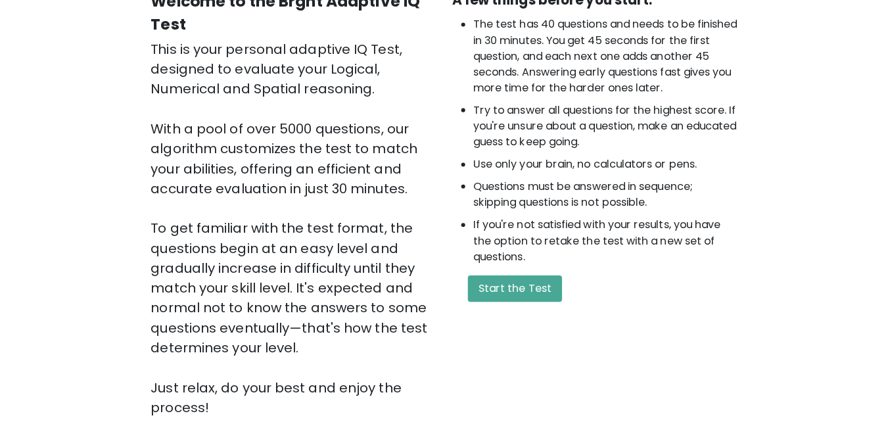
scroll to position [145, 0]
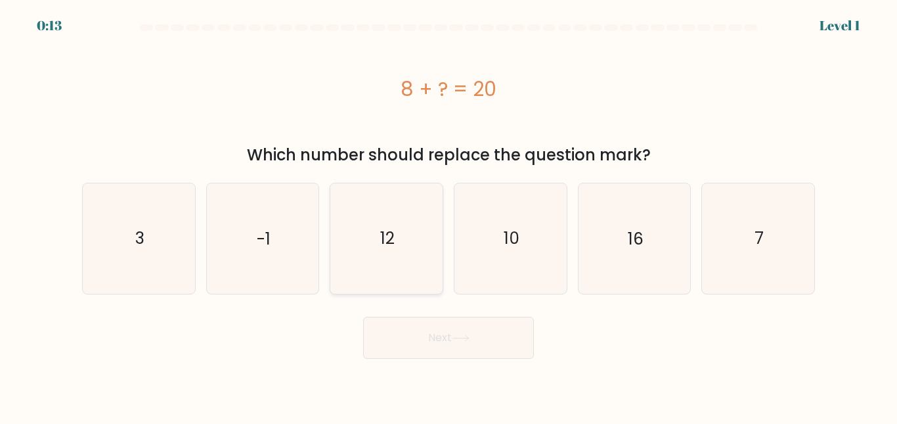
click at [403, 240] on icon "12" at bounding box center [387, 238] width 110 height 110
click at [449, 215] on input "c. 12" at bounding box center [449, 213] width 1 height 3
radio input "true"
click at [424, 327] on button "Next" at bounding box center [448, 338] width 171 height 42
click at [445, 342] on button "Next" at bounding box center [448, 338] width 171 height 42
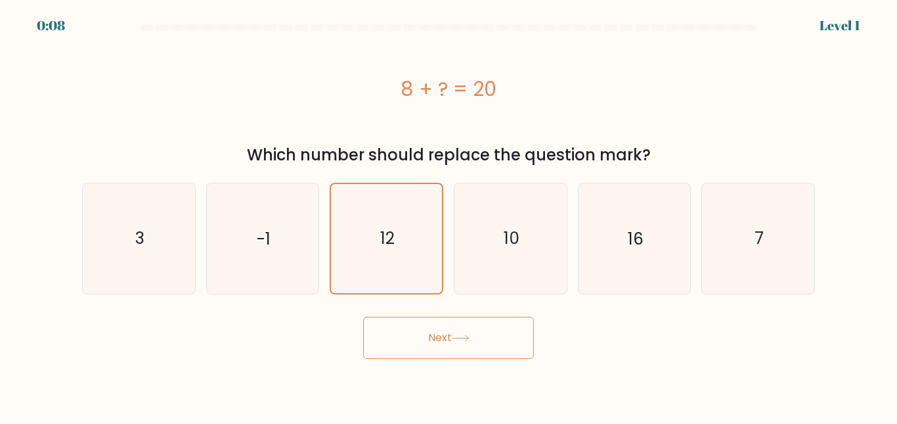
click at [386, 347] on button "Next" at bounding box center [448, 338] width 171 height 42
click at [474, 327] on button "Next" at bounding box center [448, 338] width 171 height 42
drag, startPoint x: 332, startPoint y: 200, endPoint x: 376, endPoint y: 205, distance: 45.0
click at [376, 205] on icon "12" at bounding box center [386, 238] width 108 height 108
click at [449, 212] on input "c. 12" at bounding box center [449, 213] width 1 height 3
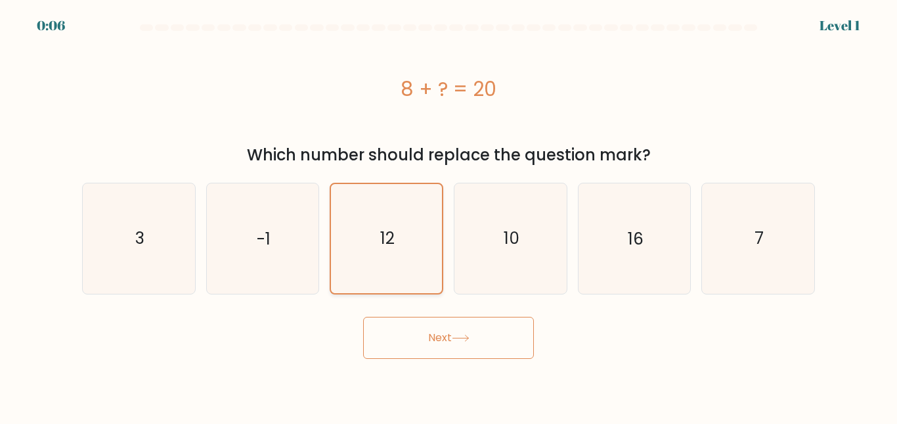
click at [376, 205] on icon "12" at bounding box center [386, 238] width 108 height 108
click at [449, 212] on input "c. 12" at bounding box center [449, 213] width 1 height 3
click at [376, 205] on icon "12" at bounding box center [386, 238] width 108 height 108
click at [449, 212] on input "c. 12" at bounding box center [449, 213] width 1 height 3
click at [376, 205] on icon "12" at bounding box center [386, 238] width 108 height 108
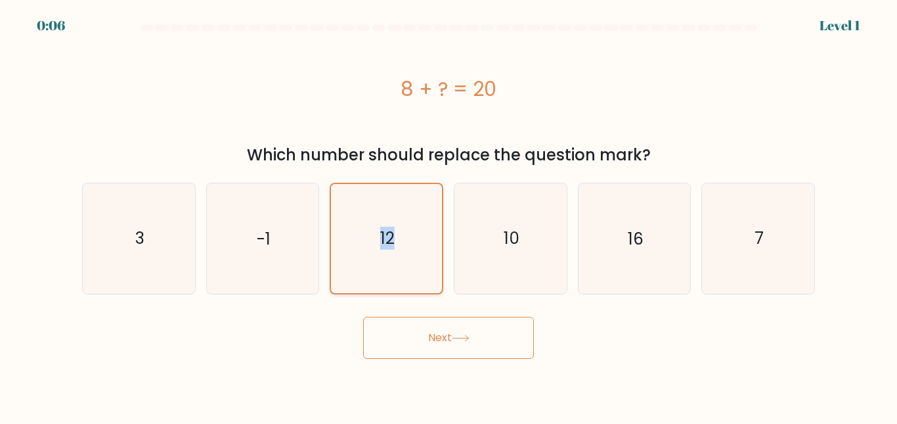
click at [449, 212] on input "c. 12" at bounding box center [449, 213] width 1 height 3
click at [376, 205] on icon "12" at bounding box center [386, 238] width 108 height 108
click at [449, 212] on input "c. 12" at bounding box center [449, 213] width 1 height 3
click at [376, 205] on icon "12" at bounding box center [386, 238] width 108 height 108
click at [449, 212] on input "c. 12" at bounding box center [449, 213] width 1 height 3
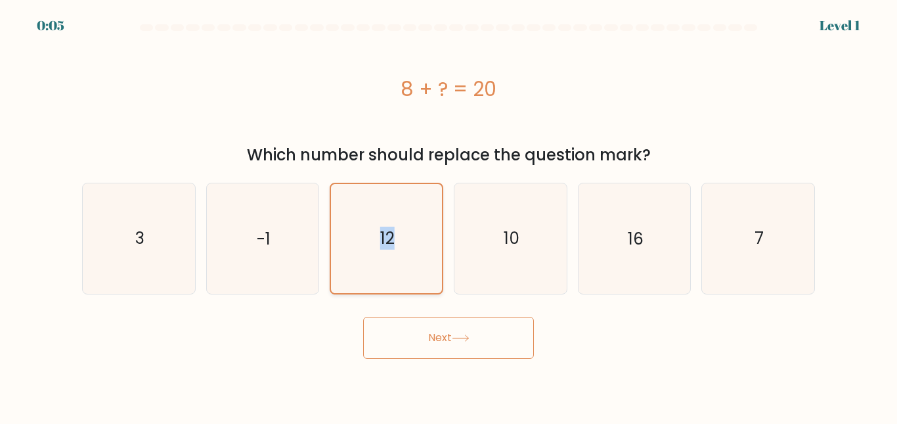
click at [376, 205] on icon "12" at bounding box center [386, 238] width 108 height 108
click at [449, 212] on input "c. 12" at bounding box center [449, 213] width 1 height 3
click at [376, 205] on icon "12" at bounding box center [386, 238] width 108 height 108
click at [449, 212] on input "c. 12" at bounding box center [449, 213] width 1 height 3
click at [424, 335] on button "Next" at bounding box center [448, 338] width 171 height 42
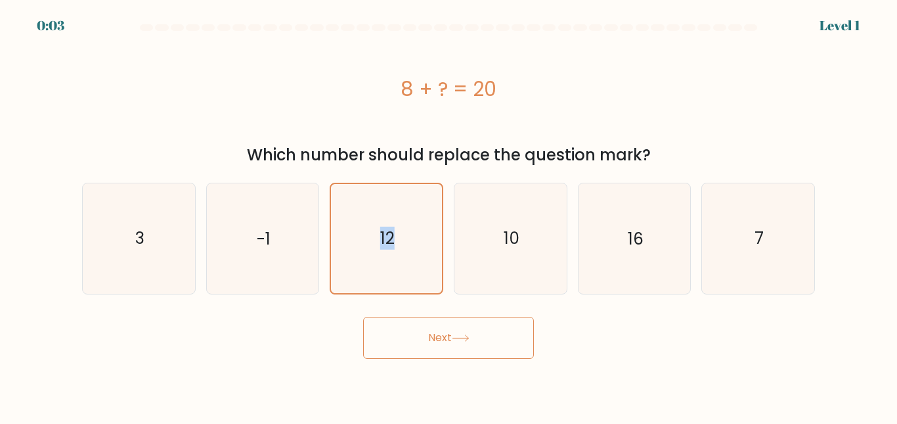
click at [468, 333] on button "Next" at bounding box center [448, 338] width 171 height 42
click at [565, 338] on div "Next" at bounding box center [448, 334] width 749 height 49
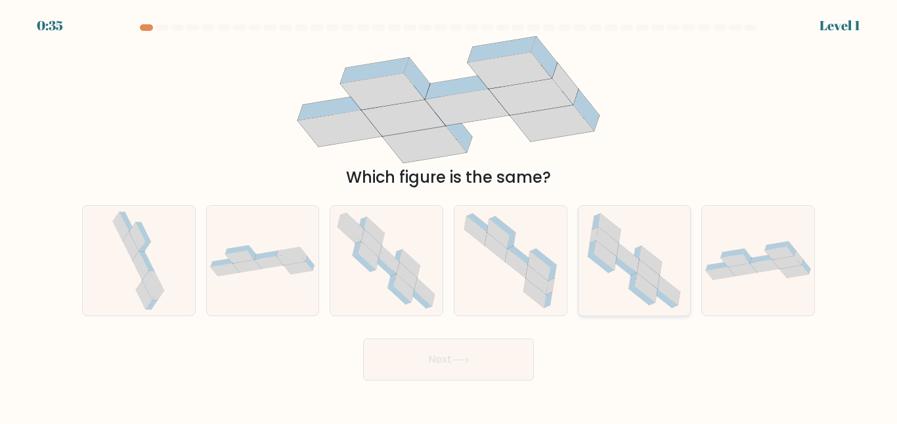
click at [618, 281] on icon at bounding box center [634, 261] width 110 height 110
click at [449, 215] on input "e." at bounding box center [449, 213] width 1 height 3
radio input "true"
click at [497, 346] on button "Next" at bounding box center [448, 359] width 171 height 42
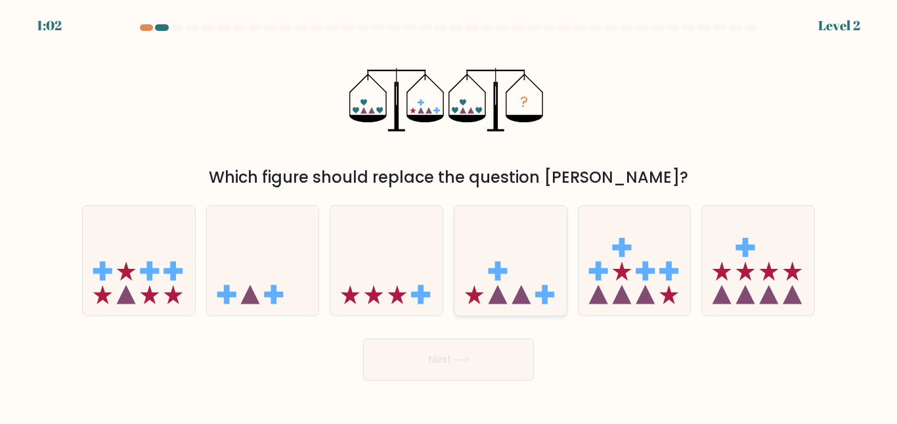
click at [511, 288] on icon at bounding box center [511, 260] width 112 height 93
click at [449, 215] on input "d." at bounding box center [449, 213] width 1 height 3
radio input "true"
click at [507, 358] on button "Next" at bounding box center [448, 359] width 171 height 42
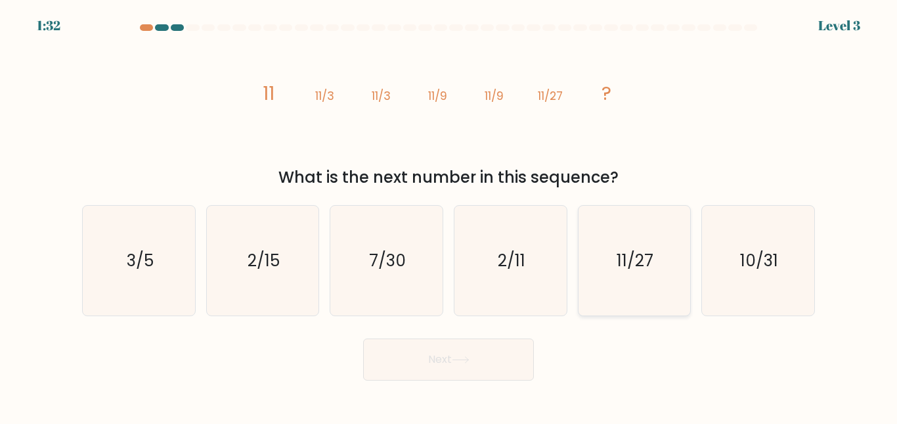
click at [643, 252] on text "11/27" at bounding box center [636, 260] width 37 height 23
click at [449, 215] on input "e. 11/27" at bounding box center [449, 213] width 1 height 3
radio input "true"
click at [514, 346] on button "Next" at bounding box center [448, 359] width 171 height 42
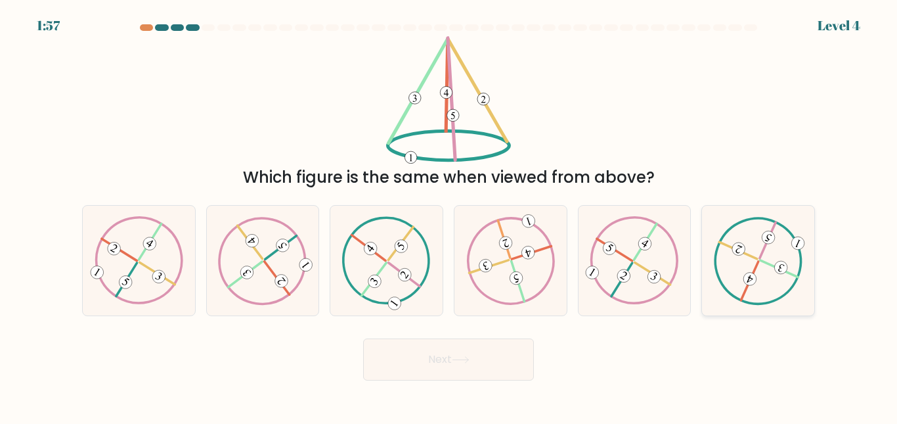
click at [758, 260] on 128 at bounding box center [738, 250] width 38 height 17
click at [449, 215] on input "f." at bounding box center [449, 213] width 1 height 3
radio input "true"
click at [522, 362] on button "Next" at bounding box center [448, 359] width 171 height 42
click at [514, 362] on button "Next" at bounding box center [448, 359] width 171 height 42
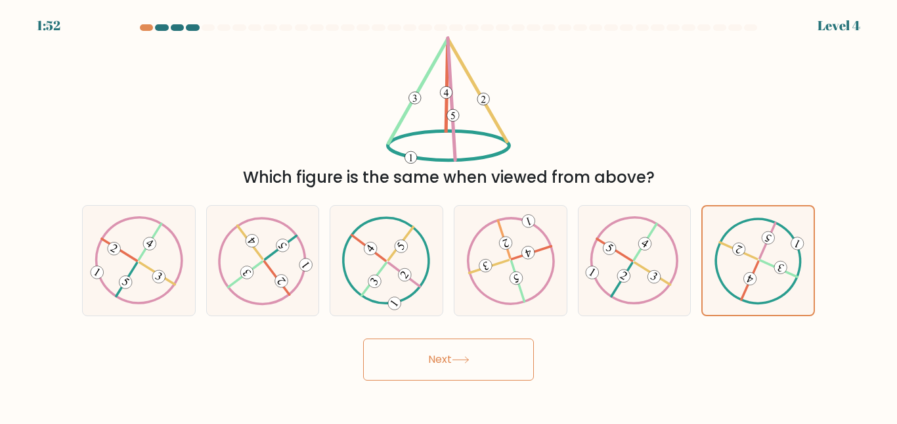
click at [514, 362] on button "Next" at bounding box center [448, 359] width 171 height 42
click at [522, 362] on button "Next" at bounding box center [448, 359] width 171 height 42
click at [525, 372] on button "Next" at bounding box center [448, 359] width 171 height 42
click at [535, 373] on div "Next" at bounding box center [448, 356] width 749 height 49
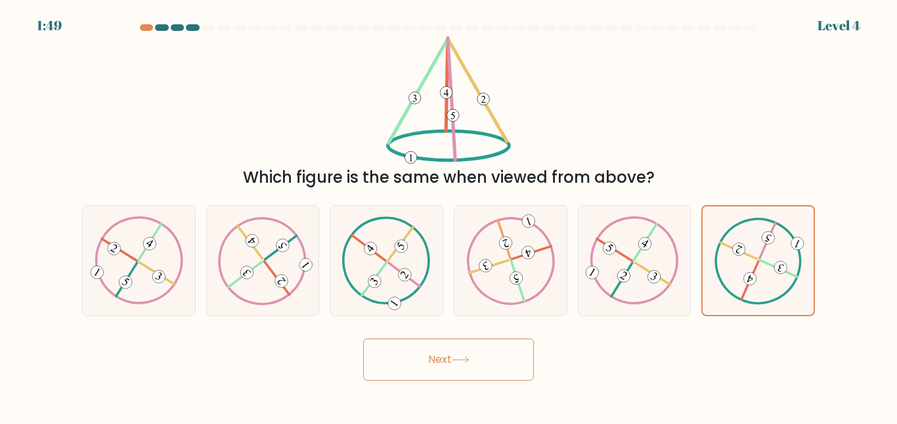
click at [533, 373] on button "Next" at bounding box center [448, 359] width 171 height 42
click at [532, 373] on button "Next" at bounding box center [448, 359] width 171 height 42
drag, startPoint x: 527, startPoint y: 369, endPoint x: 503, endPoint y: 367, distance: 23.7
click at [503, 367] on button "Next" at bounding box center [448, 359] width 171 height 42
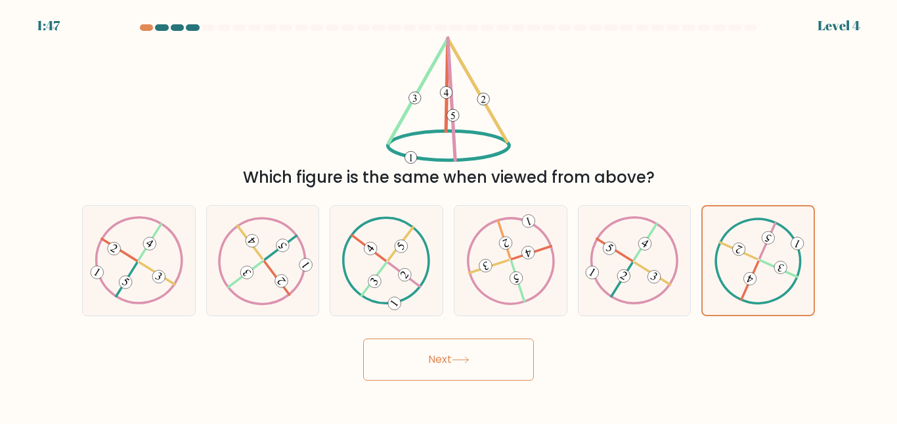
click at [419, 369] on button "Next" at bounding box center [448, 359] width 171 height 42
click at [405, 367] on button "Next" at bounding box center [448, 359] width 171 height 42
click at [401, 367] on button "Next" at bounding box center [448, 359] width 171 height 42
click at [369, 362] on button "Next" at bounding box center [448, 359] width 171 height 42
click at [374, 356] on button "Next" at bounding box center [448, 359] width 171 height 42
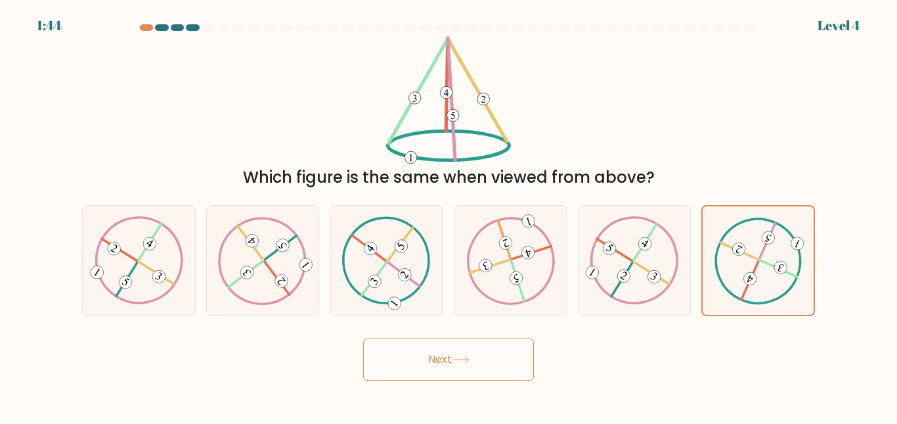
click at [378, 342] on button "Next" at bounding box center [448, 359] width 171 height 42
click at [407, 348] on button "Next" at bounding box center [448, 359] width 171 height 42
click at [419, 352] on button "Next" at bounding box center [448, 359] width 171 height 42
click at [438, 358] on button "Next" at bounding box center [448, 359] width 171 height 42
click at [455, 361] on icon at bounding box center [461, 359] width 18 height 7
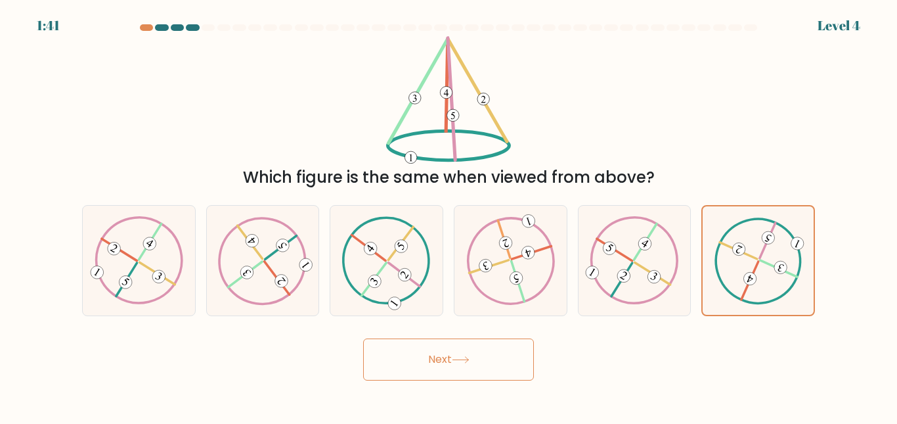
click at [455, 361] on icon at bounding box center [461, 359] width 18 height 7
click at [547, 362] on div "Next" at bounding box center [448, 356] width 749 height 49
click at [449, 355] on button "Next" at bounding box center [448, 359] width 171 height 42
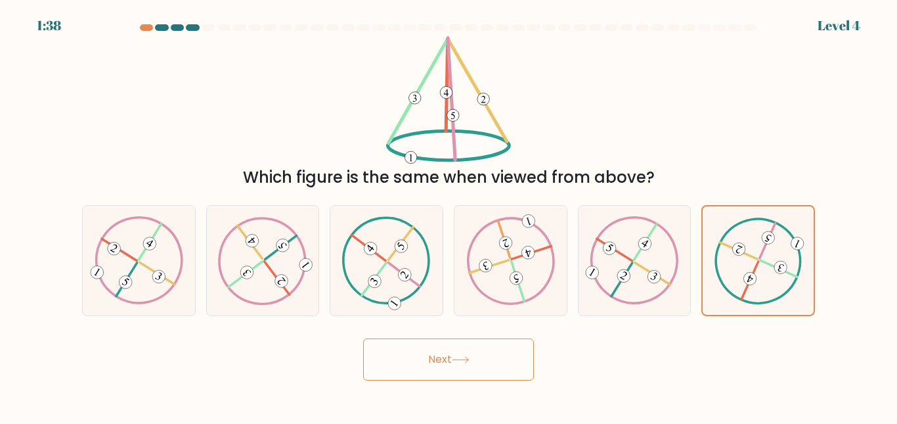
click at [449, 355] on button "Next" at bounding box center [448, 359] width 171 height 42
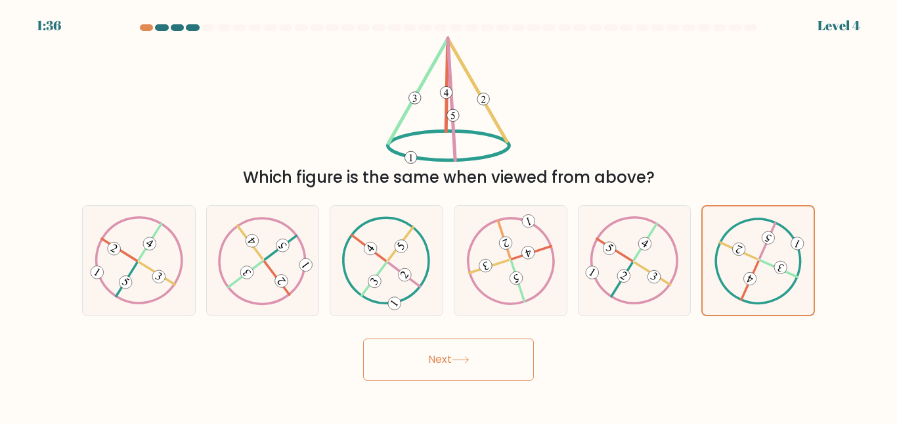
click at [363, 338] on button "Next" at bounding box center [448, 359] width 171 height 42
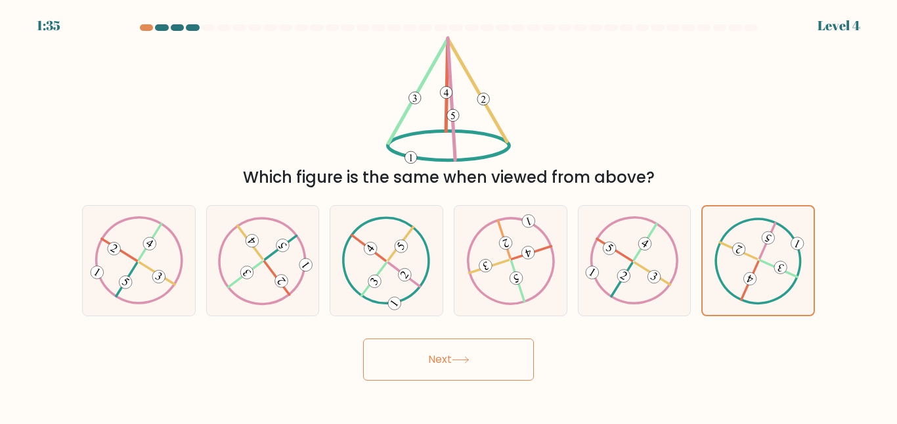
click at [363, 338] on button "Next" at bounding box center [448, 359] width 171 height 42
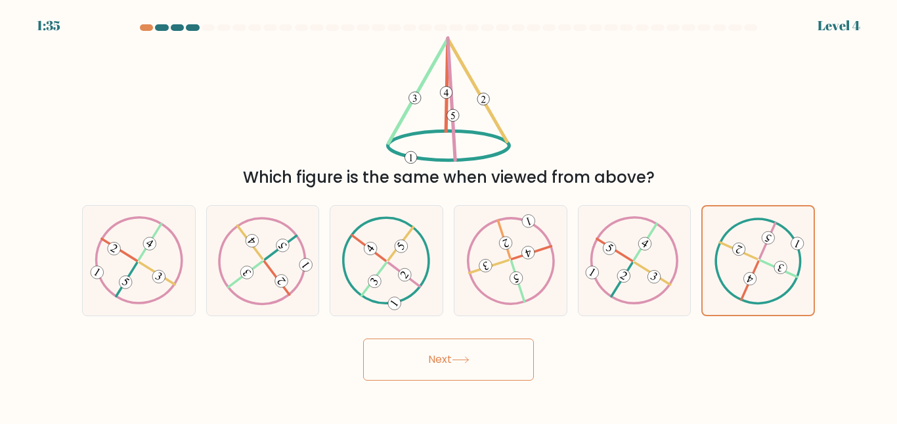
click at [363, 338] on button "Next" at bounding box center [448, 359] width 171 height 42
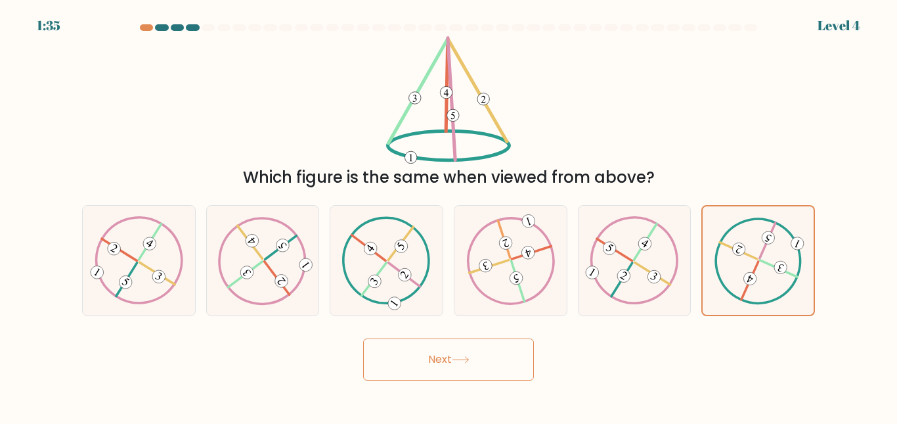
click at [363, 338] on button "Next" at bounding box center [448, 359] width 171 height 42
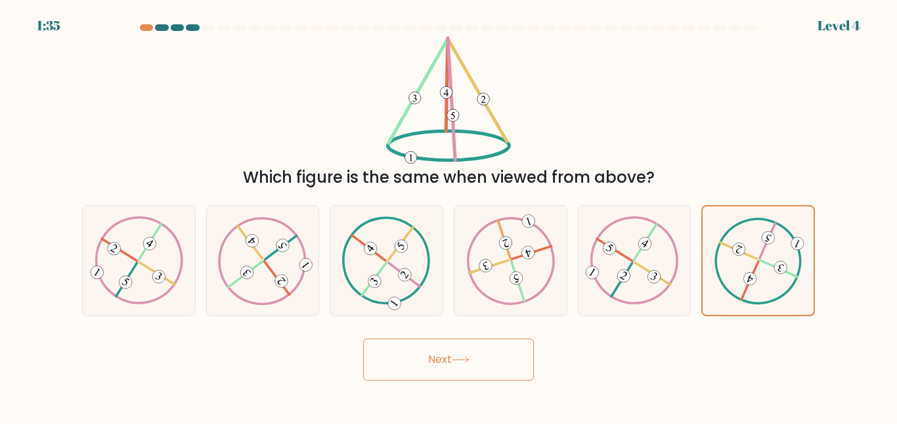
click at [363, 338] on button "Next" at bounding box center [448, 359] width 171 height 42
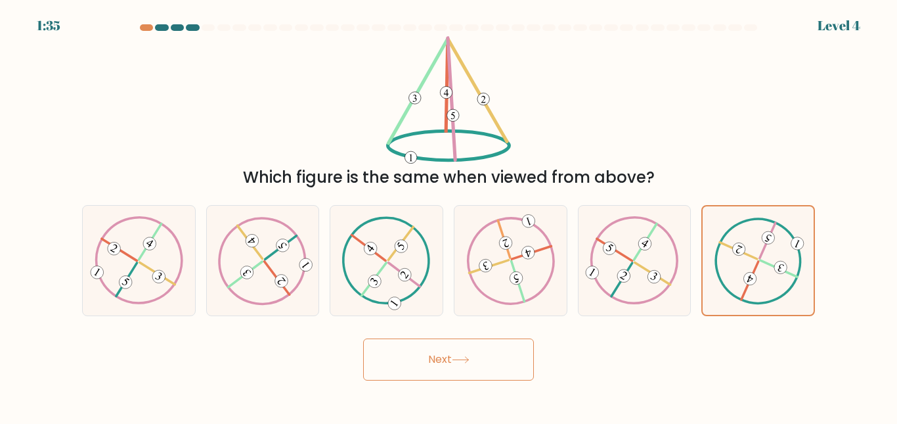
click at [363, 338] on button "Next" at bounding box center [448, 359] width 171 height 42
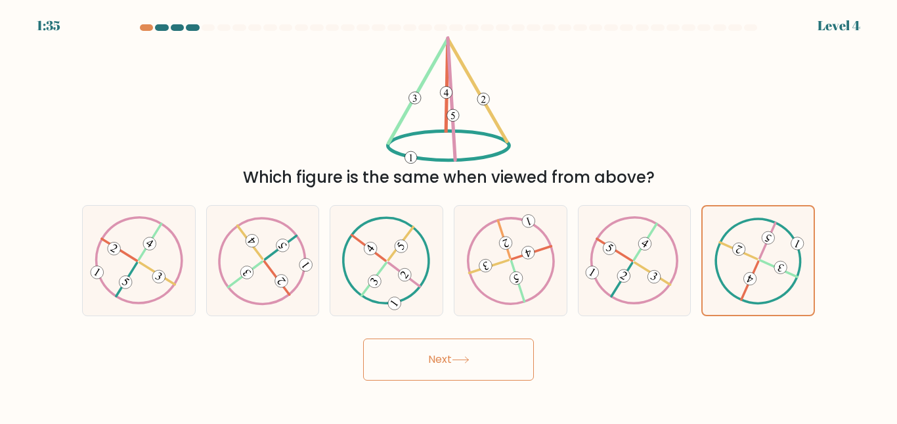
click at [363, 338] on button "Next" at bounding box center [448, 359] width 171 height 42
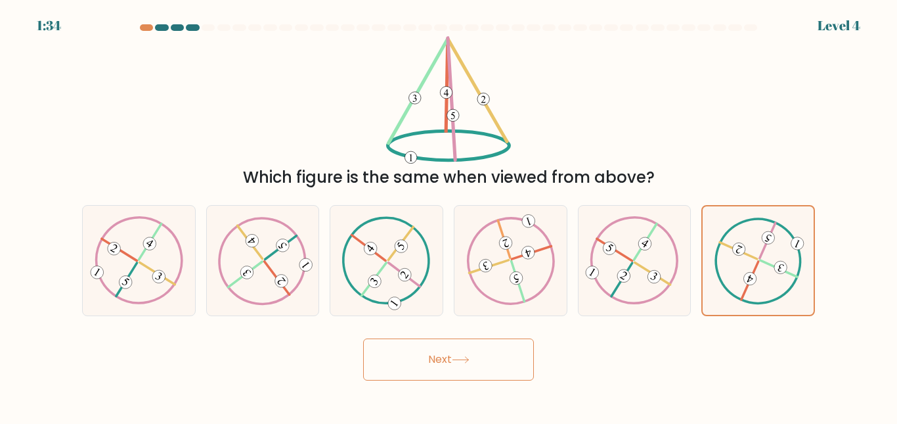
click at [363, 338] on button "Next" at bounding box center [448, 359] width 171 height 42
click at [449, 355] on button "Next" at bounding box center [448, 359] width 171 height 42
click at [486, 352] on button "Next" at bounding box center [448, 359] width 171 height 42
click at [485, 357] on button "Next" at bounding box center [448, 359] width 171 height 42
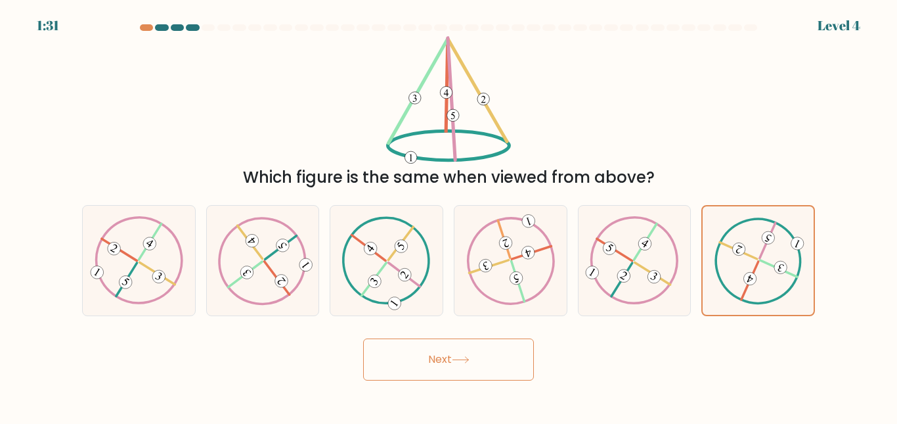
click at [485, 357] on button "Next" at bounding box center [448, 359] width 171 height 42
drag, startPoint x: 485, startPoint y: 357, endPoint x: 425, endPoint y: 338, distance: 62.7
click at [425, 338] on button "Next" at bounding box center [448, 359] width 171 height 42
click at [430, 342] on button "Next" at bounding box center [448, 359] width 171 height 42
click at [434, 355] on button "Next" at bounding box center [448, 359] width 171 height 42
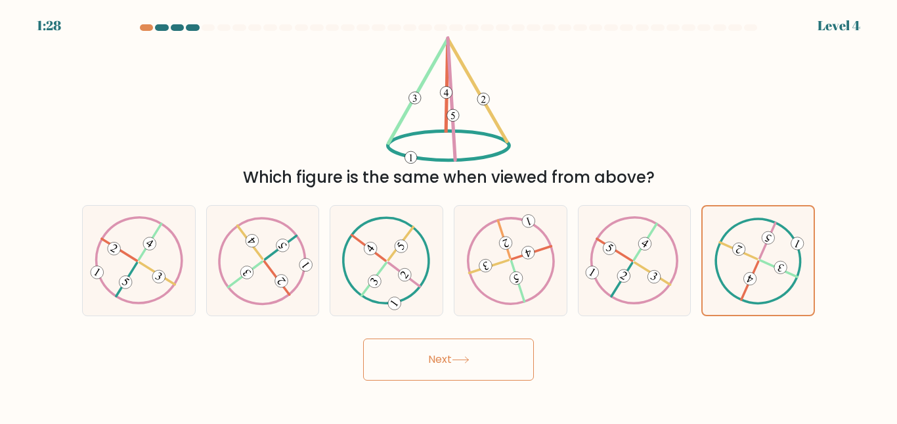
click at [363, 338] on button "Next" at bounding box center [448, 359] width 171 height 42
click at [437, 359] on button "Next" at bounding box center [448, 359] width 171 height 42
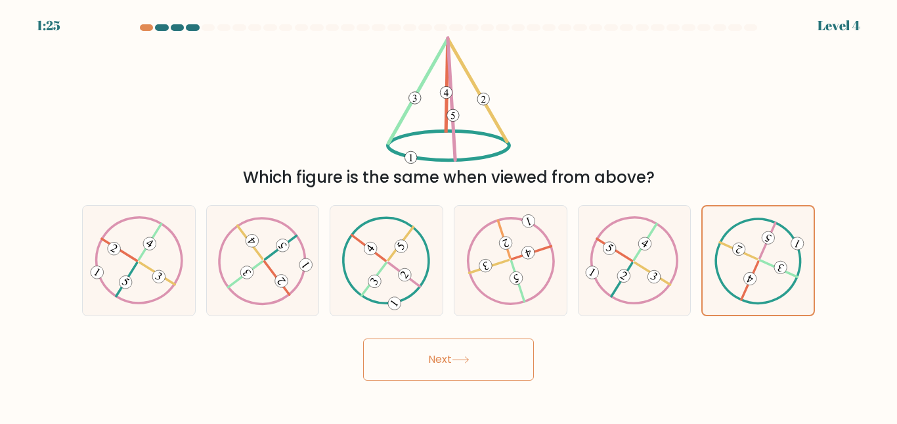
click at [437, 359] on button "Next" at bounding box center [448, 359] width 171 height 42
drag, startPoint x: 437, startPoint y: 359, endPoint x: 468, endPoint y: 361, distance: 31.6
click at [468, 361] on button "Next" at bounding box center [448, 359] width 171 height 42
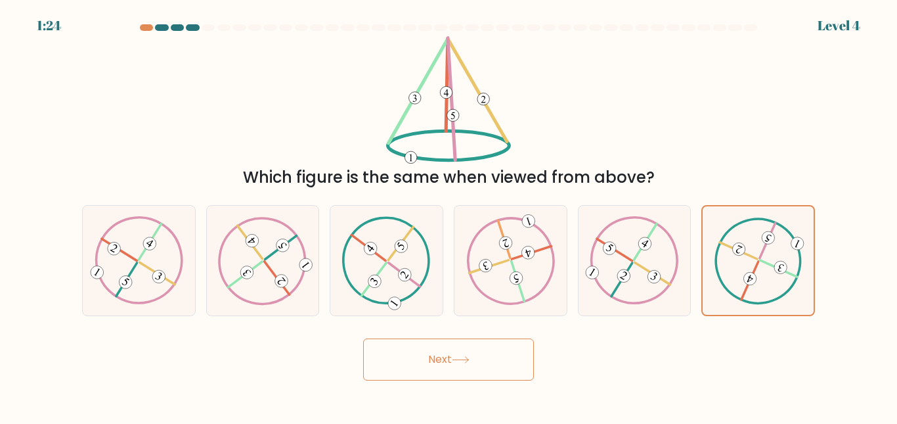
click at [468, 361] on icon at bounding box center [461, 359] width 18 height 7
click at [491, 370] on button "Next" at bounding box center [448, 359] width 171 height 42
drag, startPoint x: 491, startPoint y: 370, endPoint x: 509, endPoint y: 367, distance: 17.9
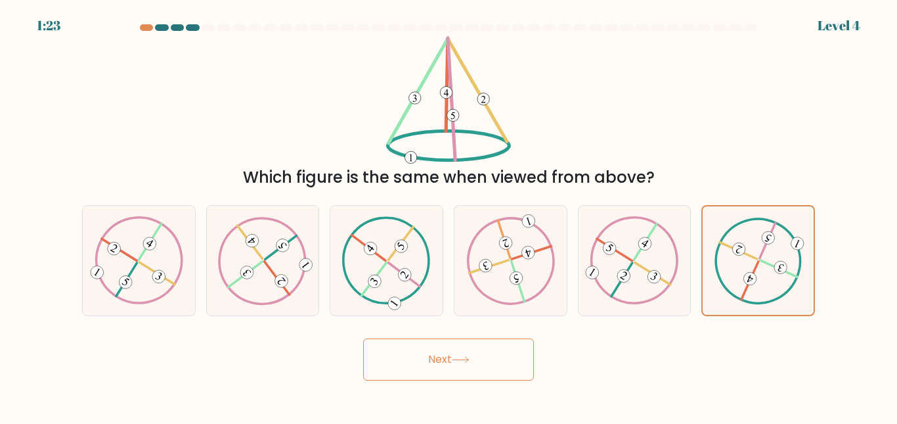
click at [509, 367] on button "Next" at bounding box center [448, 359] width 171 height 42
drag, startPoint x: 509, startPoint y: 367, endPoint x: 515, endPoint y: 363, distance: 7.7
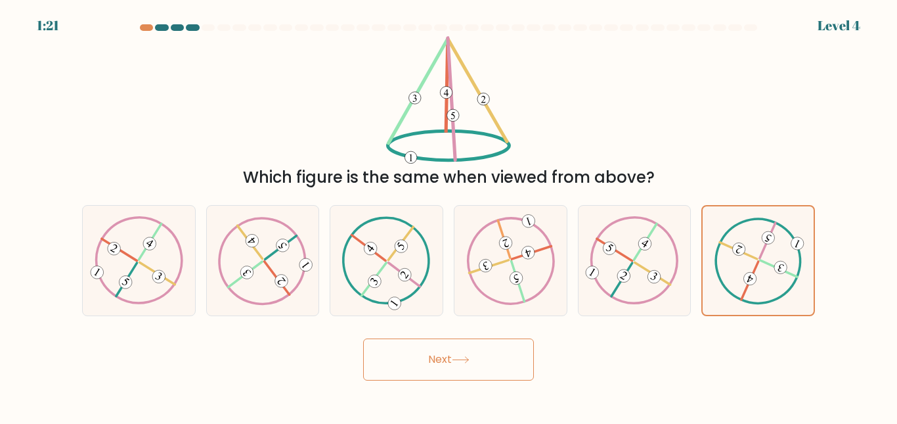
click at [515, 363] on button "Next" at bounding box center [448, 359] width 171 height 42
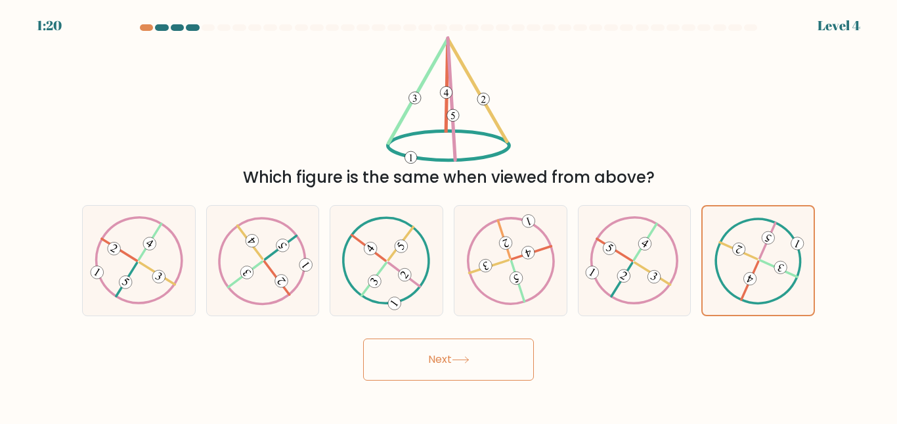
click at [515, 363] on button "Next" at bounding box center [448, 359] width 171 height 42
drag, startPoint x: 515, startPoint y: 363, endPoint x: 517, endPoint y: 348, distance: 15.9
click at [517, 348] on button "Next" at bounding box center [448, 359] width 171 height 42
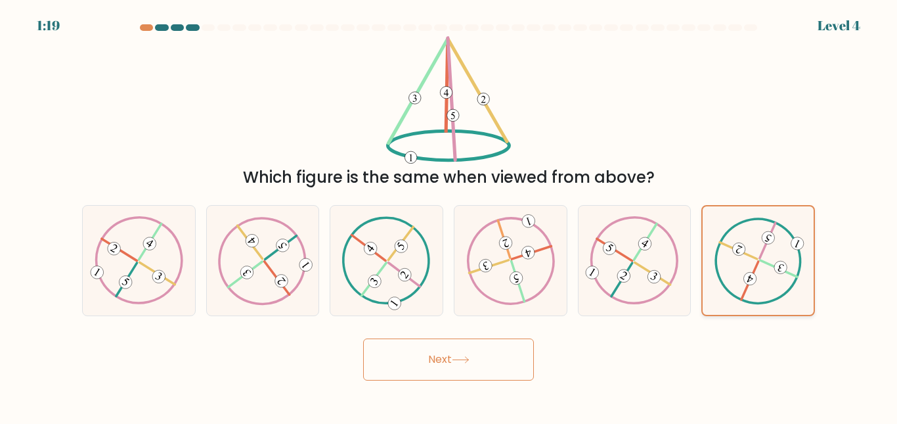
drag, startPoint x: 517, startPoint y: 348, endPoint x: 770, endPoint y: 212, distance: 287.2
click at [770, 212] on form at bounding box center [448, 202] width 897 height 356
click at [770, 212] on div at bounding box center [759, 260] width 114 height 111
click at [449, 212] on input "f." at bounding box center [449, 213] width 1 height 3
click at [770, 212] on div at bounding box center [759, 260] width 114 height 111
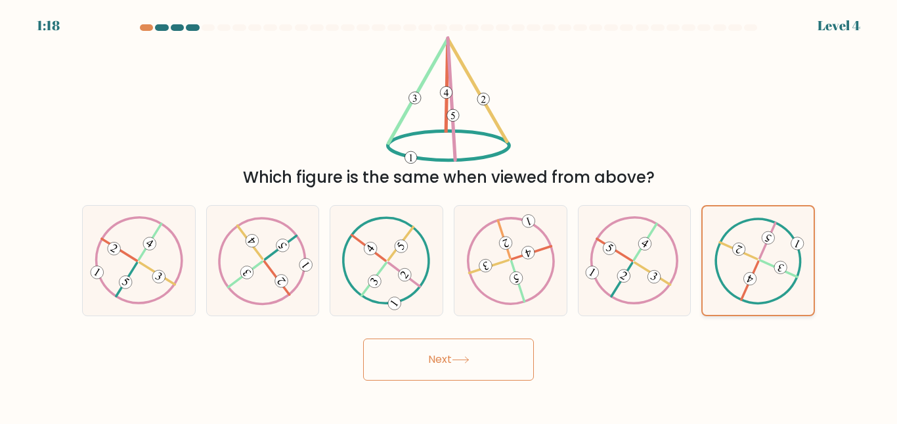
click at [449, 212] on input "f." at bounding box center [449, 213] width 1 height 3
click at [482, 371] on button "Next" at bounding box center [448, 359] width 171 height 42
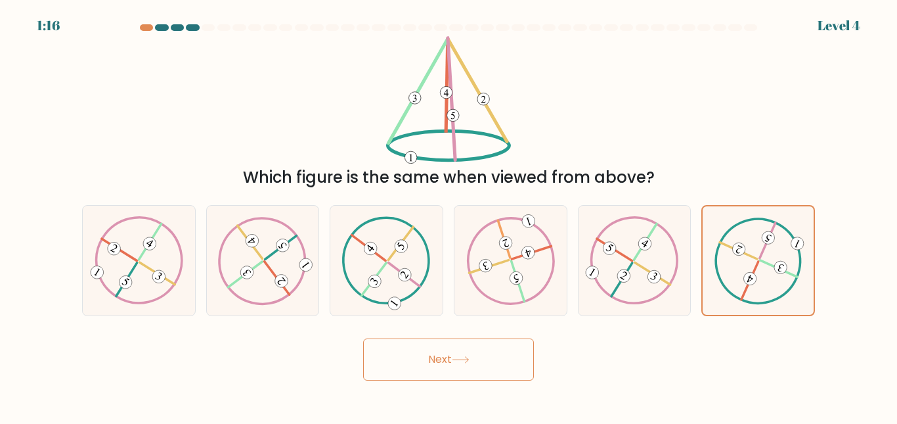
click at [482, 371] on button "Next" at bounding box center [448, 359] width 171 height 42
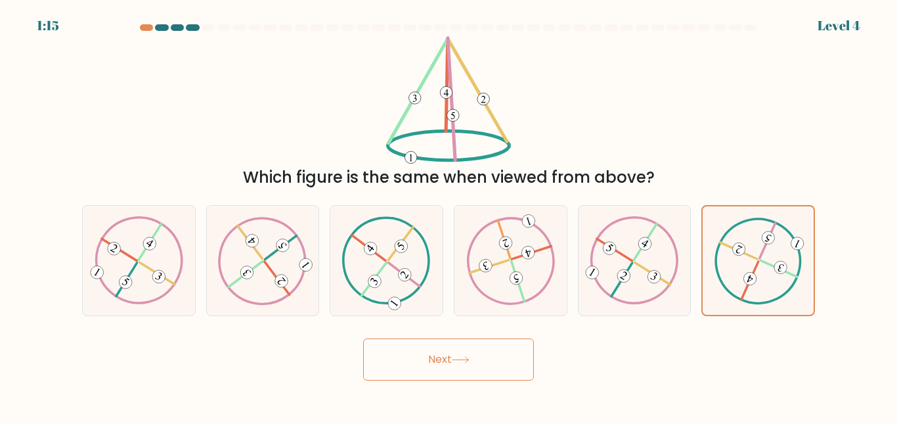
click at [482, 371] on button "Next" at bounding box center [448, 359] width 171 height 42
drag, startPoint x: 482, startPoint y: 371, endPoint x: 493, endPoint y: 367, distance: 12.7
click at [493, 367] on button "Next" at bounding box center [448, 359] width 171 height 42
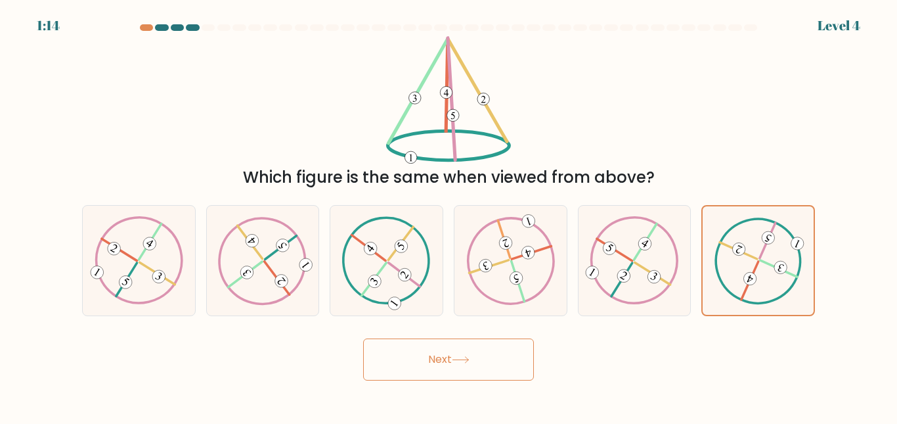
click at [493, 367] on button "Next" at bounding box center [448, 359] width 171 height 42
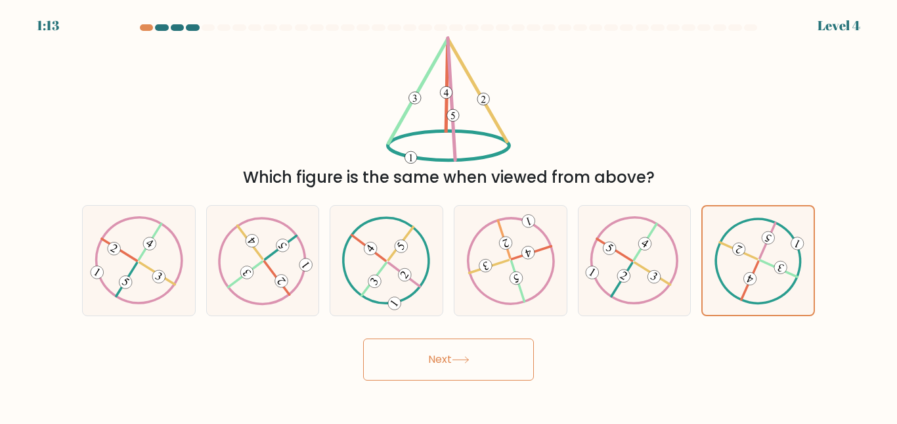
click at [493, 367] on button "Next" at bounding box center [448, 359] width 171 height 42
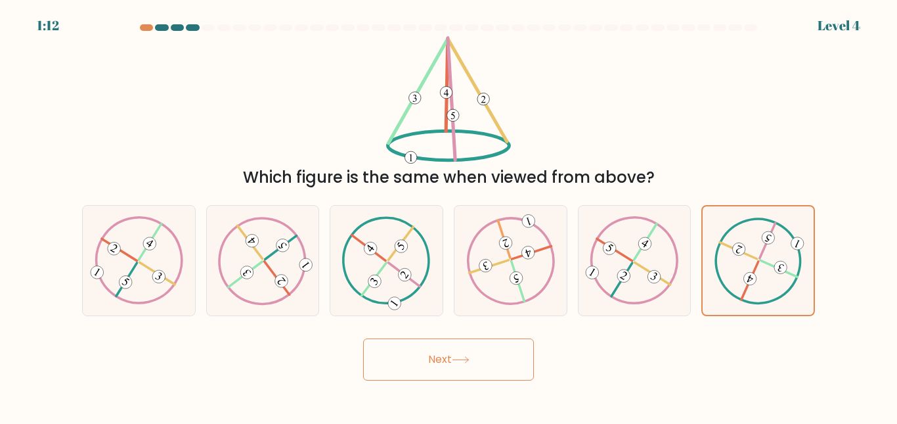
click at [493, 367] on button "Next" at bounding box center [448, 359] width 171 height 42
click at [499, 365] on button "Next" at bounding box center [448, 359] width 171 height 42
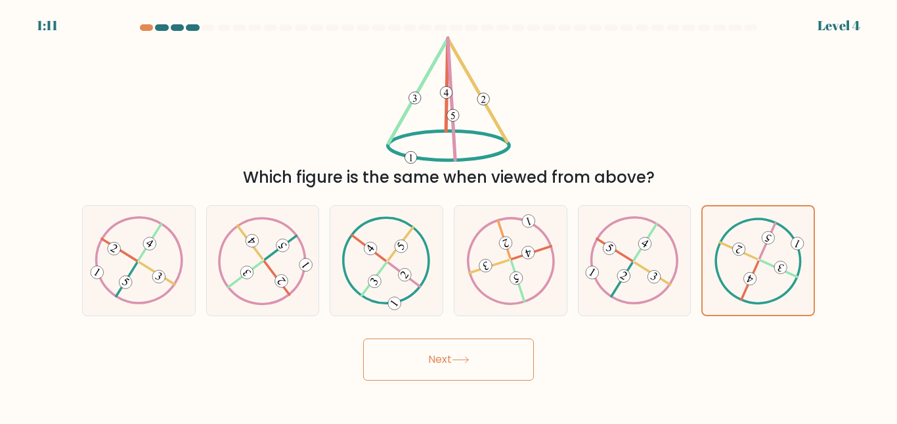
click at [499, 365] on button "Next" at bounding box center [448, 359] width 171 height 42
drag, startPoint x: 511, startPoint y: 383, endPoint x: 513, endPoint y: 366, distance: 17.2
click at [513, 366] on body "0:57 Level 4" at bounding box center [448, 212] width 897 height 424
click at [513, 366] on button "Next" at bounding box center [448, 359] width 171 height 42
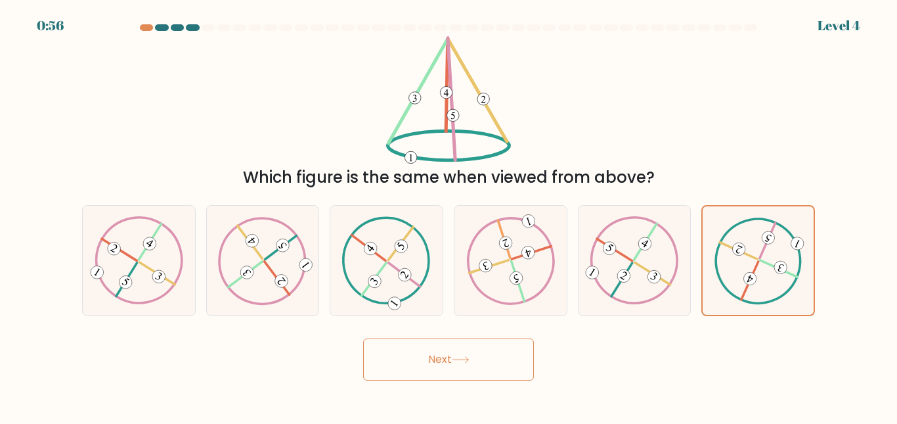
click at [513, 366] on button "Next" at bounding box center [448, 359] width 171 height 42
drag, startPoint x: 513, startPoint y: 366, endPoint x: 540, endPoint y: 355, distance: 29.2
click at [540, 355] on div "Next" at bounding box center [448, 356] width 749 height 49
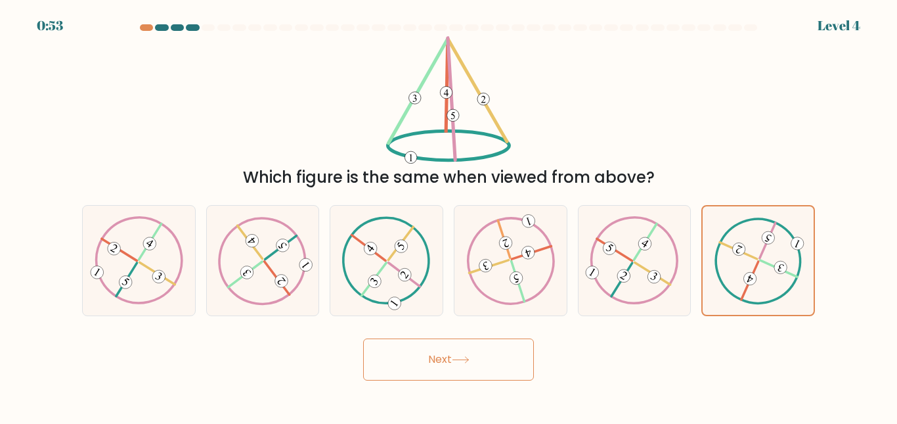
click at [523, 355] on button "Next" at bounding box center [448, 359] width 171 height 42
drag, startPoint x: 523, startPoint y: 355, endPoint x: 493, endPoint y: 371, distance: 33.5
click at [493, 371] on button "Next" at bounding box center [448, 359] width 171 height 42
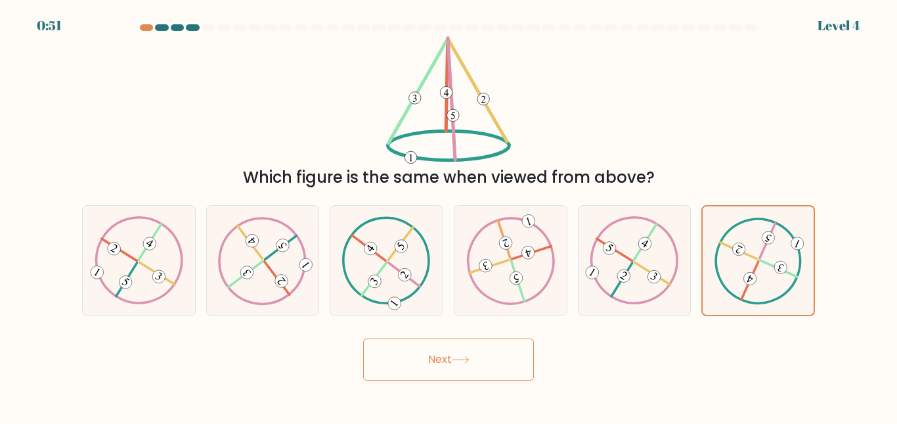
click at [493, 371] on button "Next" at bounding box center [448, 359] width 171 height 42
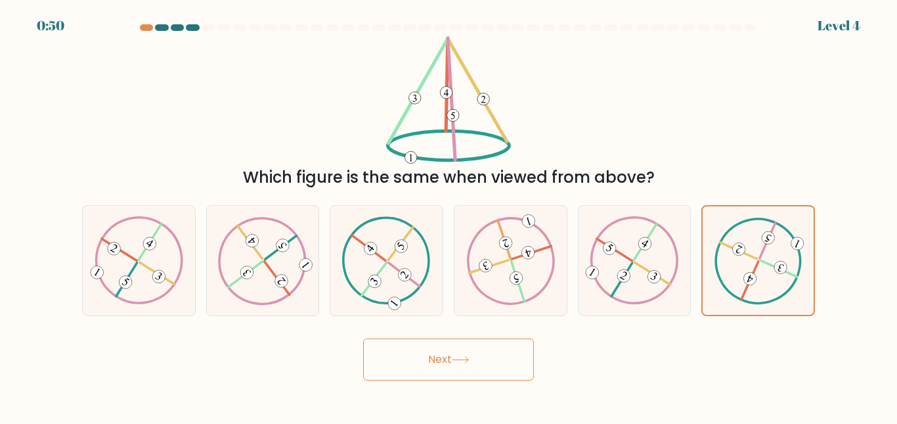
drag, startPoint x: 493, startPoint y: 371, endPoint x: 357, endPoint y: 350, distance: 137.5
click at [357, 350] on div "Next" at bounding box center [448, 356] width 749 height 49
click at [357, 351] on div "Next" at bounding box center [448, 356] width 749 height 49
drag, startPoint x: 357, startPoint y: 351, endPoint x: 367, endPoint y: 351, distance: 9.9
click at [367, 351] on div "Next" at bounding box center [448, 356] width 749 height 49
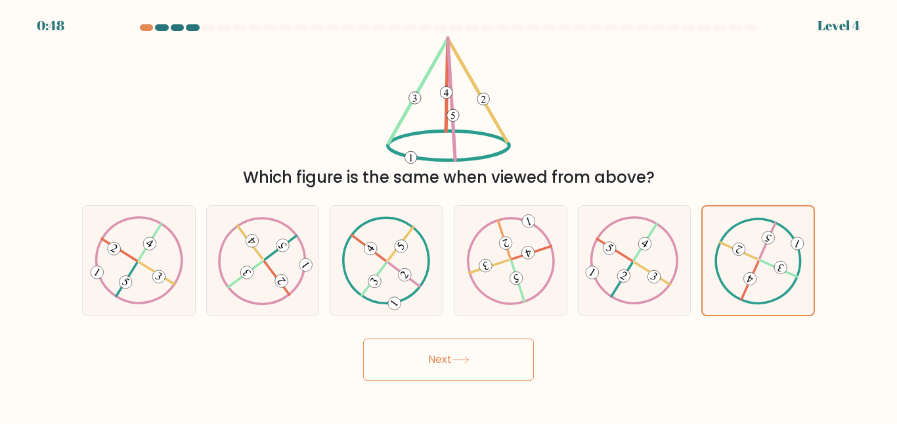
click at [367, 351] on button "Next" at bounding box center [448, 359] width 171 height 42
drag, startPoint x: 367, startPoint y: 351, endPoint x: 406, endPoint y: 350, distance: 38.8
click at [406, 350] on button "Next" at bounding box center [448, 359] width 171 height 42
drag, startPoint x: 406, startPoint y: 350, endPoint x: 441, endPoint y: 351, distance: 34.8
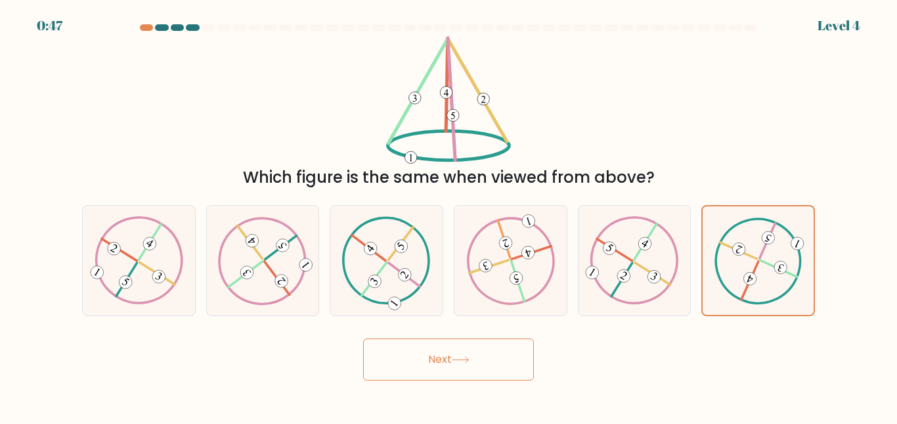
click at [441, 351] on button "Next" at bounding box center [448, 359] width 171 height 42
drag, startPoint x: 441, startPoint y: 351, endPoint x: 472, endPoint y: 362, distance: 33.2
click at [472, 362] on button "Next" at bounding box center [448, 359] width 171 height 42
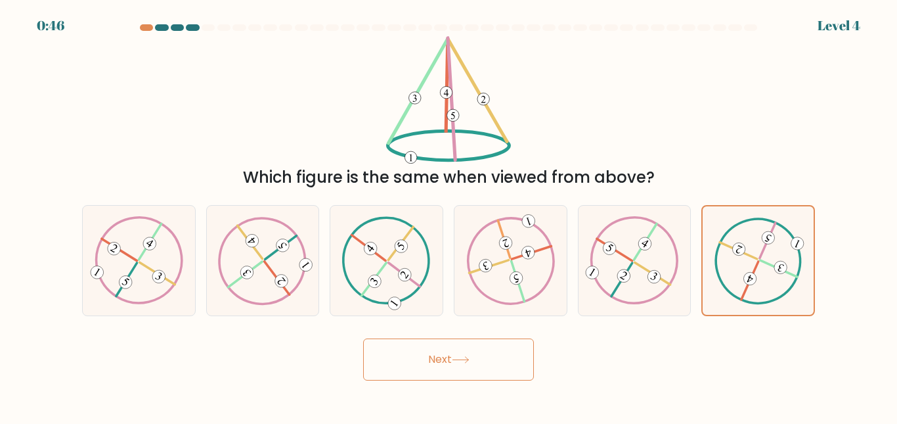
click at [470, 362] on icon at bounding box center [461, 359] width 18 height 7
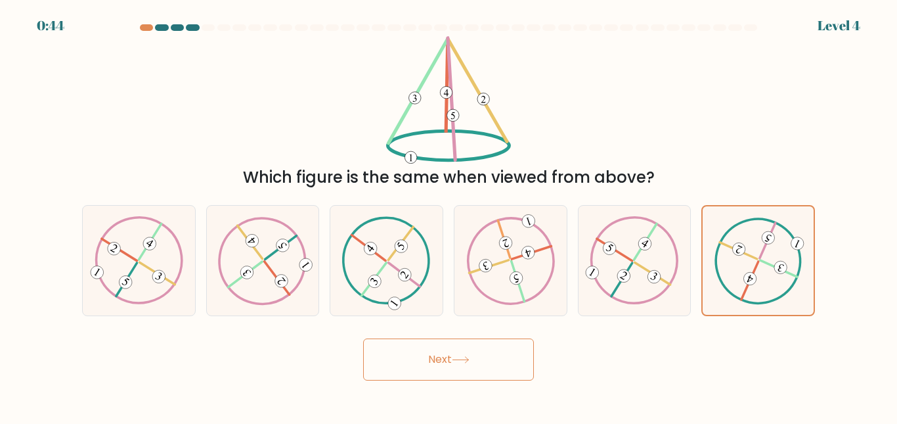
drag, startPoint x: 472, startPoint y: 362, endPoint x: 489, endPoint y: 355, distance: 18.3
click at [489, 355] on button "Next" at bounding box center [448, 359] width 171 height 42
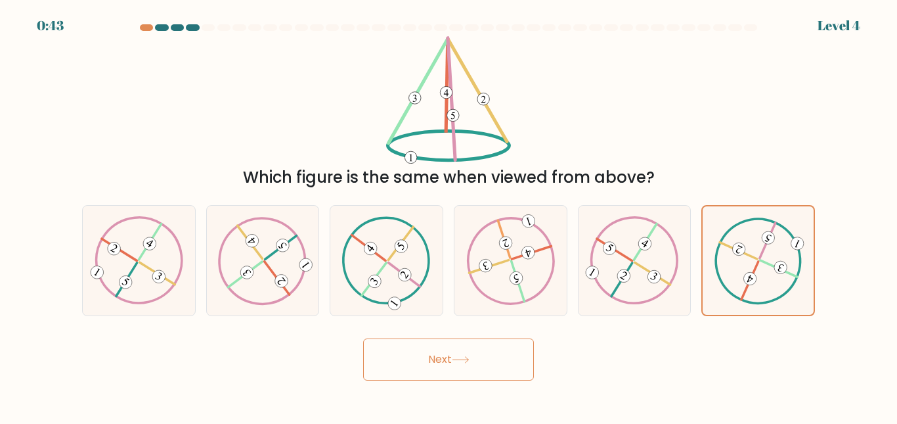
drag, startPoint x: 489, startPoint y: 355, endPoint x: 505, endPoint y: 355, distance: 15.8
click at [505, 355] on button "Next" at bounding box center [448, 359] width 171 height 42
drag, startPoint x: 505, startPoint y: 355, endPoint x: 522, endPoint y: 355, distance: 17.1
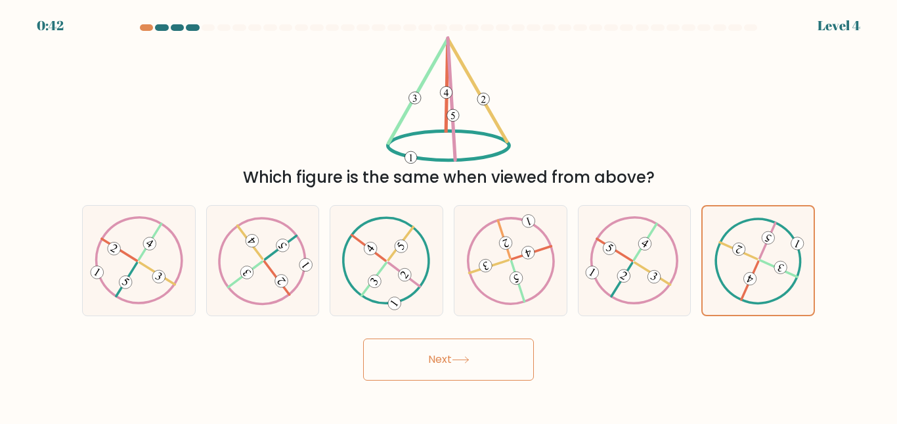
click at [522, 355] on button "Next" at bounding box center [448, 359] width 171 height 42
click at [523, 355] on button "Next" at bounding box center [448, 359] width 171 height 42
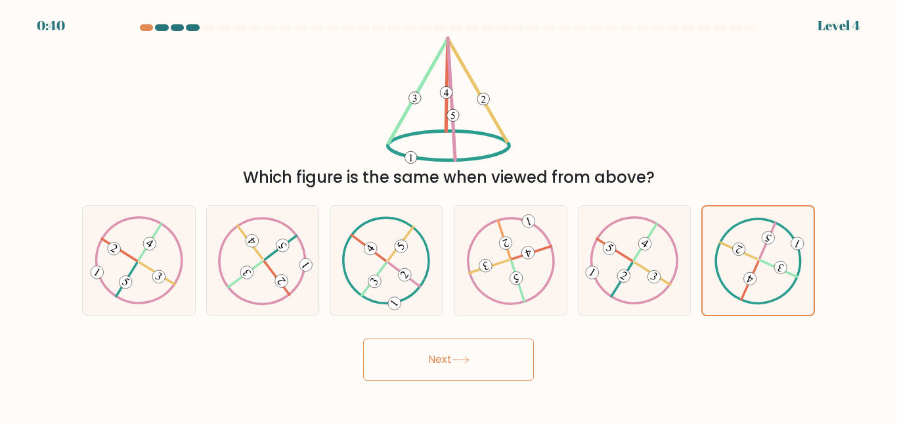
click at [523, 355] on button "Next" at bounding box center [448, 359] width 171 height 42
click at [528, 356] on button "Next" at bounding box center [448, 359] width 171 height 42
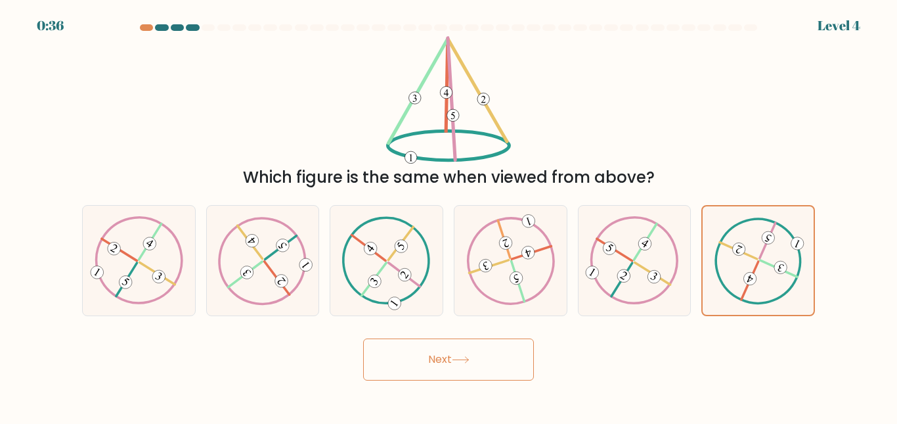
click at [528, 356] on button "Next" at bounding box center [448, 359] width 171 height 42
click at [534, 373] on div "Next" at bounding box center [448, 356] width 749 height 49
click at [530, 373] on div "Next" at bounding box center [448, 356] width 749 height 49
click at [530, 373] on button "Next" at bounding box center [448, 359] width 171 height 42
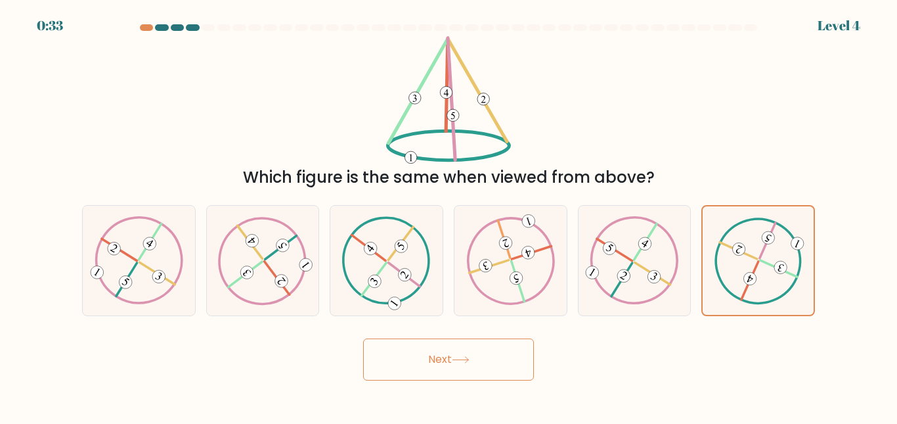
click at [530, 373] on button "Next" at bounding box center [448, 359] width 171 height 42
drag, startPoint x: 530, startPoint y: 373, endPoint x: 530, endPoint y: 354, distance: 19.1
click at [530, 354] on button "Next" at bounding box center [448, 359] width 171 height 42
drag, startPoint x: 530, startPoint y: 354, endPoint x: 528, endPoint y: 336, distance: 17.8
click at [528, 336] on div "Next" at bounding box center [448, 356] width 749 height 49
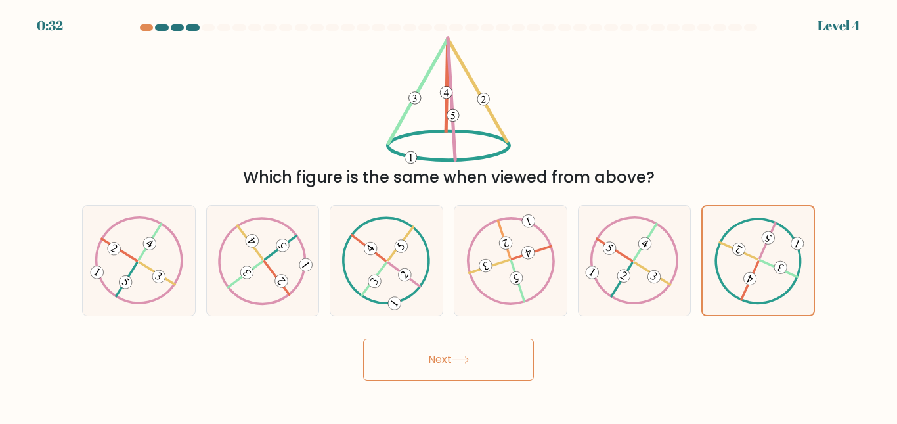
click at [528, 336] on div "Next" at bounding box center [448, 356] width 749 height 49
drag, startPoint x: 528, startPoint y: 336, endPoint x: 483, endPoint y: 351, distance: 47.2
click at [483, 351] on div "Next" at bounding box center [448, 356] width 749 height 49
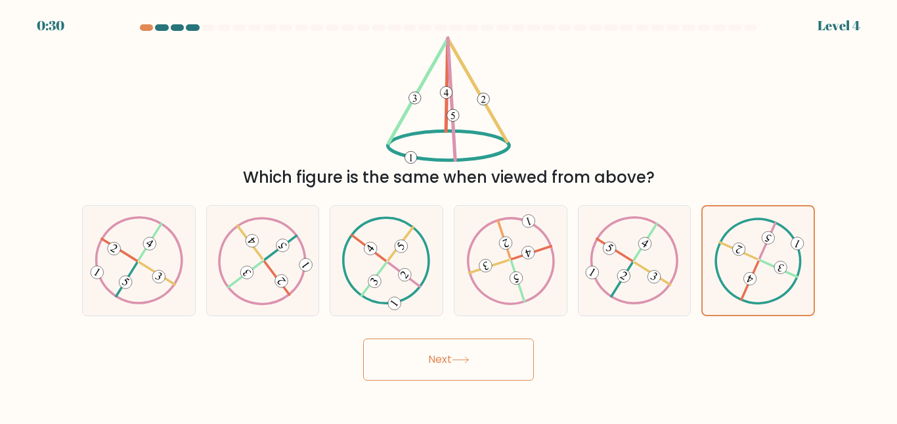
click at [483, 351] on button "Next" at bounding box center [448, 359] width 171 height 42
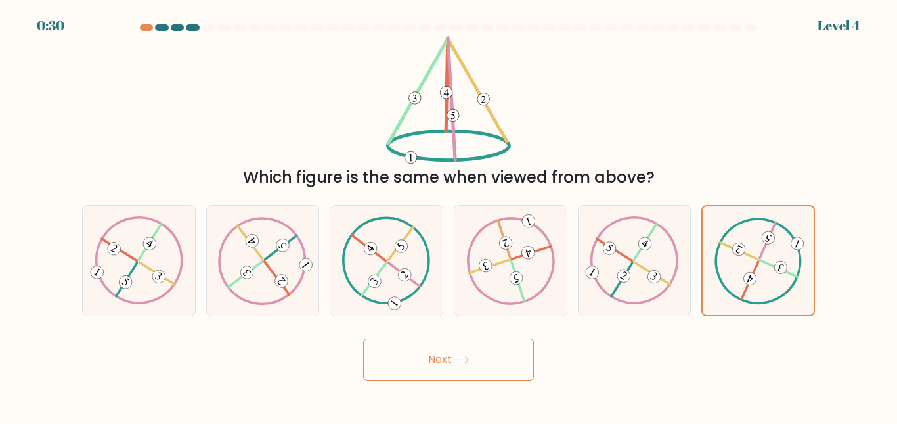
click at [483, 351] on button "Next" at bounding box center [448, 359] width 171 height 42
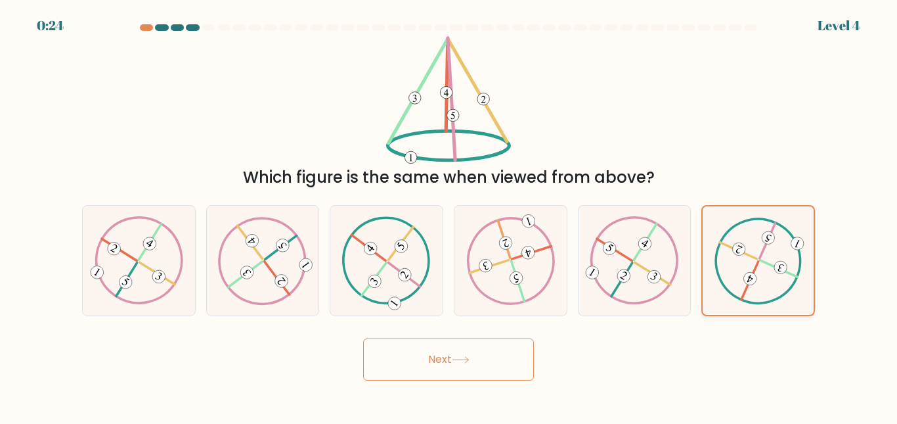
drag, startPoint x: 518, startPoint y: 357, endPoint x: 764, endPoint y: 265, distance: 263.2
click at [764, 265] on form at bounding box center [448, 202] width 897 height 356
click at [405, 269] on 373 at bounding box center [405, 275] width 18 height 18
click at [449, 215] on input "c." at bounding box center [449, 213] width 1 height 3
radio input "true"
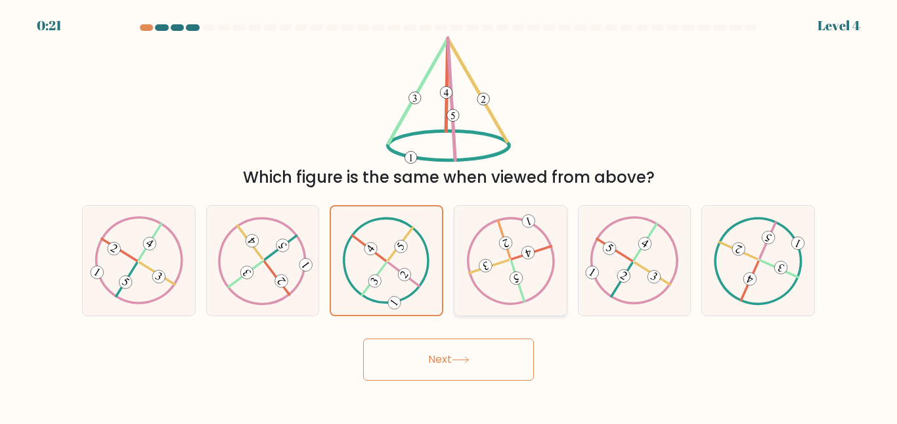
drag, startPoint x: 405, startPoint y: 269, endPoint x: 509, endPoint y: 250, distance: 105.5
click at [509, 250] on div "a. b. c." at bounding box center [449, 255] width 744 height 122
click at [530, 254] on icon at bounding box center [528, 252] width 7 height 9
click at [449, 215] on input "d." at bounding box center [449, 213] width 1 height 3
radio input "true"
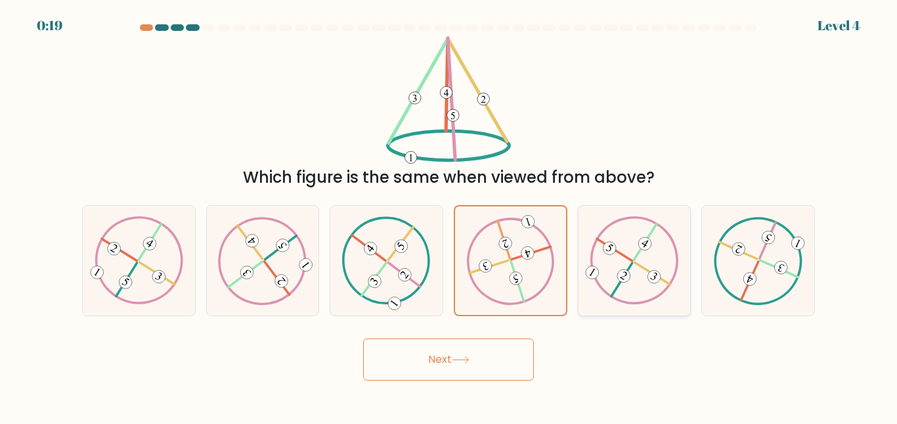
click at [610, 265] on icon at bounding box center [634, 260] width 89 height 88
click at [449, 215] on input "e." at bounding box center [449, 213] width 1 height 3
radio input "true"
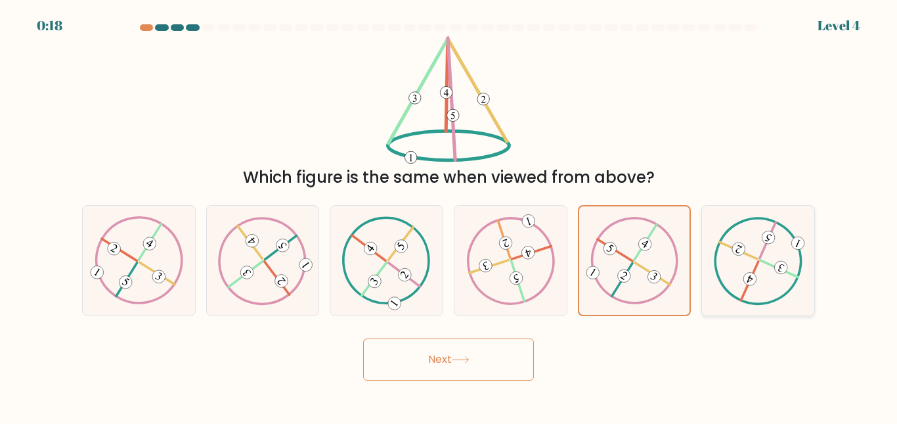
click at [746, 263] on icon at bounding box center [758, 260] width 89 height 88
click at [449, 215] on input "f." at bounding box center [449, 213] width 1 height 3
radio input "true"
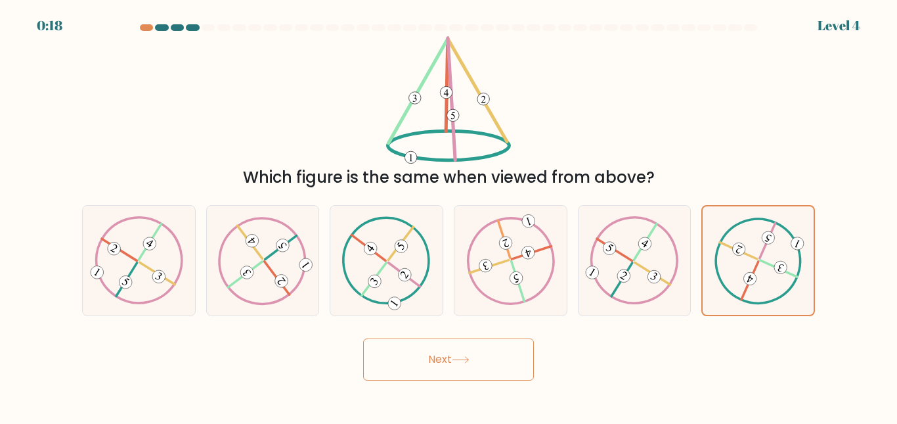
click at [513, 351] on button "Next" at bounding box center [448, 359] width 171 height 42
click at [514, 360] on button "Next" at bounding box center [448, 359] width 171 height 42
click at [508, 362] on button "Next" at bounding box center [448, 359] width 171 height 42
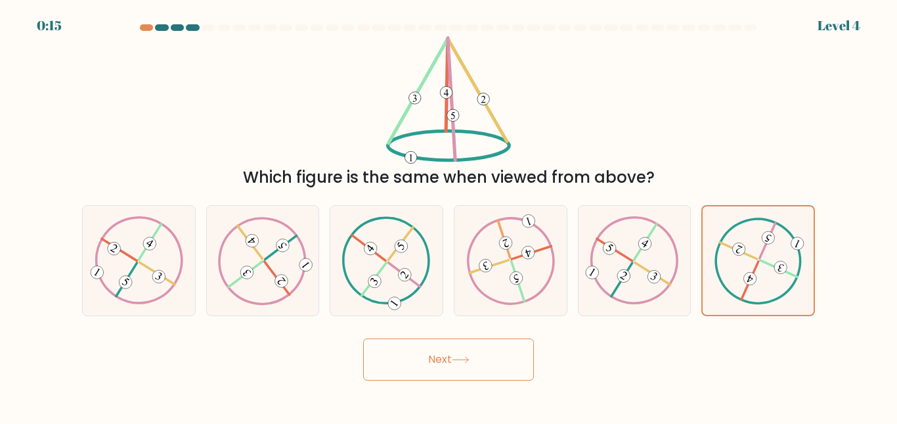
click at [501, 361] on button "Next" at bounding box center [448, 359] width 171 height 42
click at [497, 361] on button "Next" at bounding box center [448, 359] width 171 height 42
drag, startPoint x: 497, startPoint y: 361, endPoint x: 478, endPoint y: 359, distance: 19.2
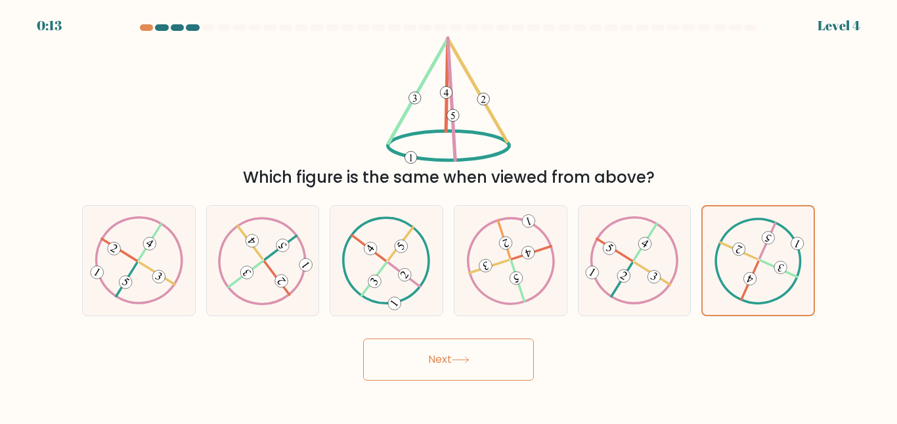
click at [478, 359] on button "Next" at bounding box center [448, 359] width 171 height 42
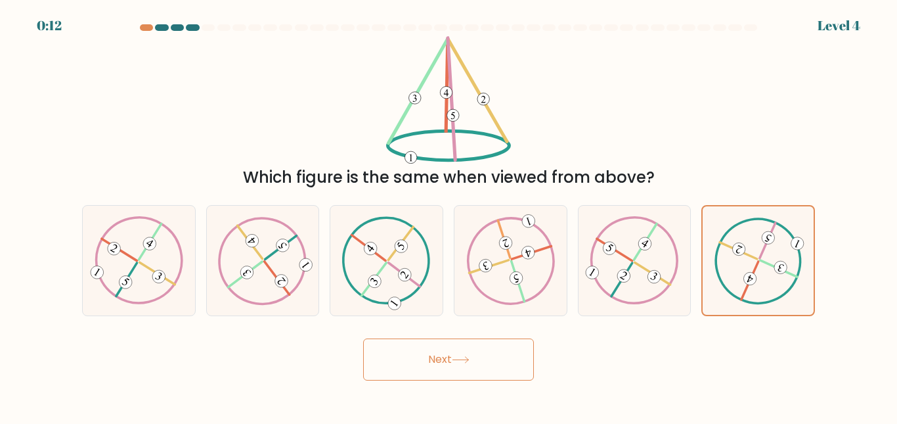
click at [478, 359] on button "Next" at bounding box center [448, 359] width 171 height 42
click at [476, 363] on button "Next" at bounding box center [448, 359] width 171 height 42
click at [485, 367] on button "Next" at bounding box center [448, 359] width 171 height 42
click at [500, 366] on button "Next" at bounding box center [448, 359] width 171 height 42
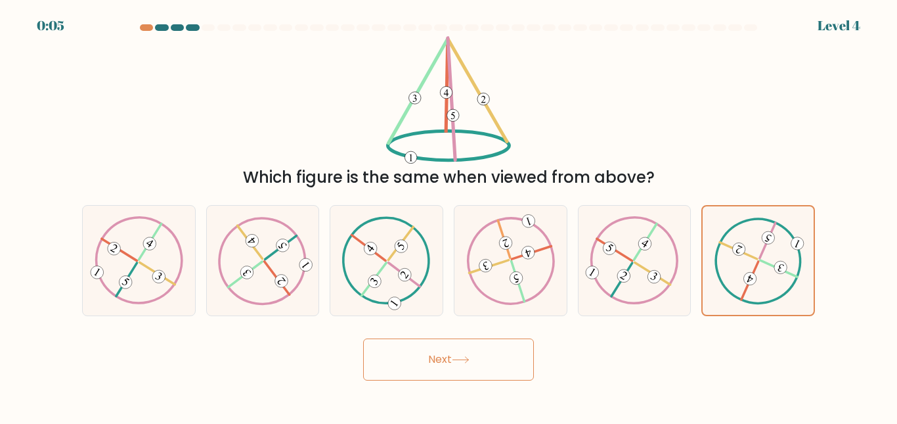
click at [522, 367] on button "Next" at bounding box center [448, 359] width 171 height 42
click at [518, 357] on button "Next" at bounding box center [448, 359] width 171 height 42
click at [511, 355] on button "Next" at bounding box center [448, 359] width 171 height 42
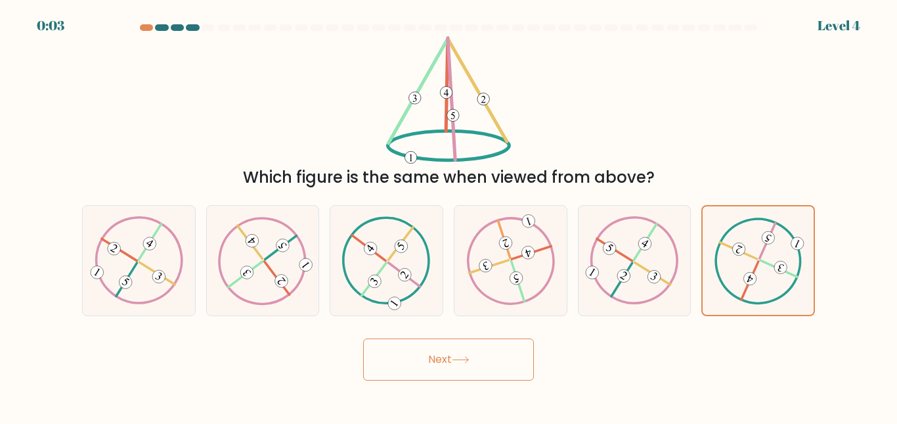
click at [511, 355] on button "Next" at bounding box center [448, 359] width 171 height 42
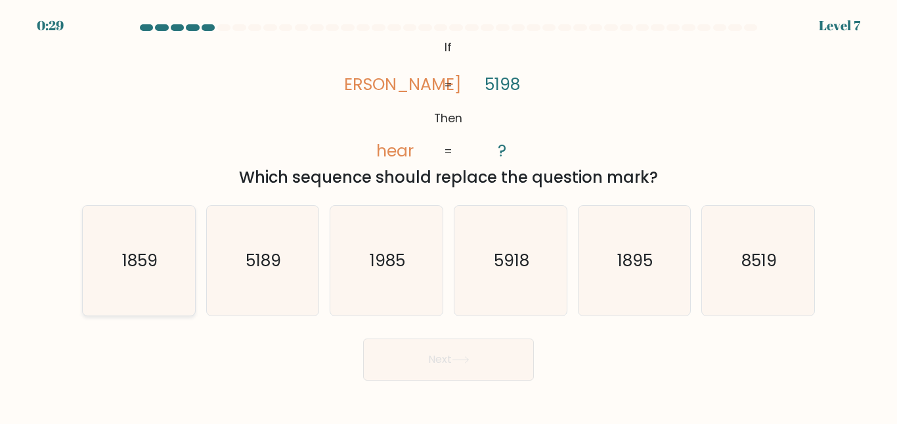
click at [132, 264] on text "1859" at bounding box center [139, 260] width 35 height 23
click at [449, 215] on input "a. 1859" at bounding box center [449, 213] width 1 height 3
radio input "true"
click at [639, 275] on icon "1895" at bounding box center [634, 261] width 110 height 110
click at [449, 215] on input "e. 1895" at bounding box center [449, 213] width 1 height 3
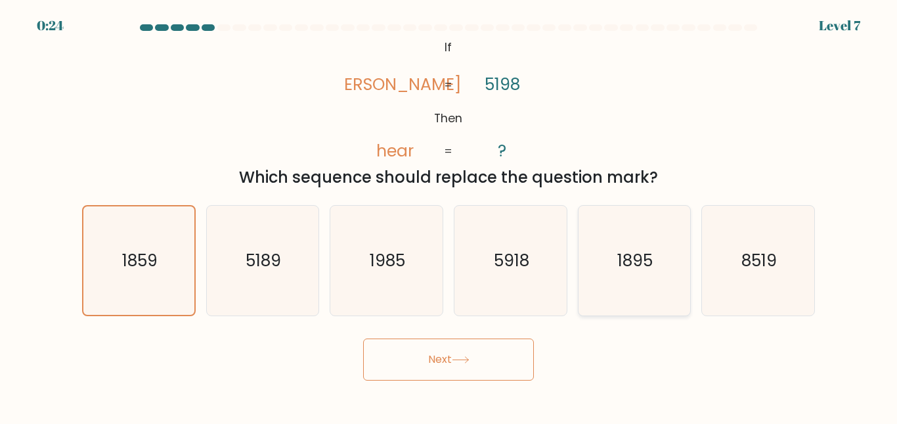
radio input "true"
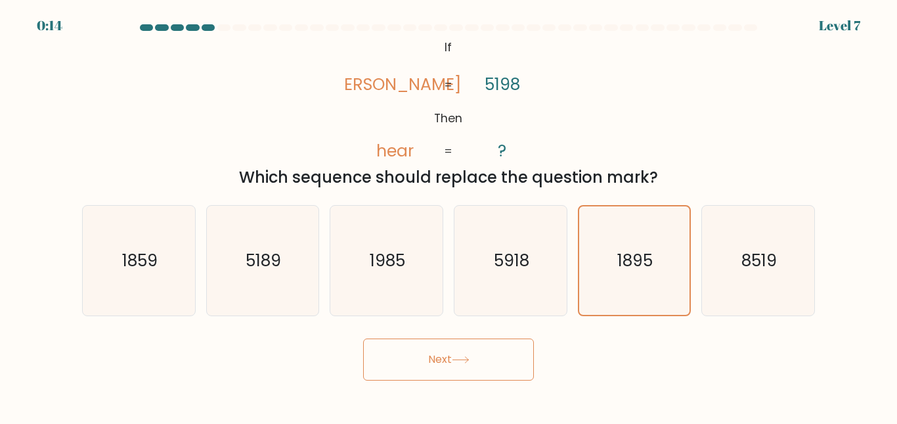
click at [473, 348] on button "Next" at bounding box center [448, 359] width 171 height 42
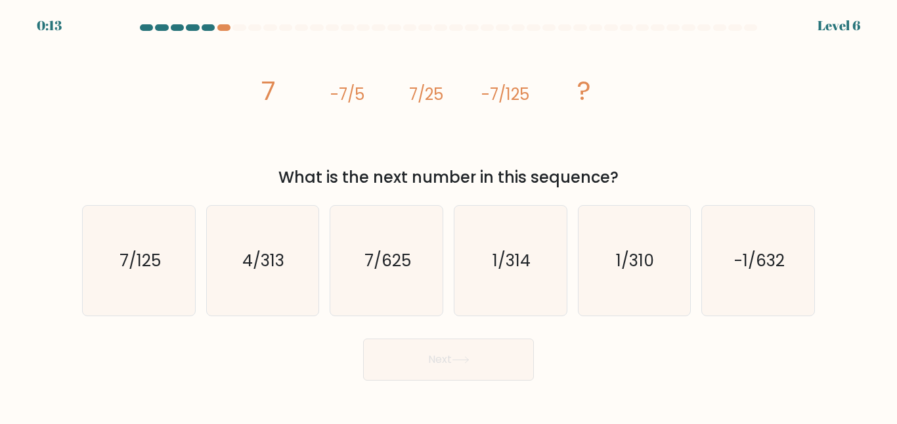
click at [501, 353] on button "Next" at bounding box center [448, 359] width 171 height 42
click at [606, 348] on div "Next" at bounding box center [448, 356] width 749 height 49
click at [390, 273] on icon "7/625" at bounding box center [387, 261] width 110 height 110
click at [449, 215] on input "c. 7/625" at bounding box center [449, 213] width 1 height 3
radio input "true"
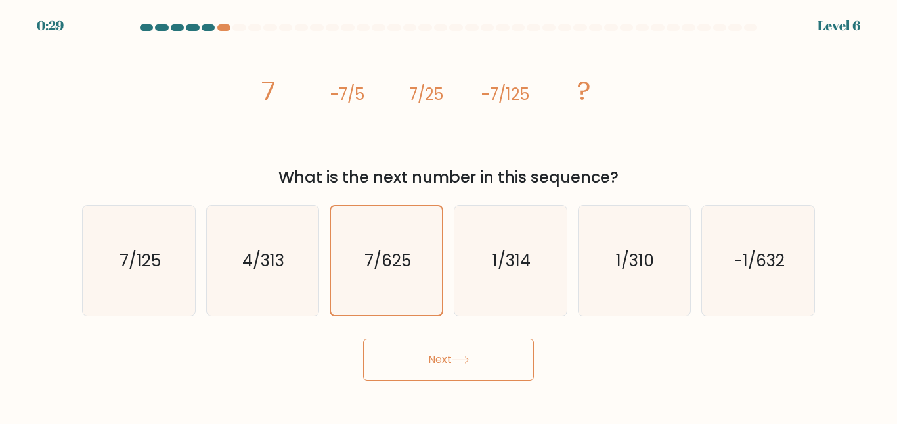
click at [505, 358] on button "Next" at bounding box center [448, 359] width 171 height 42
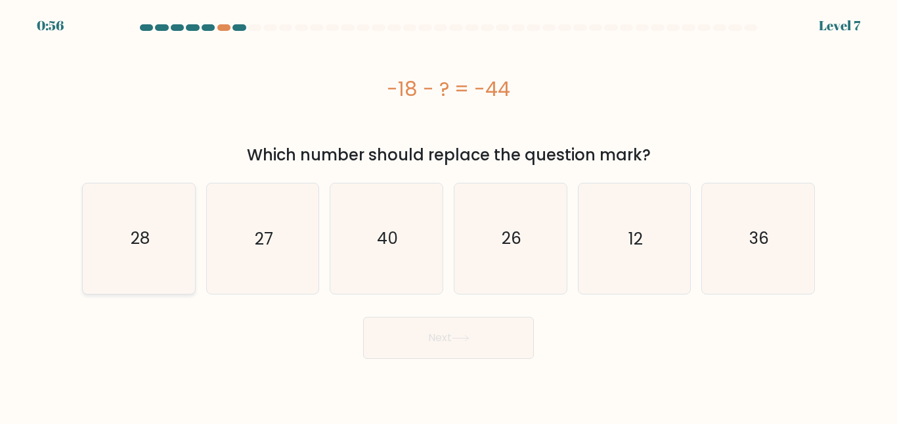
click at [150, 236] on icon "28" at bounding box center [139, 238] width 110 height 110
click at [449, 215] on input "a. 28" at bounding box center [449, 213] width 1 height 3
radio input "true"
click at [504, 342] on button "Next" at bounding box center [448, 338] width 171 height 42
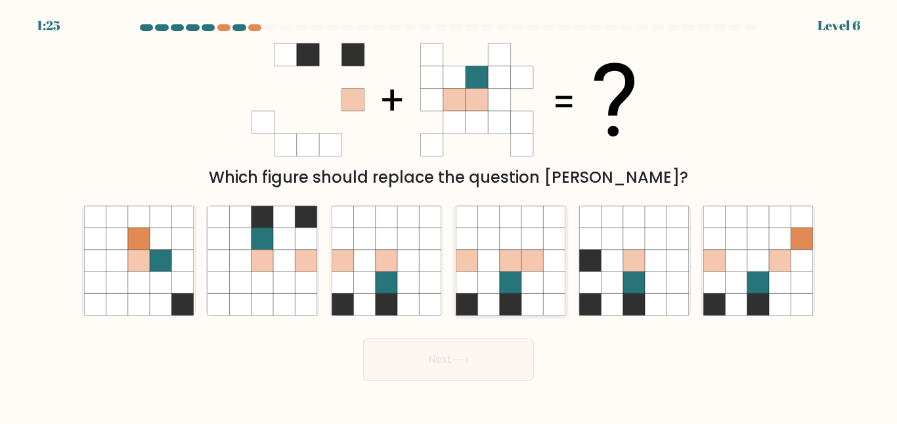
click at [532, 270] on icon at bounding box center [533, 261] width 22 height 22
click at [449, 215] on input "d." at bounding box center [449, 213] width 1 height 3
radio input "true"
click at [507, 348] on button "Next" at bounding box center [448, 359] width 171 height 42
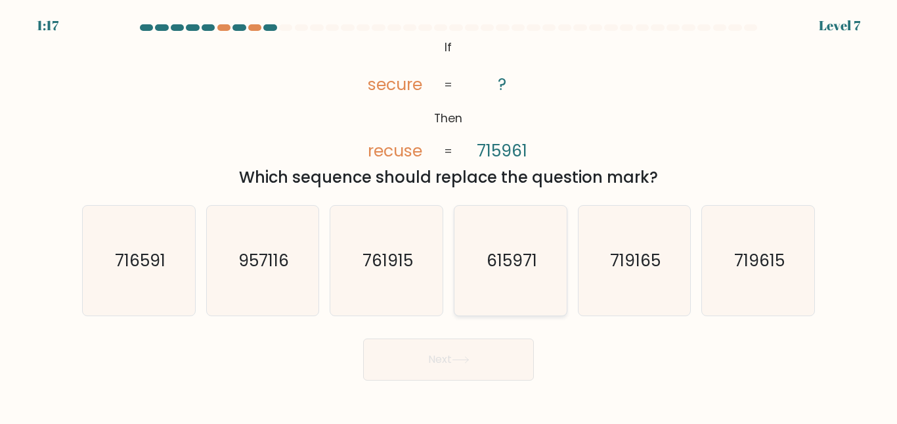
click at [497, 265] on text "615971" at bounding box center [511, 260] width 51 height 23
click at [449, 215] on input "d. 615971" at bounding box center [449, 213] width 1 height 3
radio input "true"
click at [507, 352] on button "Next" at bounding box center [448, 359] width 171 height 42
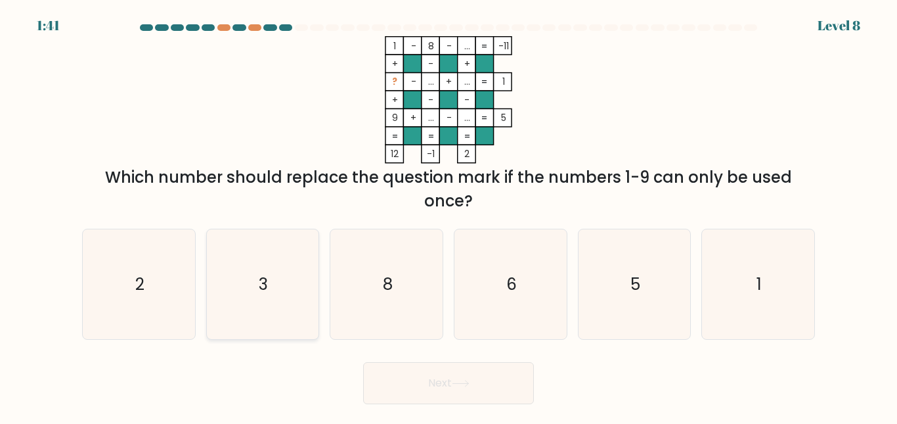
click at [302, 290] on icon "3" at bounding box center [263, 284] width 110 height 110
click at [449, 215] on input "b. 3" at bounding box center [449, 213] width 1 height 3
radio input "true"
click at [493, 378] on button "Next" at bounding box center [448, 383] width 171 height 42
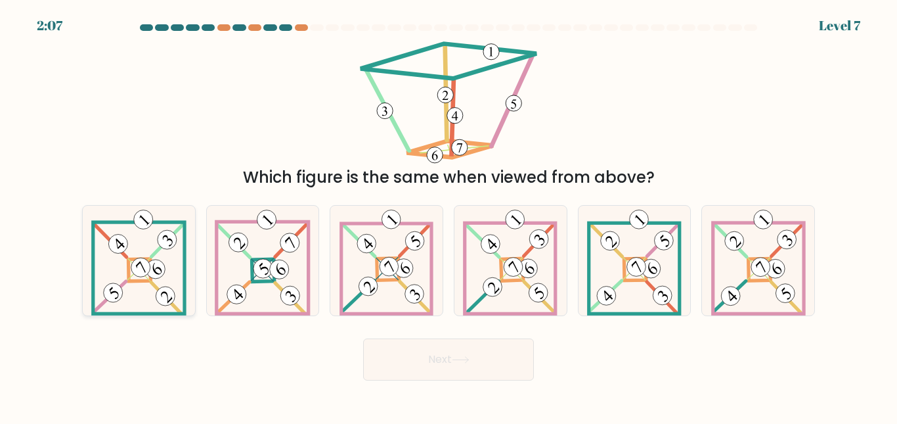
click at [136, 242] on icon at bounding box center [138, 261] width 95 height 110
click at [449, 215] on input "a." at bounding box center [449, 213] width 1 height 3
radio input "true"
click at [450, 351] on button "Next" at bounding box center [448, 359] width 171 height 42
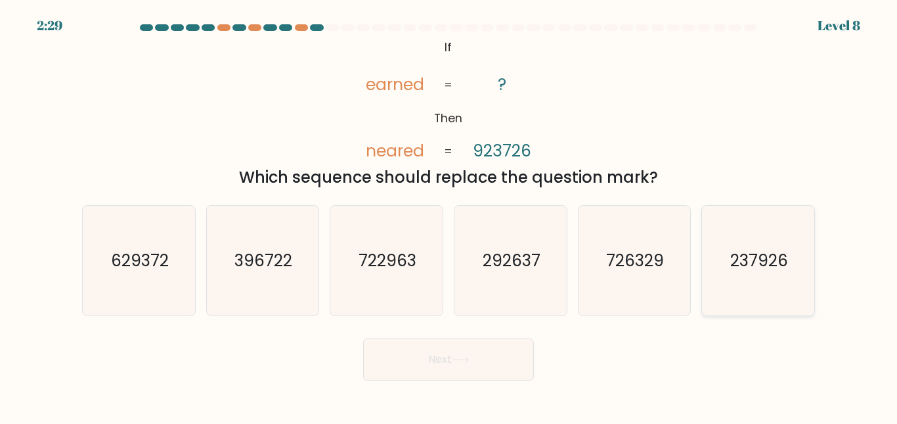
click at [756, 238] on icon "237926" at bounding box center [759, 261] width 110 height 110
click at [449, 215] on input "f. 237926" at bounding box center [449, 213] width 1 height 3
radio input "true"
click at [523, 350] on button "Next" at bounding box center [448, 359] width 171 height 42
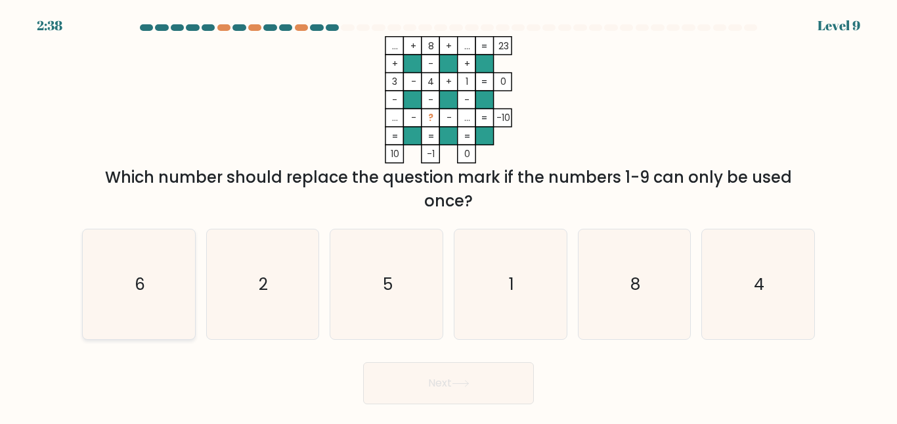
click at [168, 300] on icon "6" at bounding box center [139, 284] width 110 height 110
click at [449, 215] on input "a. 6" at bounding box center [449, 213] width 1 height 3
radio input "true"
click at [506, 378] on button "Next" at bounding box center [448, 383] width 171 height 42
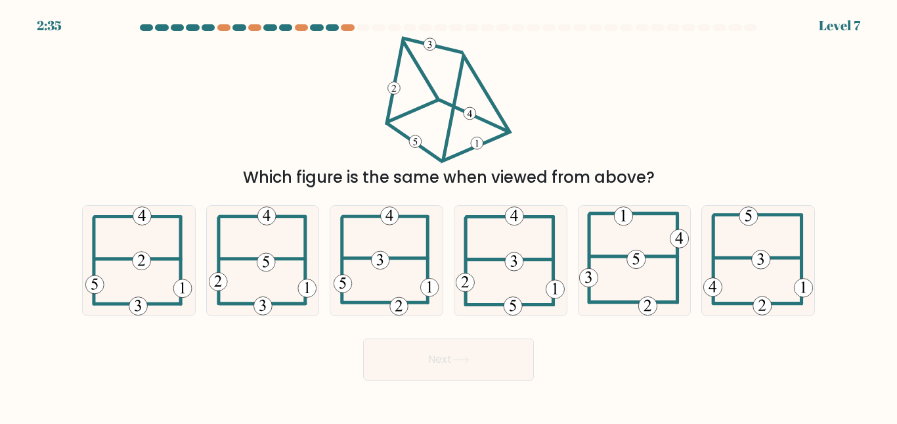
click at [506, 378] on button "Next" at bounding box center [448, 359] width 171 height 42
click at [617, 131] on div "Which figure is the same when viewed from above?" at bounding box center [448, 112] width 749 height 153
click at [251, 264] on icon at bounding box center [263, 261] width 108 height 110
click at [449, 215] on input "b." at bounding box center [449, 213] width 1 height 3
radio input "true"
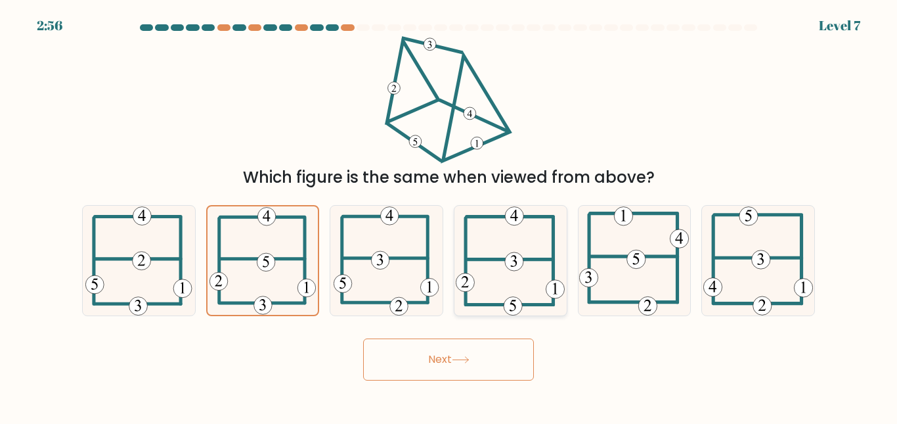
click at [501, 231] on icon at bounding box center [510, 261] width 109 height 110
click at [449, 215] on input "d." at bounding box center [449, 213] width 1 height 3
radio input "true"
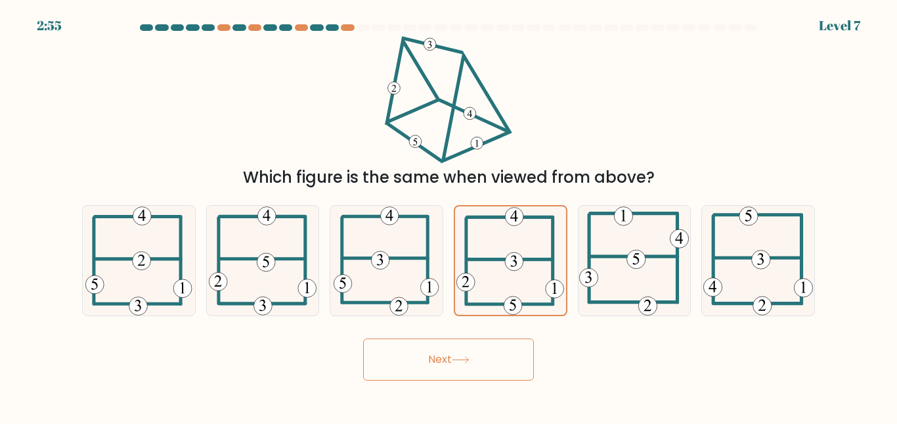
click at [443, 359] on button "Next" at bounding box center [448, 359] width 171 height 42
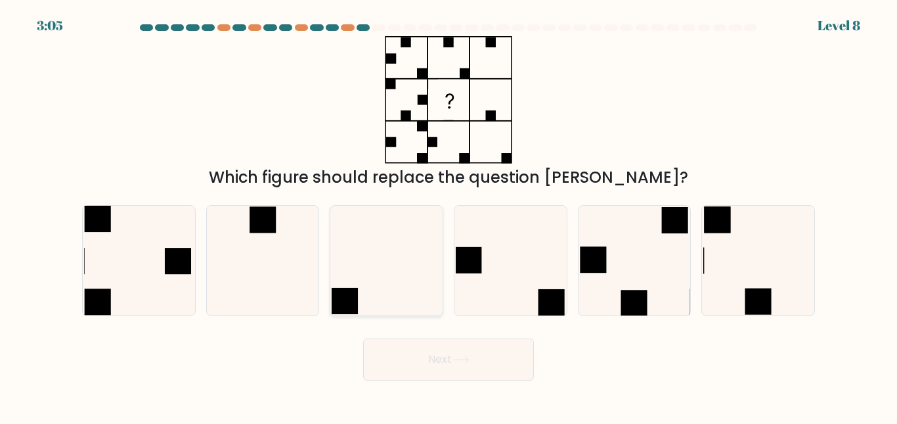
click at [336, 254] on icon at bounding box center [387, 261] width 110 height 110
click at [449, 215] on input "c." at bounding box center [449, 213] width 1 height 3
radio input "true"
click at [168, 256] on rect at bounding box center [178, 261] width 26 height 26
click at [449, 215] on input "a." at bounding box center [449, 213] width 1 height 3
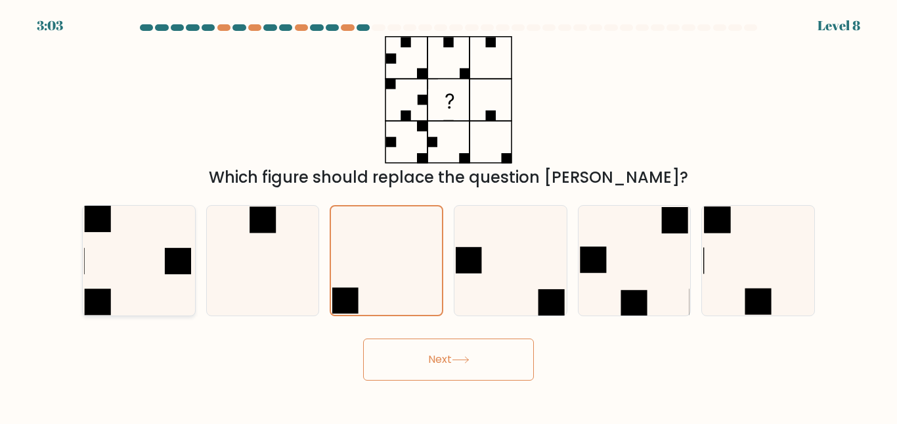
radio input "true"
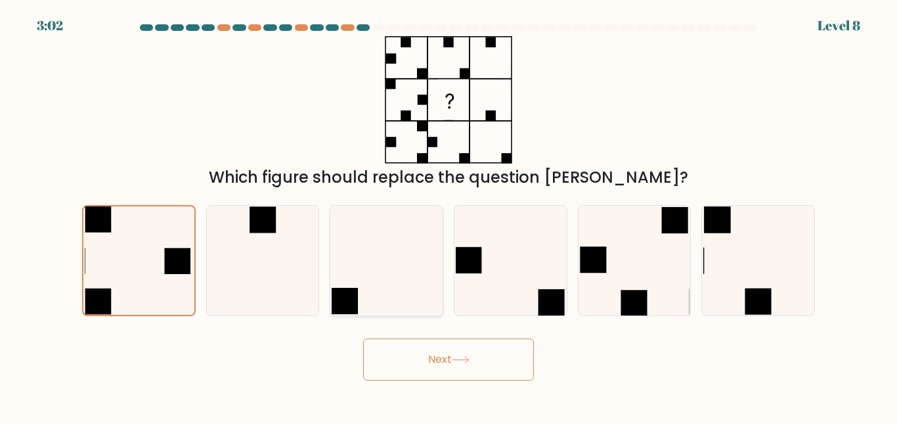
click at [354, 267] on icon at bounding box center [387, 261] width 110 height 110
click at [449, 215] on input "c." at bounding box center [449, 213] width 1 height 3
radio input "true"
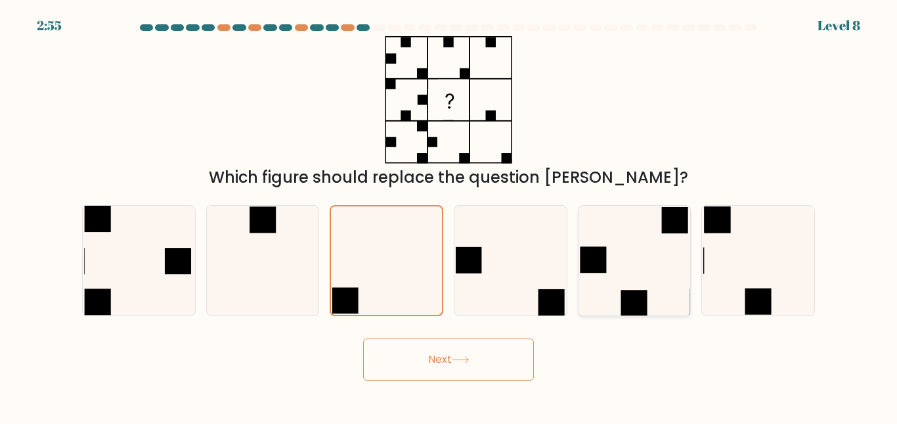
click at [600, 283] on icon at bounding box center [634, 261] width 110 height 110
click at [449, 215] on input "e." at bounding box center [449, 213] width 1 height 3
radio input "true"
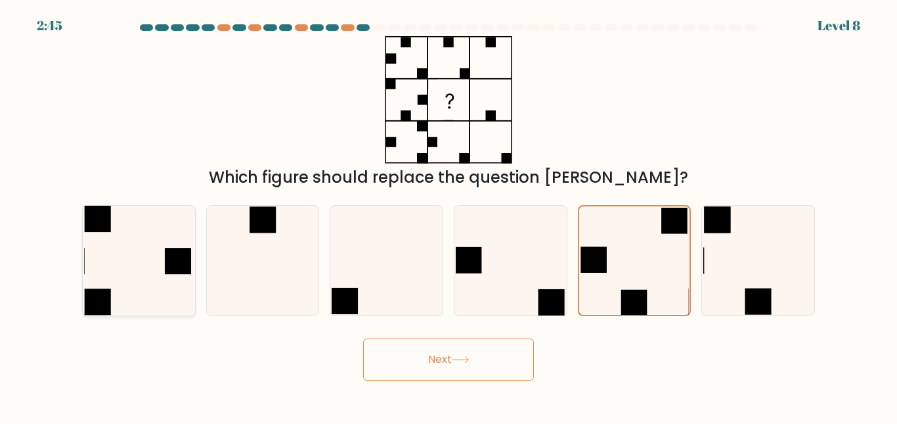
click at [166, 260] on rect at bounding box center [178, 261] width 26 height 26
click at [449, 215] on input "a." at bounding box center [449, 213] width 1 height 3
radio input "true"
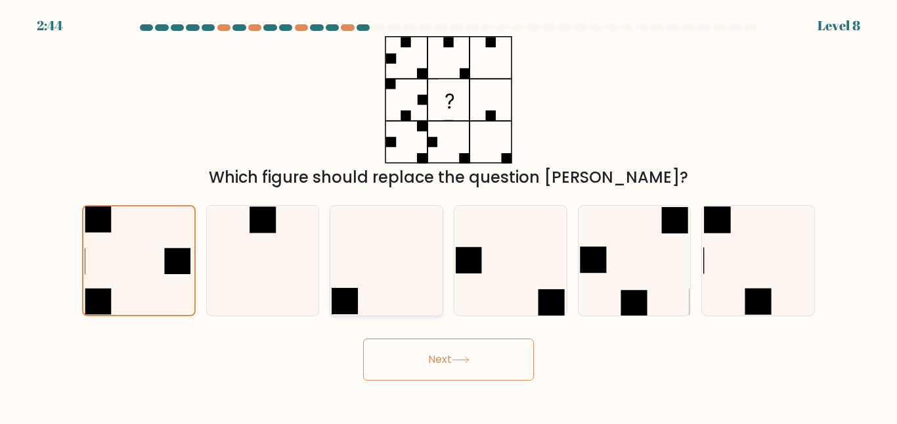
click at [338, 269] on icon at bounding box center [387, 261] width 110 height 110
click at [449, 215] on input "c." at bounding box center [449, 213] width 1 height 3
radio input "true"
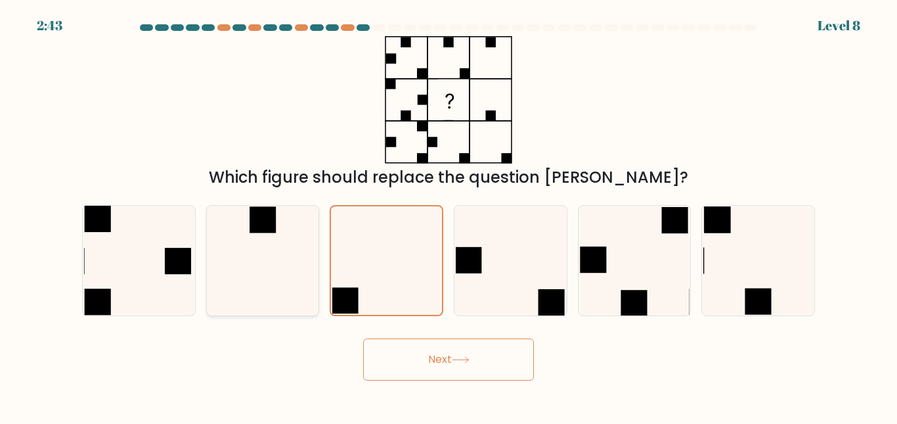
click at [301, 272] on icon at bounding box center [263, 261] width 110 height 110
click at [449, 215] on input "b." at bounding box center [449, 213] width 1 height 3
radio input "true"
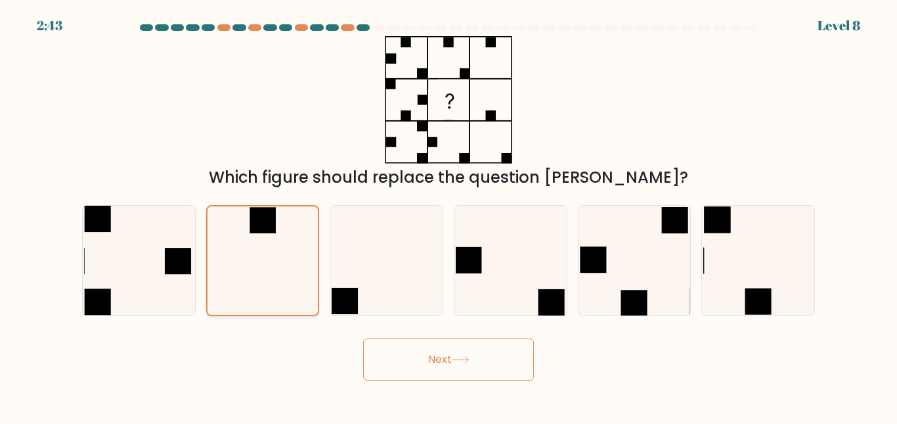
click at [288, 272] on icon at bounding box center [262, 260] width 108 height 108
click at [449, 215] on input "b." at bounding box center [449, 213] width 1 height 3
click at [501, 283] on icon at bounding box center [511, 261] width 110 height 110
click at [449, 215] on input "d." at bounding box center [449, 213] width 1 height 3
radio input "true"
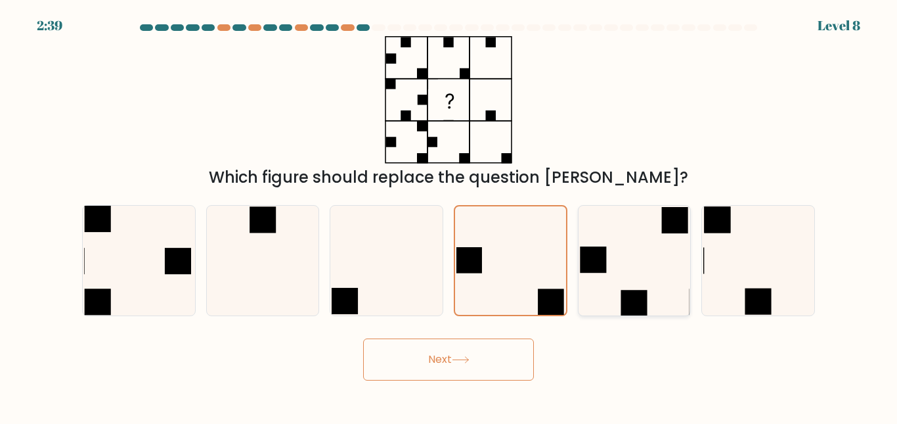
click at [626, 273] on icon at bounding box center [634, 261] width 110 height 110
click at [449, 215] on input "e." at bounding box center [449, 213] width 1 height 3
radio input "true"
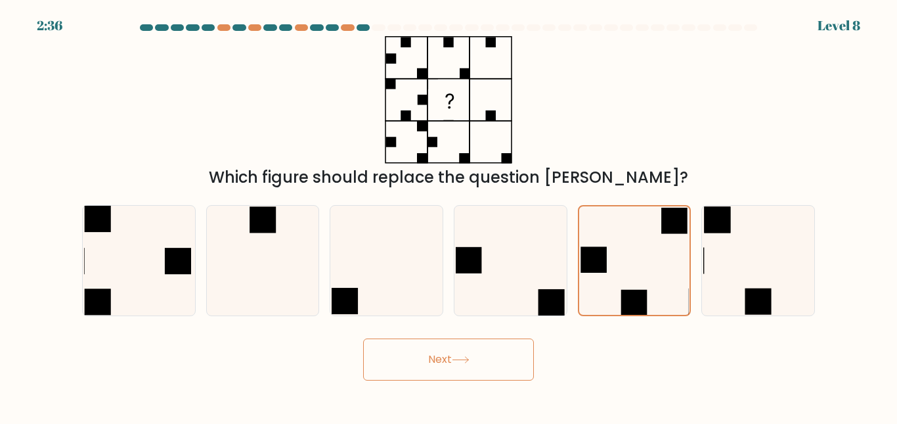
click at [489, 346] on button "Next" at bounding box center [448, 359] width 171 height 42
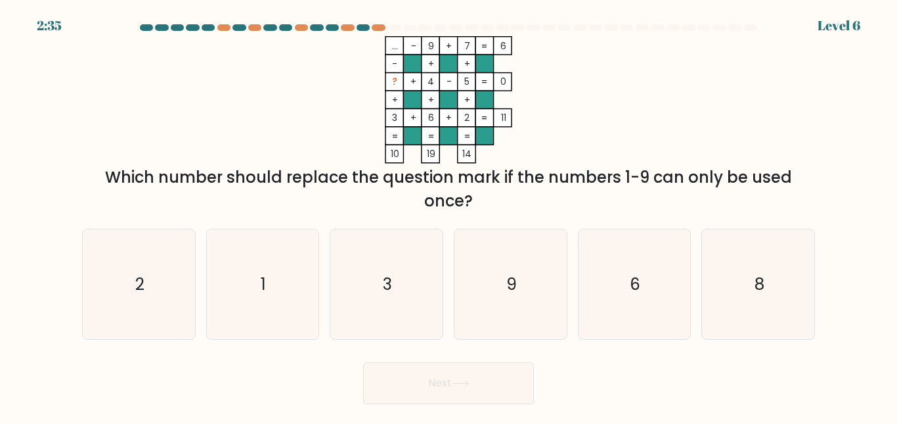
click at [489, 346] on form at bounding box center [448, 214] width 897 height 380
click at [519, 298] on icon "9" at bounding box center [511, 284] width 110 height 110
click at [449, 215] on input "d. 9" at bounding box center [449, 213] width 1 height 3
radio input "true"
click at [501, 369] on button "Next" at bounding box center [448, 383] width 171 height 42
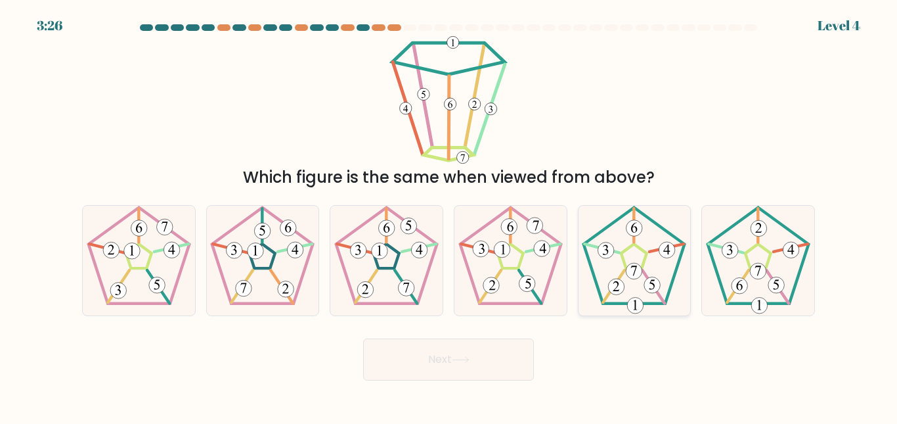
click at [634, 265] on 194 at bounding box center [635, 271] width 16 height 16
click at [449, 215] on input "e." at bounding box center [449, 213] width 1 height 3
radio input "true"
click at [506, 370] on button "Next" at bounding box center [448, 359] width 171 height 42
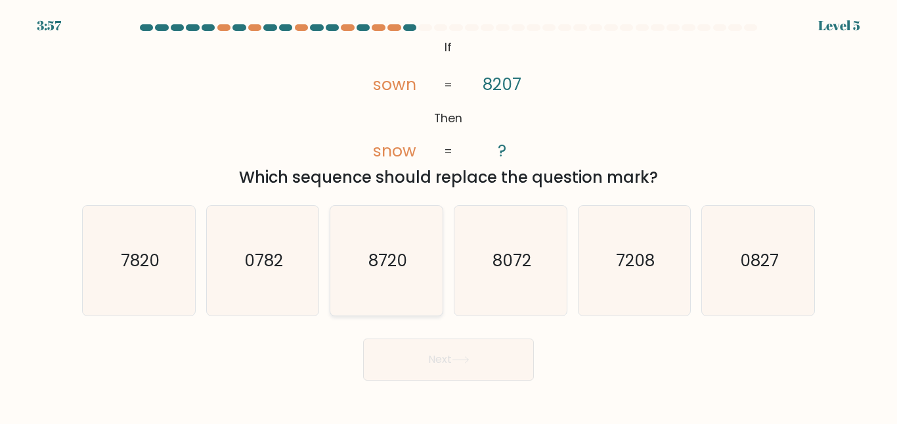
click at [388, 274] on icon "8720" at bounding box center [387, 261] width 110 height 110
click at [449, 215] on input "c. 8720" at bounding box center [449, 213] width 1 height 3
radio input "true"
click at [497, 351] on button "Next" at bounding box center [448, 359] width 171 height 42
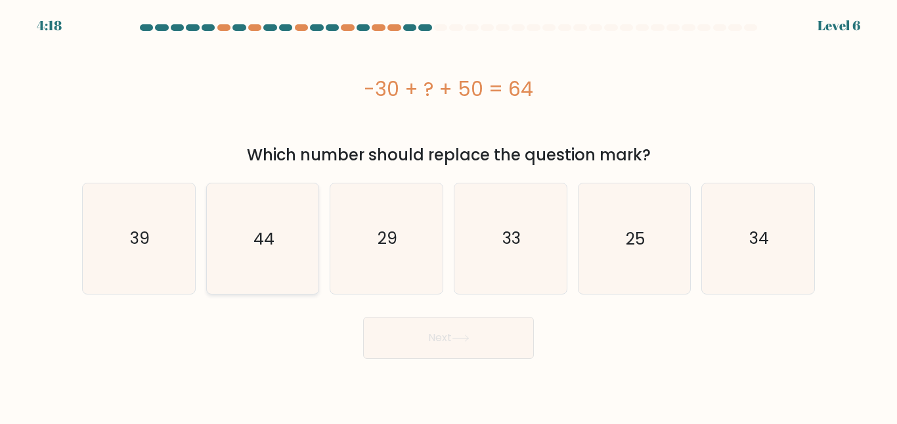
click at [283, 248] on icon "44" at bounding box center [263, 238] width 110 height 110
click at [449, 215] on input "b. 44" at bounding box center [449, 213] width 1 height 3
radio input "true"
click at [518, 351] on button "Next" at bounding box center [448, 338] width 171 height 42
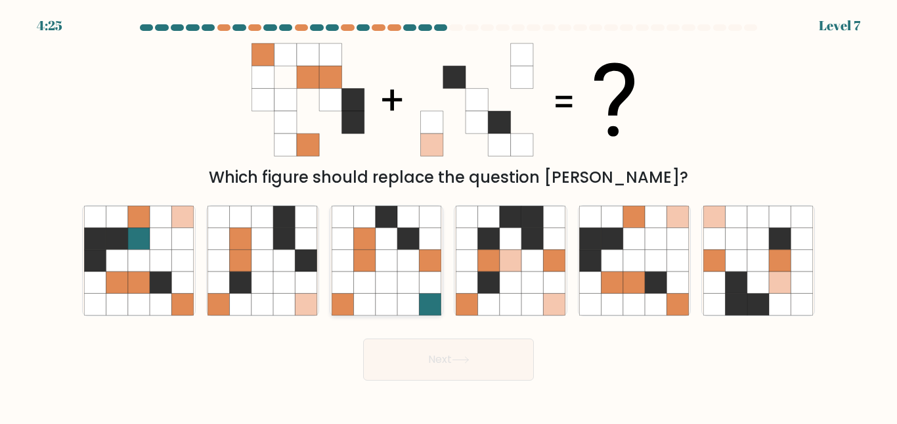
click at [394, 254] on icon at bounding box center [387, 261] width 22 height 22
click at [449, 215] on input "c." at bounding box center [449, 213] width 1 height 3
radio input "true"
click at [501, 365] on button "Next" at bounding box center [448, 359] width 171 height 42
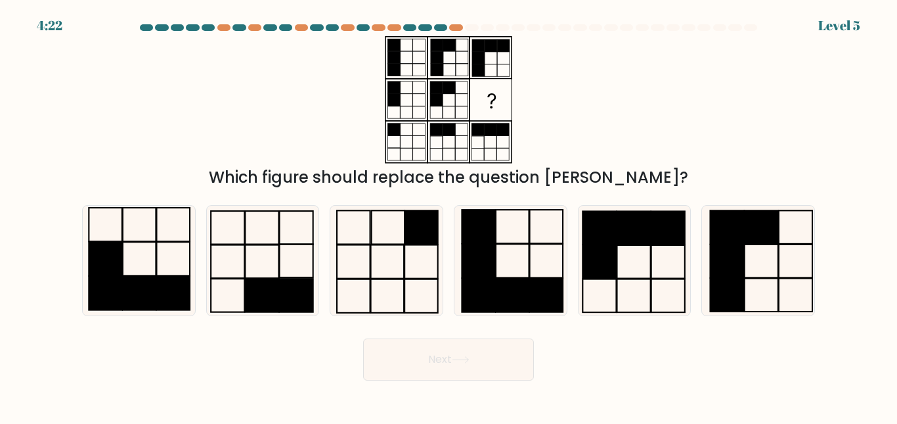
click at [501, 365] on button "Next" at bounding box center [448, 359] width 171 height 42
click at [531, 284] on rect at bounding box center [547, 295] width 34 height 34
click at [449, 215] on input "d." at bounding box center [449, 213] width 1 height 3
radio input "true"
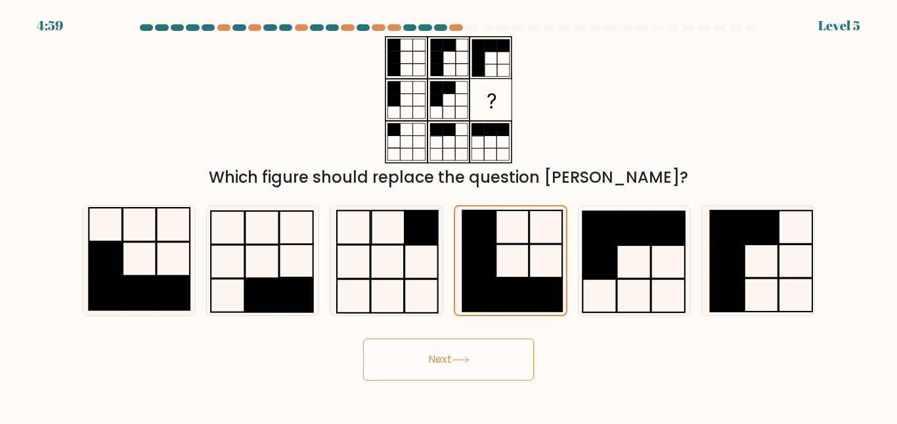
click at [505, 348] on button "Next" at bounding box center [448, 359] width 171 height 42
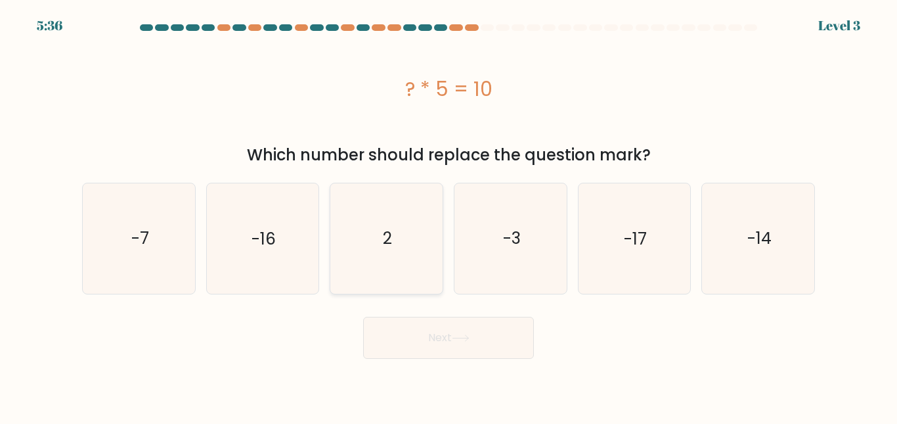
click at [392, 233] on text "2" at bounding box center [387, 238] width 9 height 23
click at [449, 215] on input "c. 2" at bounding box center [449, 213] width 1 height 3
radio input "true"
click at [518, 341] on button "Next" at bounding box center [448, 338] width 171 height 42
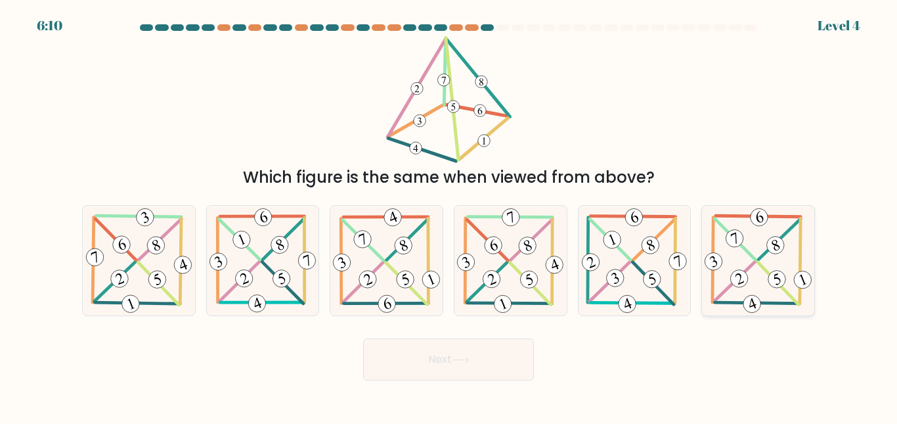
click at [746, 298] on 345 at bounding box center [752, 303] width 22 height 22
click at [449, 215] on input "f." at bounding box center [449, 213] width 1 height 3
radio input "true"
click at [499, 364] on button "Next" at bounding box center [448, 359] width 171 height 42
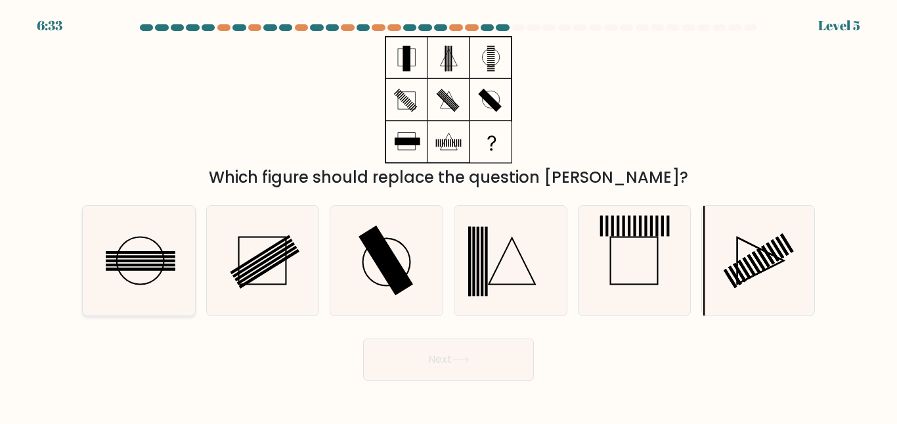
click at [148, 245] on icon at bounding box center [139, 261] width 110 height 110
click at [449, 215] on input "a." at bounding box center [449, 213] width 1 height 3
radio input "true"
click at [505, 363] on button "Next" at bounding box center [448, 359] width 171 height 42
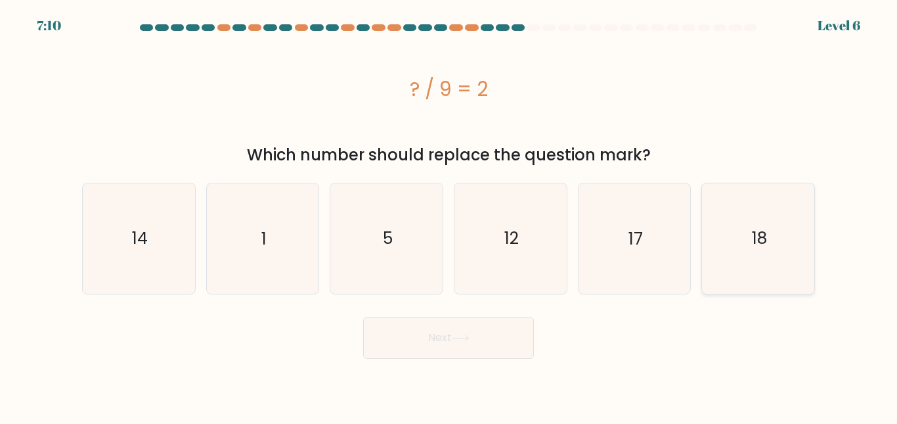
click at [724, 248] on icon "18" at bounding box center [759, 238] width 110 height 110
click at [449, 215] on input "f. 18" at bounding box center [449, 213] width 1 height 3
radio input "true"
click at [486, 327] on button "Next" at bounding box center [448, 338] width 171 height 42
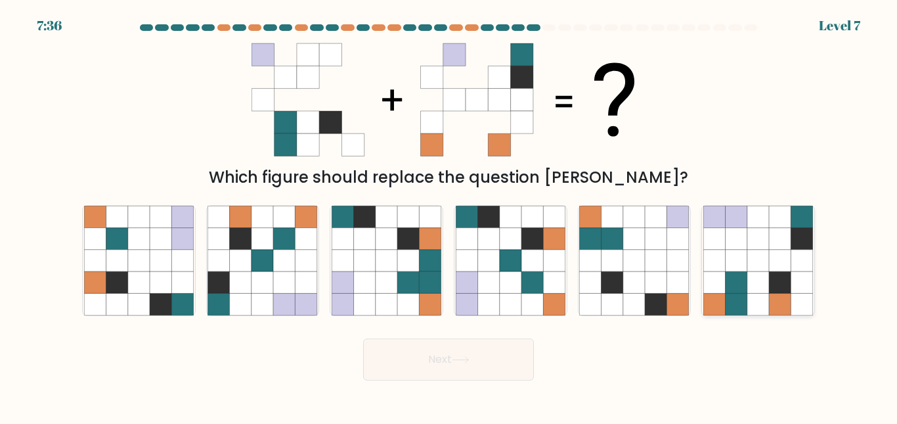
click at [774, 296] on icon at bounding box center [780, 304] width 22 height 22
click at [449, 215] on input "f." at bounding box center [449, 213] width 1 height 3
radio input "true"
click at [507, 378] on button "Next" at bounding box center [448, 359] width 171 height 42
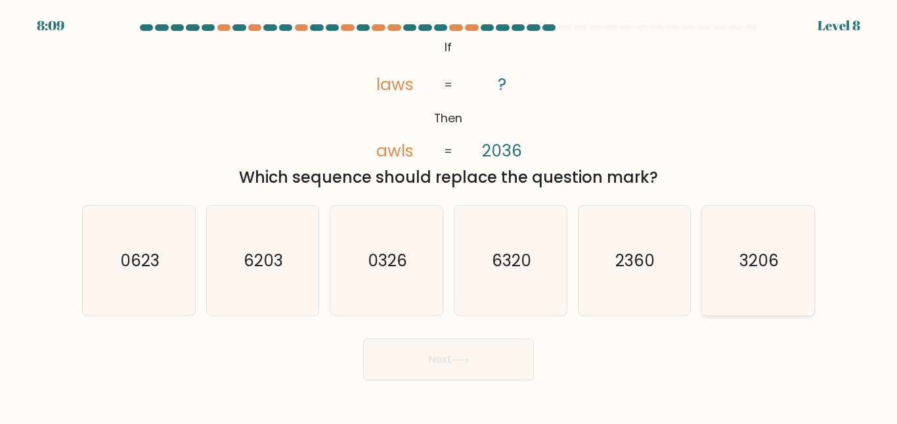
click at [788, 252] on icon "3206" at bounding box center [759, 261] width 110 height 110
click at [449, 215] on input "f. 3206" at bounding box center [449, 213] width 1 height 3
radio input "true"
click at [493, 360] on button "Next" at bounding box center [448, 359] width 171 height 42
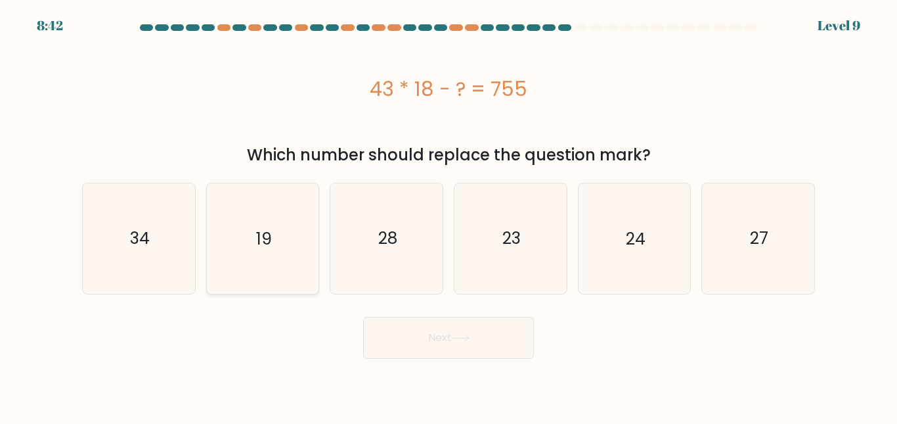
click at [290, 235] on icon "19" at bounding box center [263, 238] width 110 height 110
click at [449, 215] on input "b. 19" at bounding box center [449, 213] width 1 height 3
radio input "true"
click at [514, 329] on button "Next" at bounding box center [448, 338] width 171 height 42
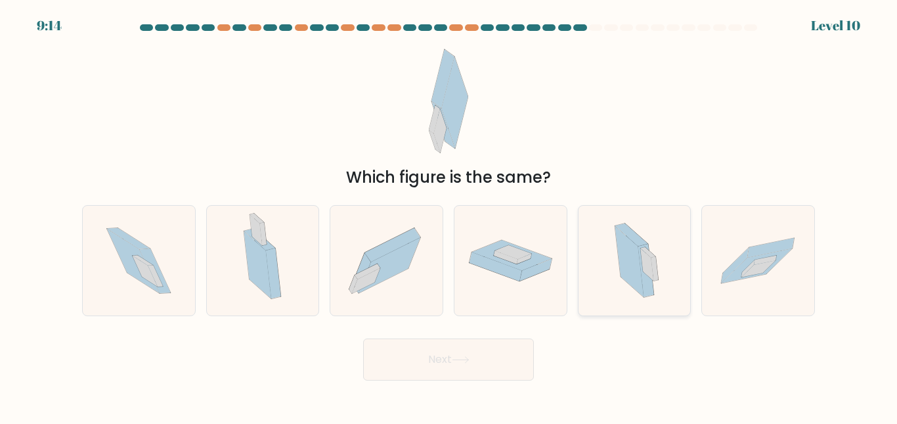
click at [616, 264] on icon at bounding box center [635, 261] width 66 height 110
click at [449, 215] on input "e." at bounding box center [449, 213] width 1 height 3
radio input "true"
click at [505, 361] on button "Next" at bounding box center [448, 359] width 171 height 42
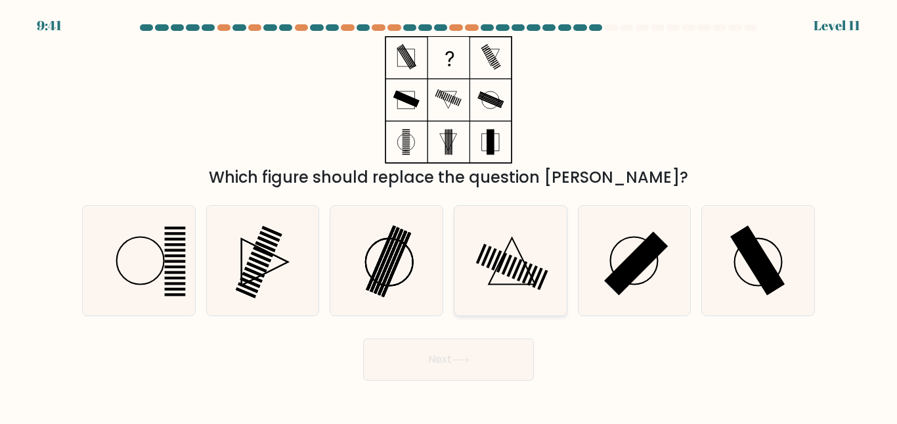
click at [504, 264] on icon at bounding box center [511, 261] width 110 height 110
click at [449, 215] on input "d." at bounding box center [449, 213] width 1 height 3
radio input "true"
click at [744, 269] on icon at bounding box center [759, 261] width 110 height 110
click at [449, 215] on input "f." at bounding box center [449, 213] width 1 height 3
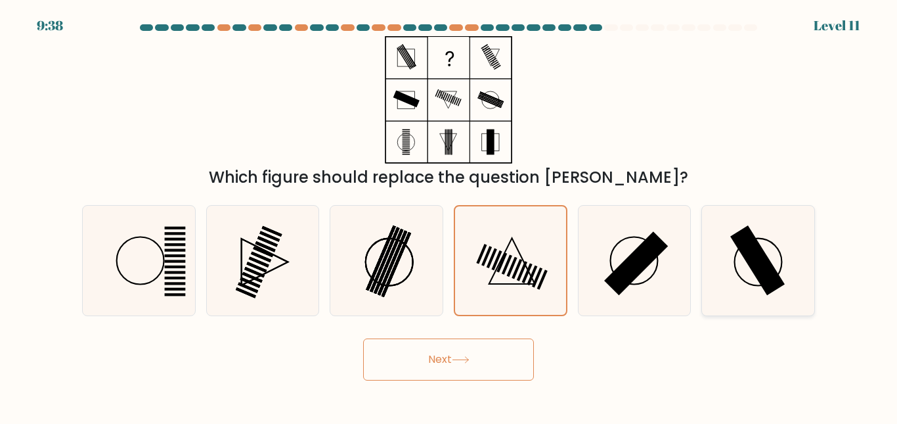
radio input "true"
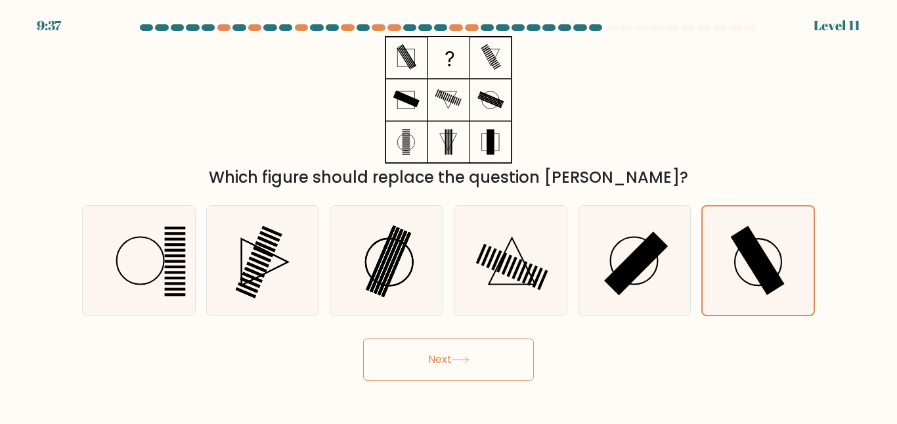
click at [509, 355] on button "Next" at bounding box center [448, 359] width 171 height 42
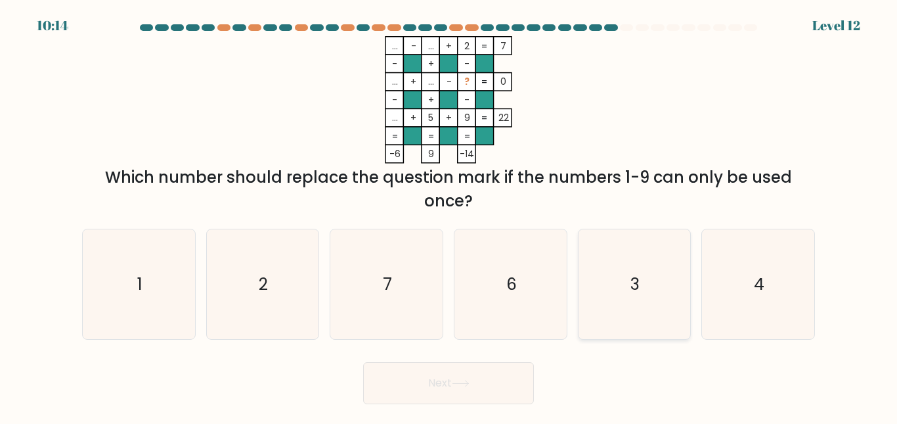
click at [624, 304] on icon "3" at bounding box center [634, 284] width 110 height 110
click at [449, 215] on input "e. 3" at bounding box center [449, 213] width 1 height 3
radio input "true"
click at [494, 387] on button "Next" at bounding box center [448, 383] width 171 height 42
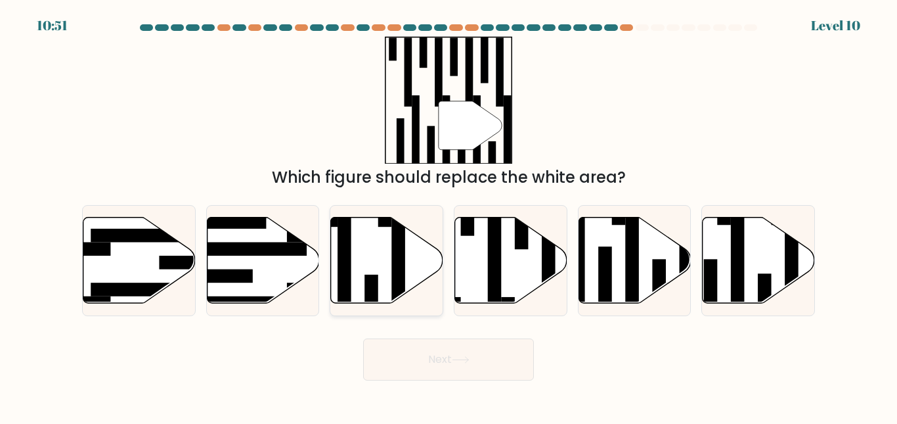
click at [384, 279] on icon at bounding box center [387, 260] width 112 height 86
click at [449, 215] on input "c." at bounding box center [449, 213] width 1 height 3
radio input "true"
click at [480, 365] on button "Next" at bounding box center [448, 359] width 171 height 42
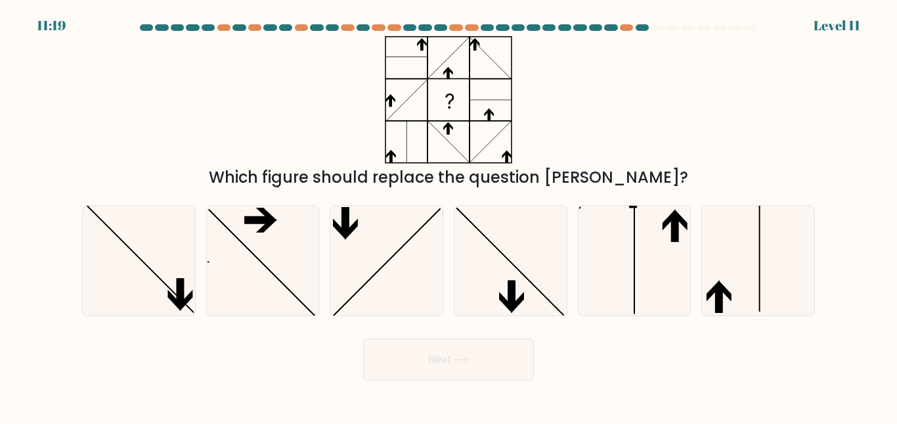
click at [700, 261] on div "f." at bounding box center [758, 260] width 124 height 111
click at [682, 260] on icon at bounding box center [634, 261] width 110 height 110
click at [449, 215] on input "e." at bounding box center [449, 213] width 1 height 3
radio input "true"
click at [721, 267] on icon at bounding box center [759, 261] width 110 height 110
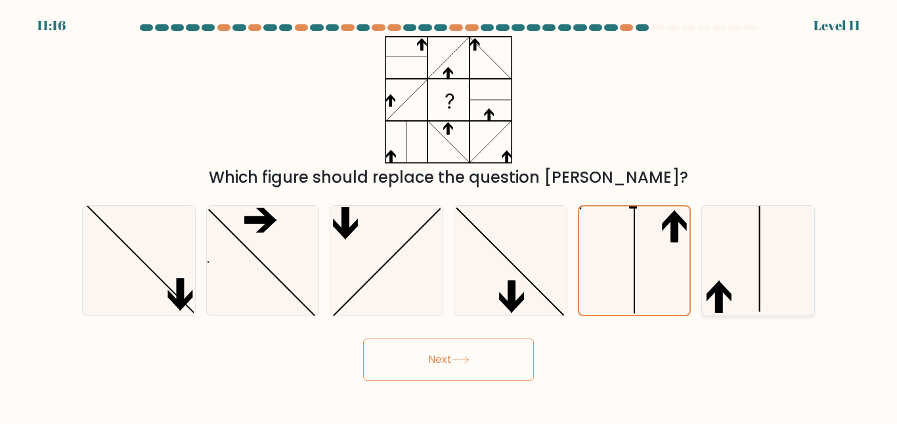
click at [449, 215] on input "f." at bounding box center [449, 213] width 1 height 3
radio input "true"
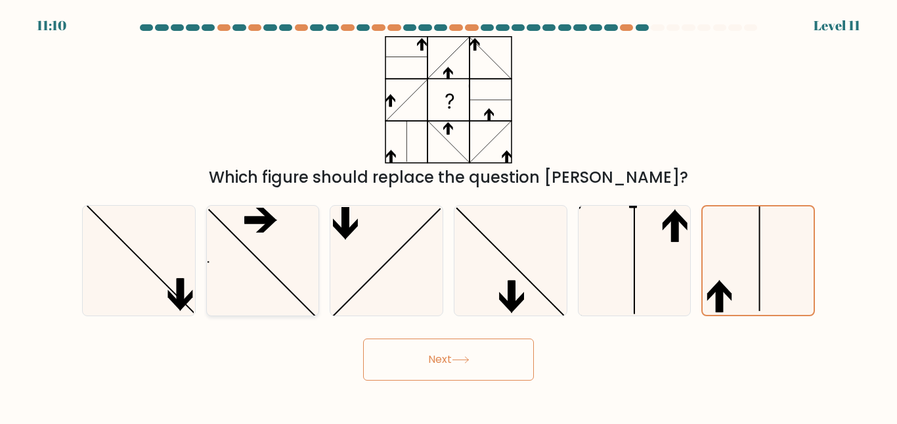
click at [259, 229] on icon at bounding box center [263, 261] width 110 height 110
click at [449, 215] on input "b." at bounding box center [449, 213] width 1 height 3
radio input "true"
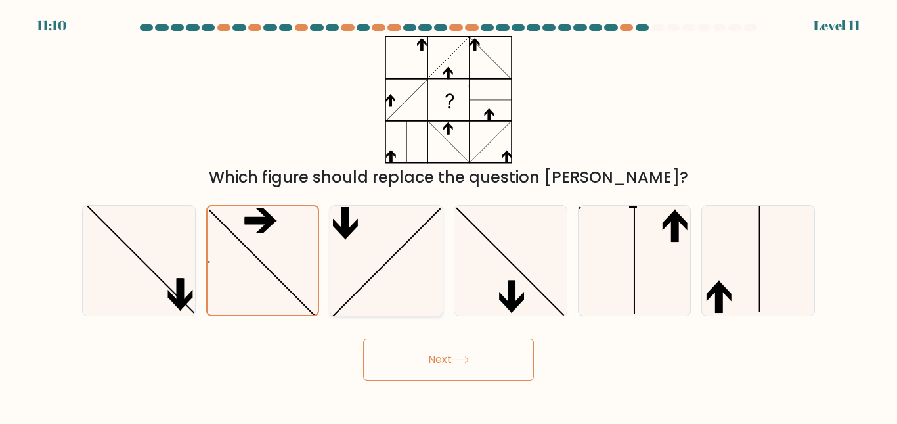
click at [391, 263] on icon at bounding box center [387, 261] width 110 height 110
click at [449, 215] on input "c." at bounding box center [449, 213] width 1 height 3
radio input "true"
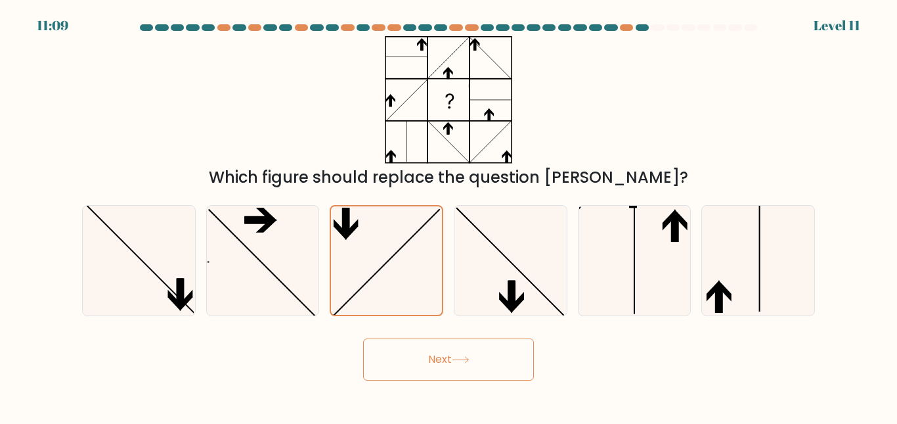
click at [197, 271] on div "a." at bounding box center [139, 260] width 124 height 111
click at [513, 271] on icon at bounding box center [511, 261] width 110 height 110
click at [449, 215] on input "d." at bounding box center [449, 213] width 1 height 3
radio input "true"
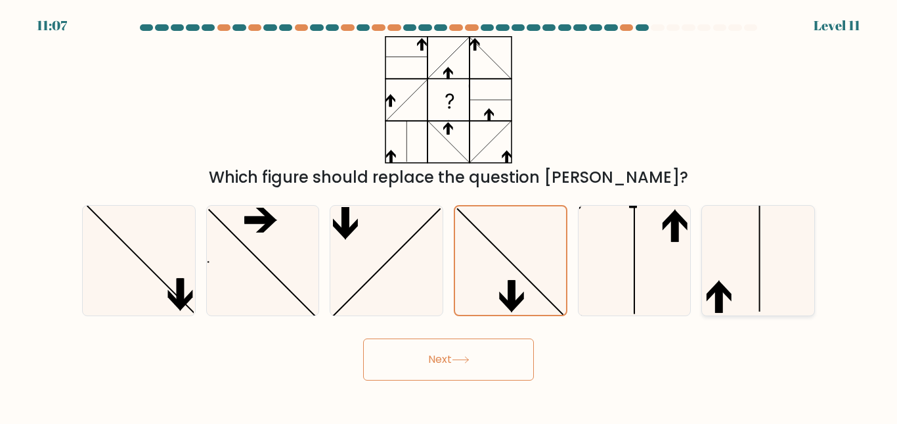
click at [724, 253] on icon at bounding box center [759, 261] width 110 height 110
click at [449, 215] on input "f." at bounding box center [449, 213] width 1 height 3
radio input "true"
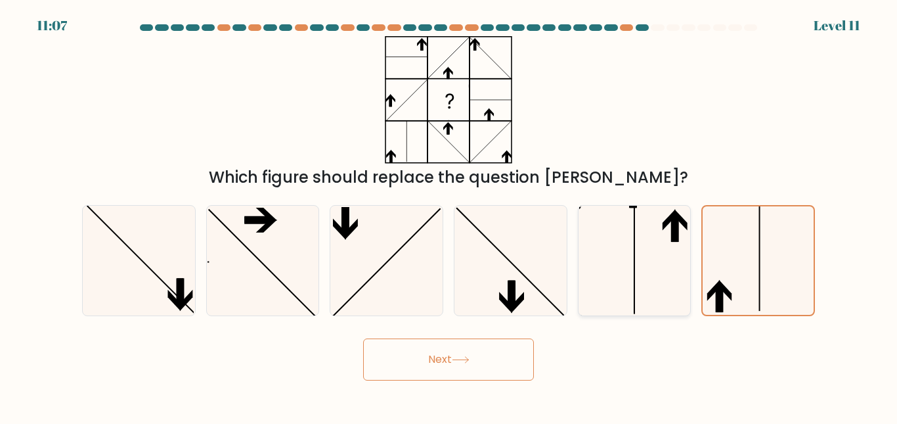
click at [647, 258] on icon at bounding box center [634, 261] width 110 height 110
click at [449, 215] on input "e." at bounding box center [449, 213] width 1 height 3
radio input "true"
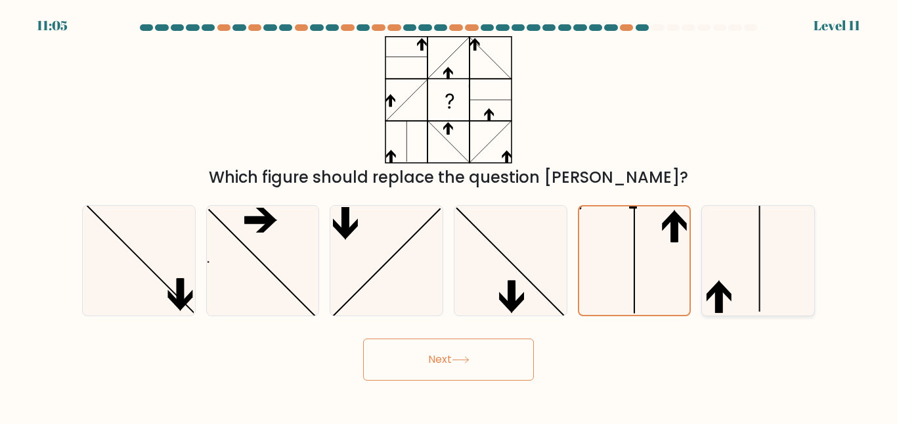
click at [772, 265] on icon at bounding box center [759, 261] width 110 height 110
click at [449, 215] on input "f." at bounding box center [449, 213] width 1 height 3
radio input "true"
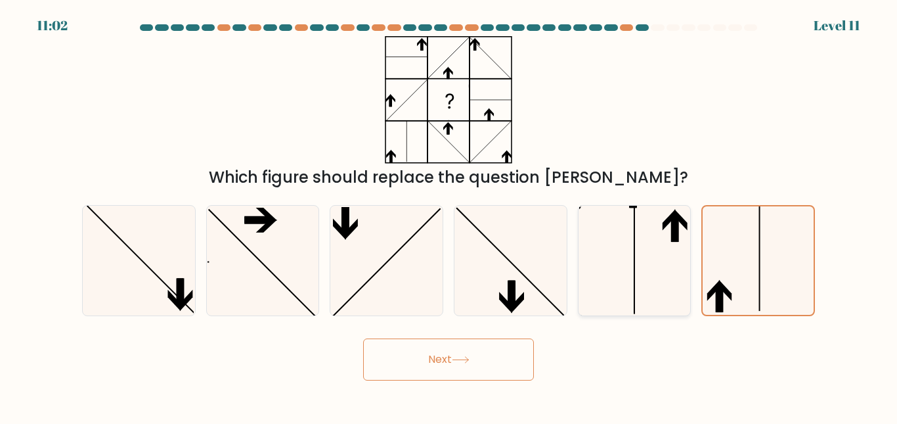
click at [618, 269] on icon at bounding box center [634, 261] width 110 height 110
click at [449, 215] on input "e." at bounding box center [449, 213] width 1 height 3
radio input "true"
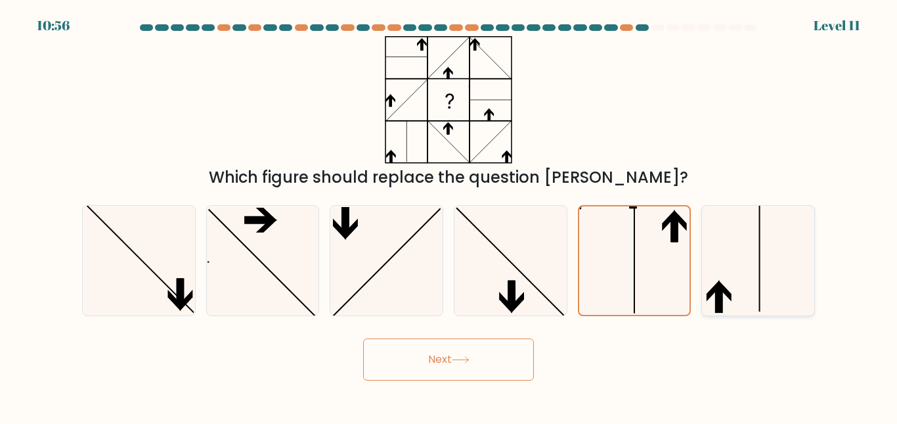
click at [702, 284] on div at bounding box center [759, 260] width 114 height 111
click at [449, 215] on input "f." at bounding box center [449, 213] width 1 height 3
radio input "true"
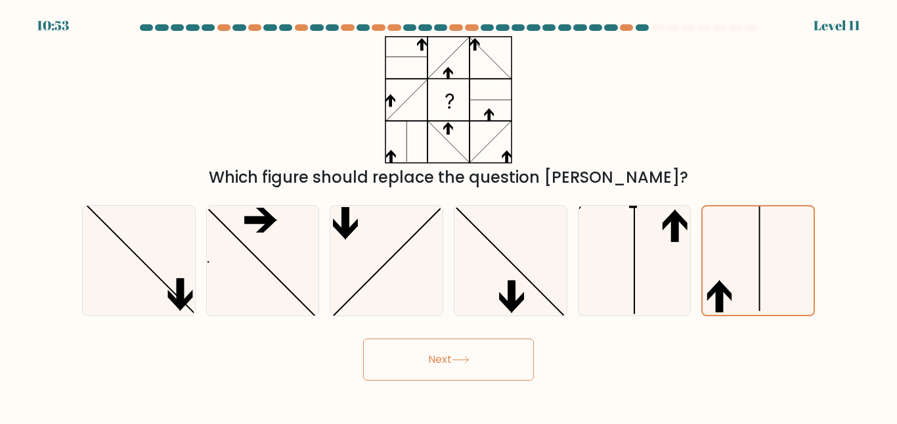
click at [464, 372] on button "Next" at bounding box center [448, 359] width 171 height 42
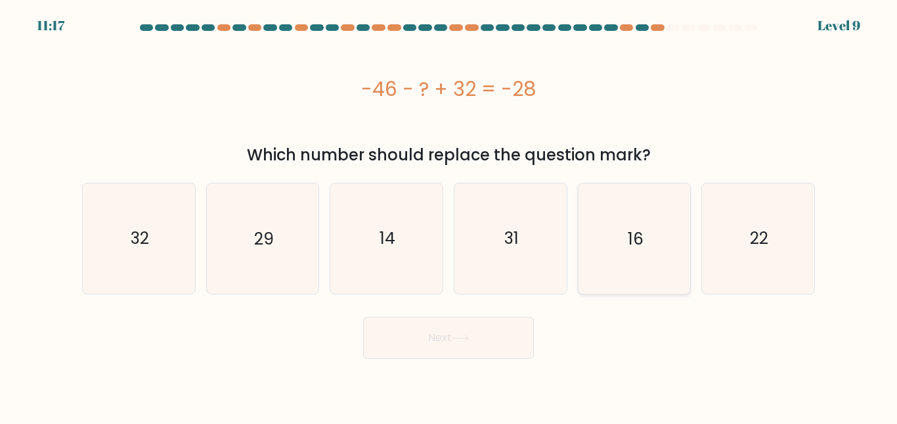
click at [627, 269] on icon "16" at bounding box center [634, 238] width 110 height 110
click at [449, 215] on input "e. 16" at bounding box center [449, 213] width 1 height 3
radio input "true"
click at [492, 349] on button "Next" at bounding box center [448, 338] width 171 height 42
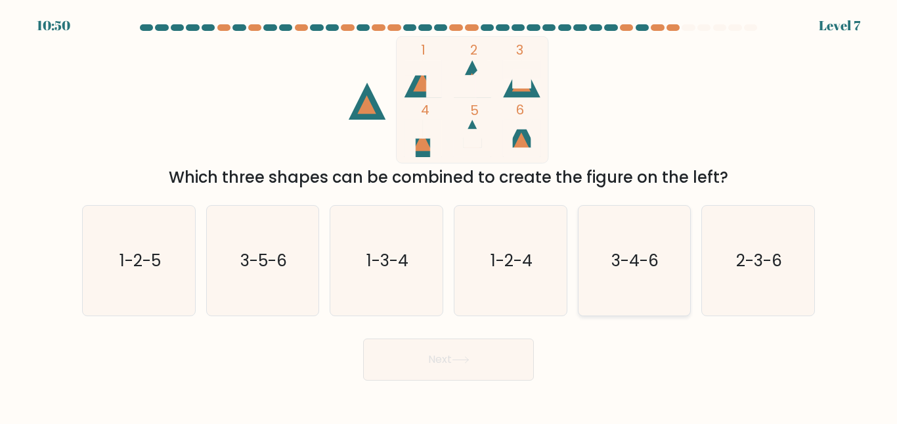
click at [618, 259] on text "3-4-6" at bounding box center [635, 260] width 47 height 23
click at [449, 215] on input "e. 3-4-6" at bounding box center [449, 213] width 1 height 3
radio input "true"
click at [493, 353] on button "Next" at bounding box center [448, 359] width 171 height 42
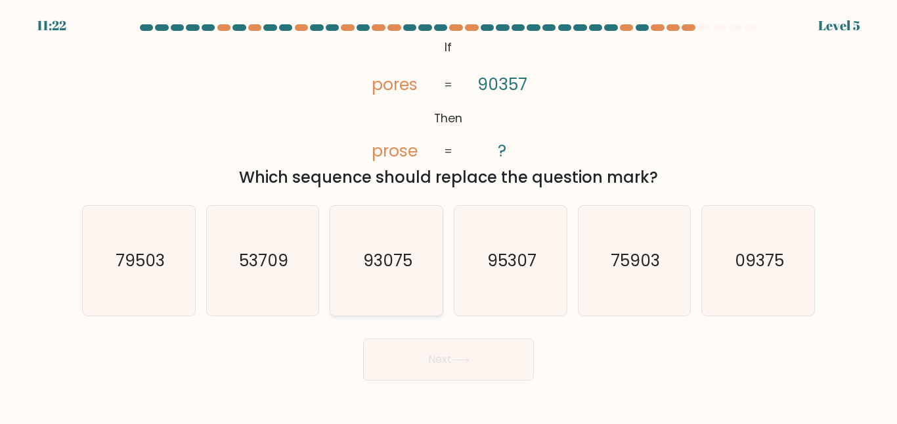
click at [397, 254] on text "93075" at bounding box center [387, 260] width 49 height 23
click at [449, 215] on input "c. 93075" at bounding box center [449, 213] width 1 height 3
radio input "true"
click at [514, 341] on button "Next" at bounding box center [448, 359] width 171 height 42
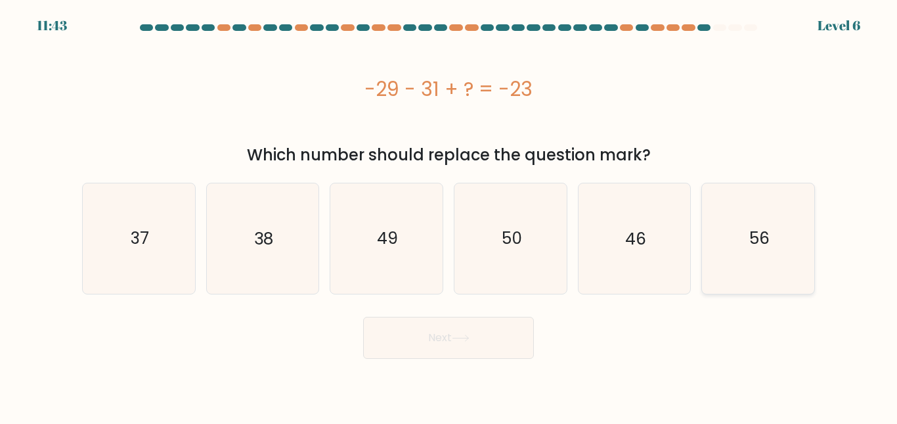
click at [771, 218] on icon "56" at bounding box center [759, 238] width 110 height 110
click at [449, 215] on input "f. 56" at bounding box center [449, 213] width 1 height 3
radio input "true"
click at [516, 329] on button "Next" at bounding box center [448, 338] width 171 height 42
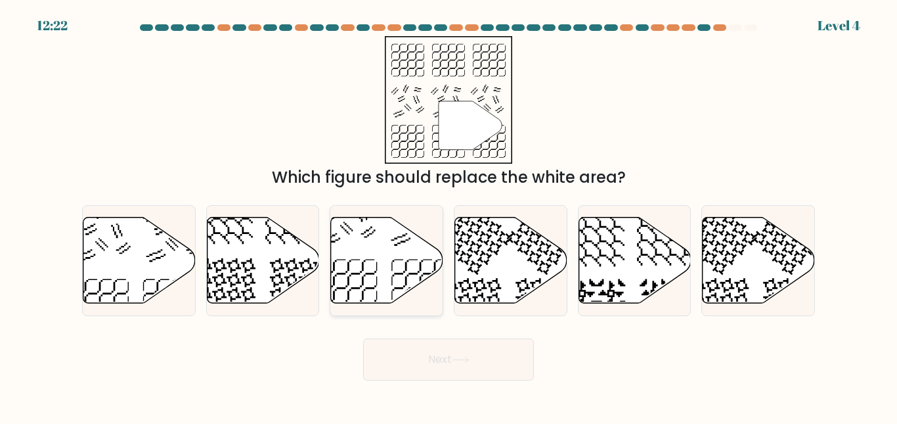
click at [388, 292] on icon at bounding box center [387, 260] width 112 height 86
click at [449, 215] on input "c." at bounding box center [449, 213] width 1 height 3
radio input "true"
click at [505, 351] on button "Next" at bounding box center [448, 359] width 171 height 42
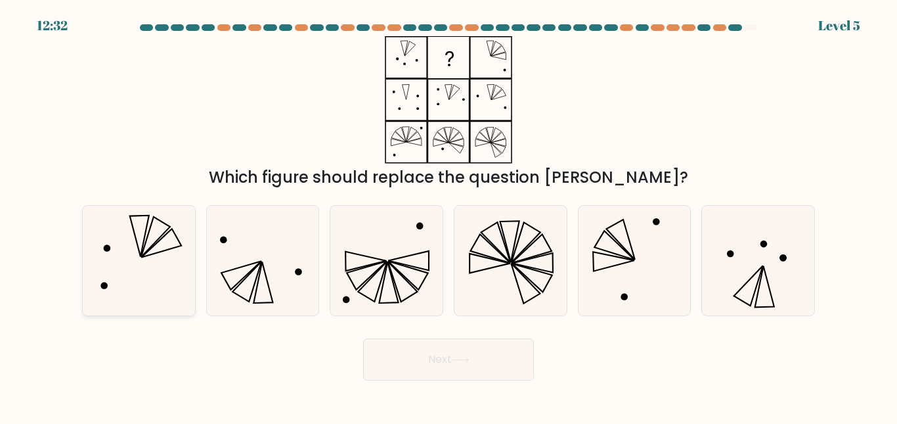
click at [173, 231] on icon at bounding box center [161, 243] width 40 height 28
click at [449, 215] on input "a." at bounding box center [449, 213] width 1 height 3
radio input "true"
click at [495, 344] on button "Next" at bounding box center [448, 359] width 171 height 42
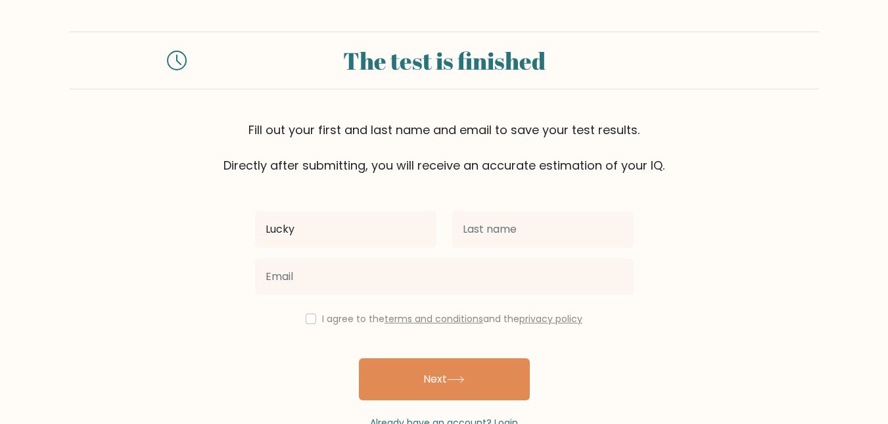
type input "Lucky"
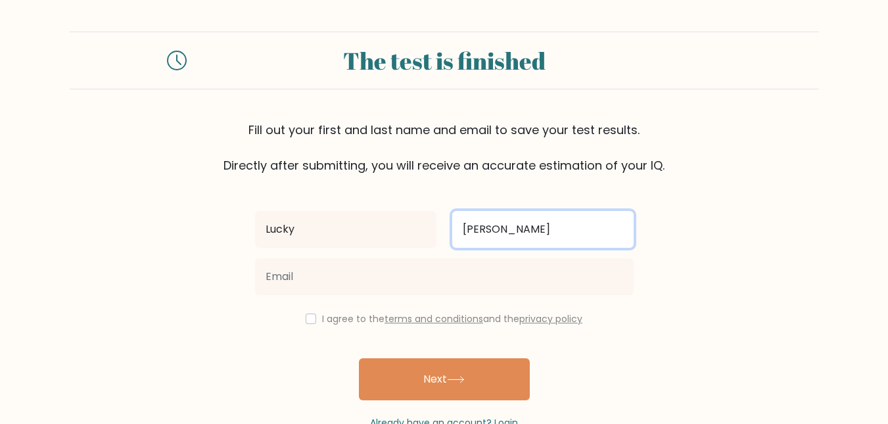
type input "Gaviola"
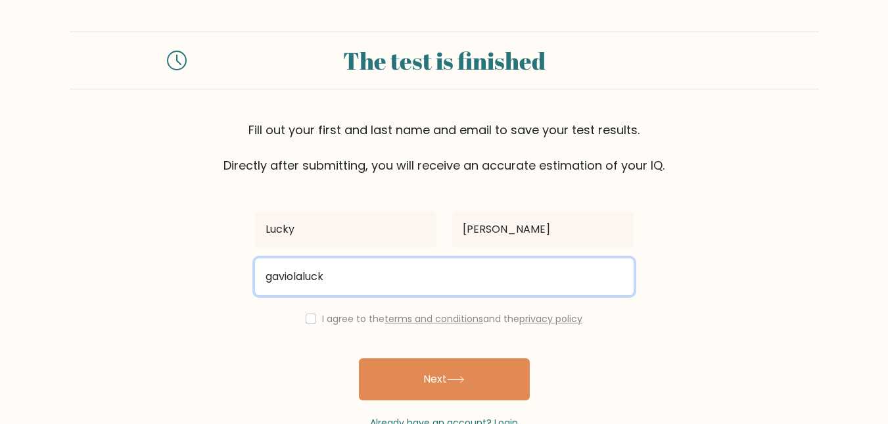
type input "gaviolalucky1@gmail.com"
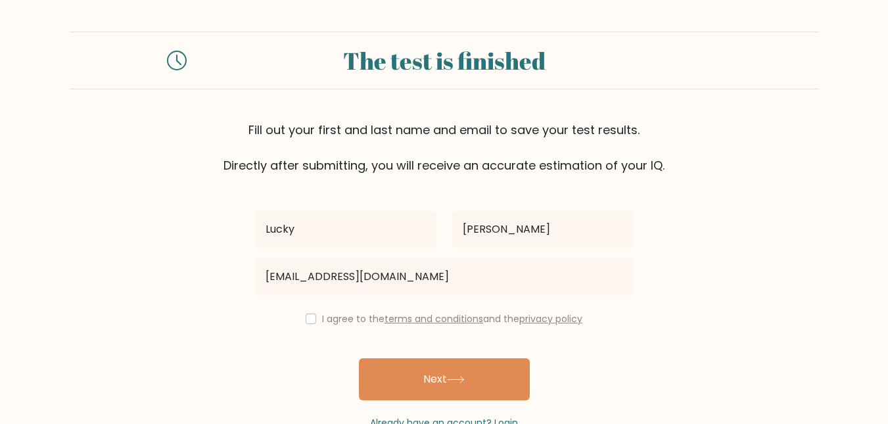
click at [322, 319] on label "I agree to the terms and conditions and the privacy policy" at bounding box center [452, 318] width 260 height 13
click at [305, 320] on input "checkbox" at bounding box center [310, 318] width 11 height 11
checkbox input "true"
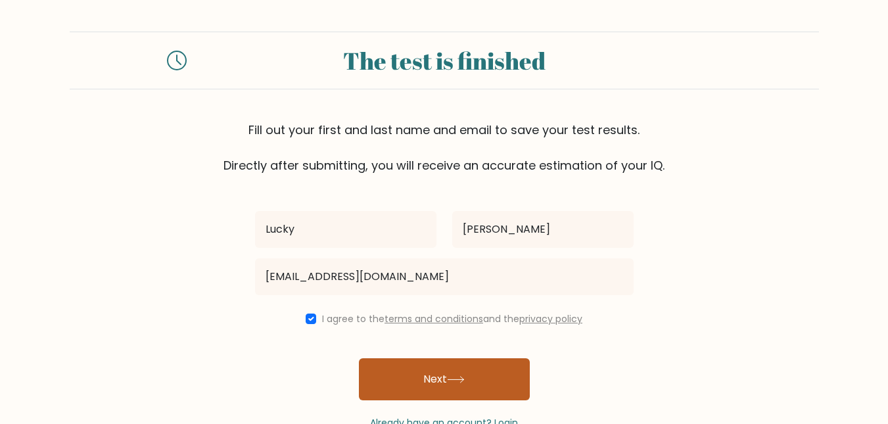
click at [419, 374] on button "Next" at bounding box center [444, 379] width 171 height 42
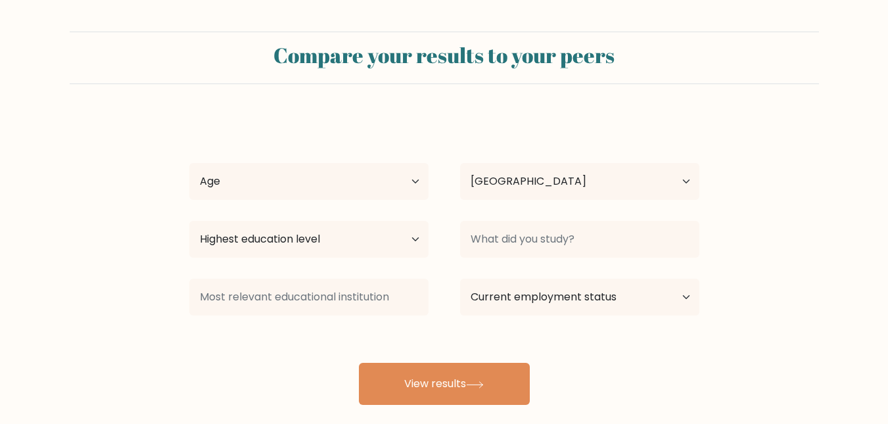
select select "PH"
click at [388, 243] on select "Highest education level No schooling Primary Lower Secondary Upper Secondary Oc…" at bounding box center [308, 239] width 239 height 37
select select "bachelors_degree"
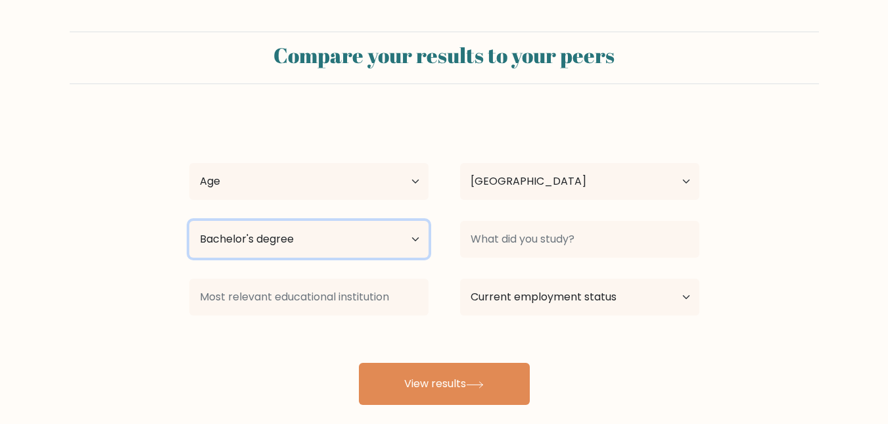
click at [189, 221] on select "Highest education level No schooling Primary Lower Secondary Upper Secondary Oc…" at bounding box center [308, 239] width 239 height 37
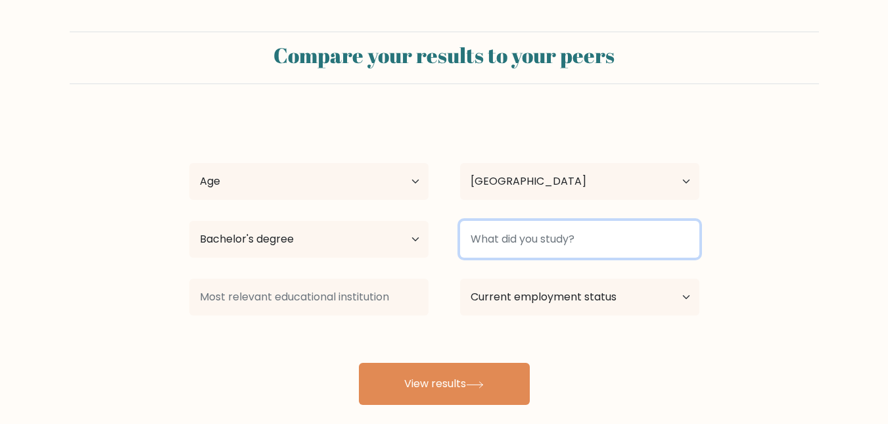
click at [536, 230] on input at bounding box center [579, 239] width 239 height 37
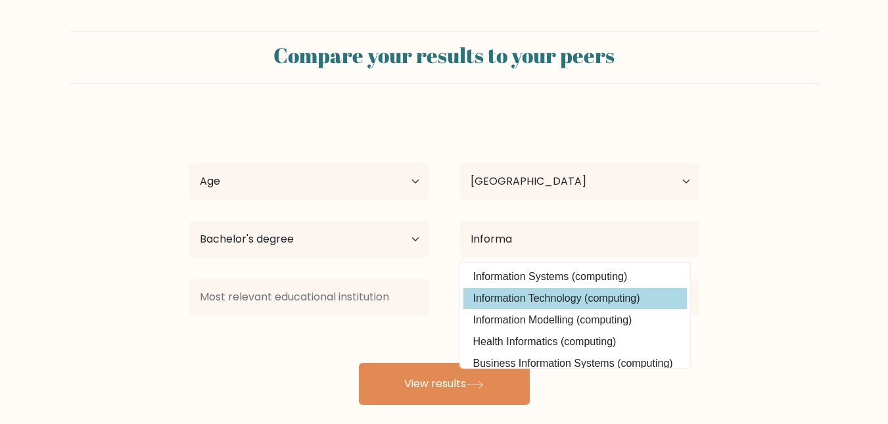
click at [602, 294] on option "Information Technology (computing)" at bounding box center [574, 298] width 223 height 21
type input "Information Technology"
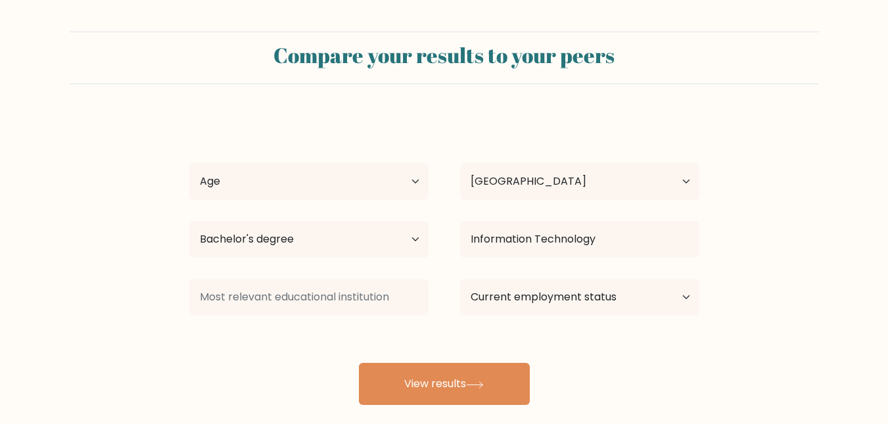
scroll to position [74, 0]
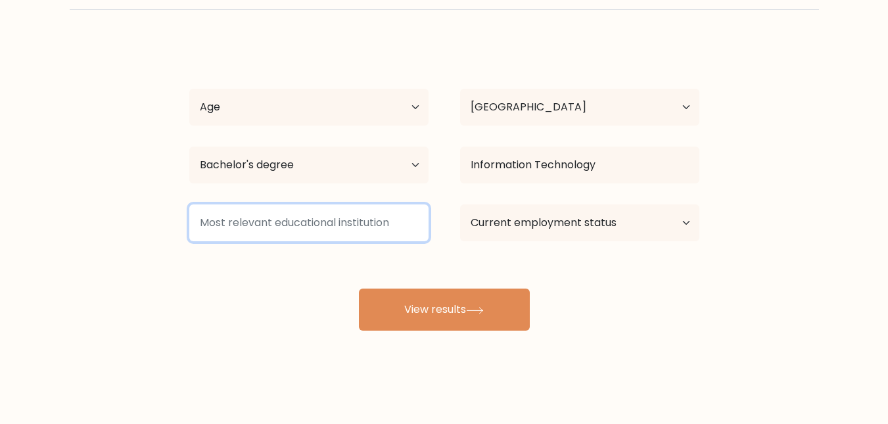
click at [332, 235] on input at bounding box center [308, 222] width 239 height 37
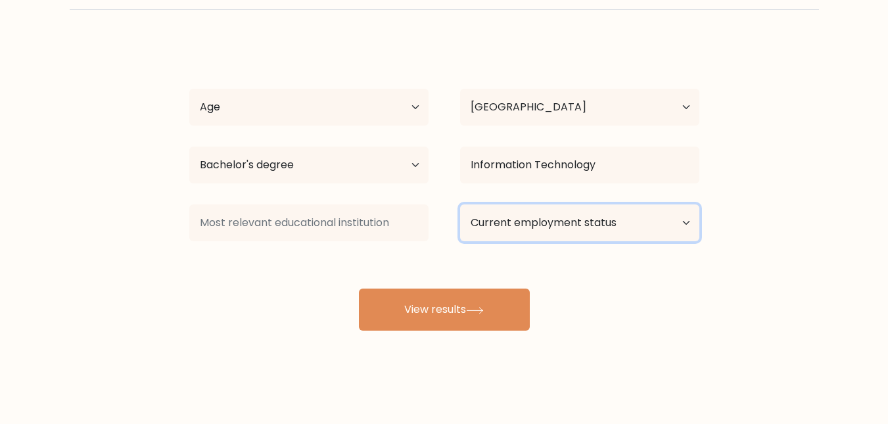
click at [515, 233] on select "Current employment status Employed Student Retired Other / prefer not to answer" at bounding box center [579, 222] width 239 height 37
select select "other"
click at [460, 204] on select "Current employment status Employed Student Retired Other / prefer not to answer" at bounding box center [579, 222] width 239 height 37
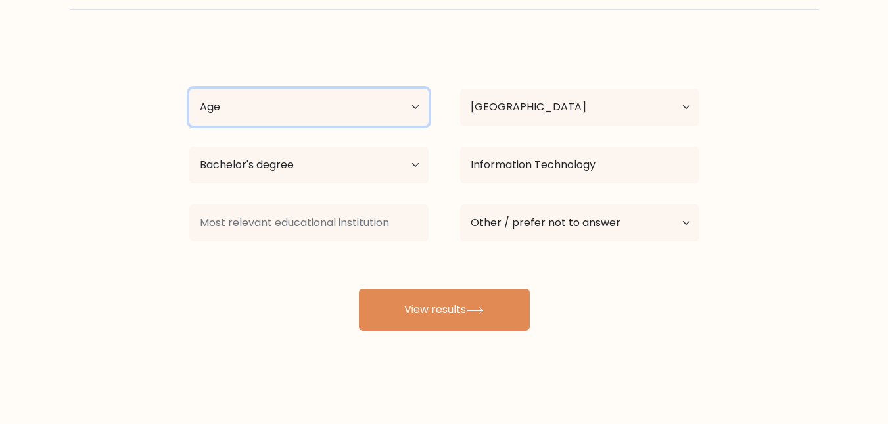
click at [315, 102] on select "Age Under 18 years old 18-24 years old 25-34 years old 35-44 years old 45-54 ye…" at bounding box center [308, 107] width 239 height 37
select select "18_24"
click at [189, 89] on select "Age Under 18 years old 18-24 years old 25-34 years old 35-44 years old 45-54 ye…" at bounding box center [308, 107] width 239 height 37
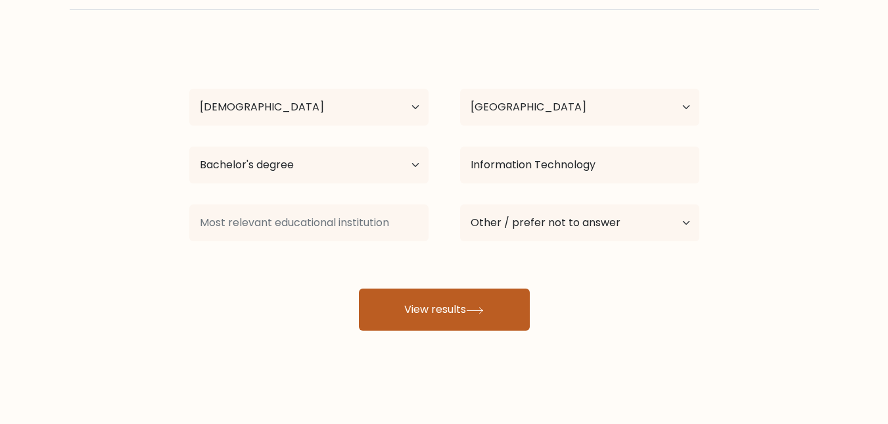
click at [482, 300] on button "View results" at bounding box center [444, 309] width 171 height 42
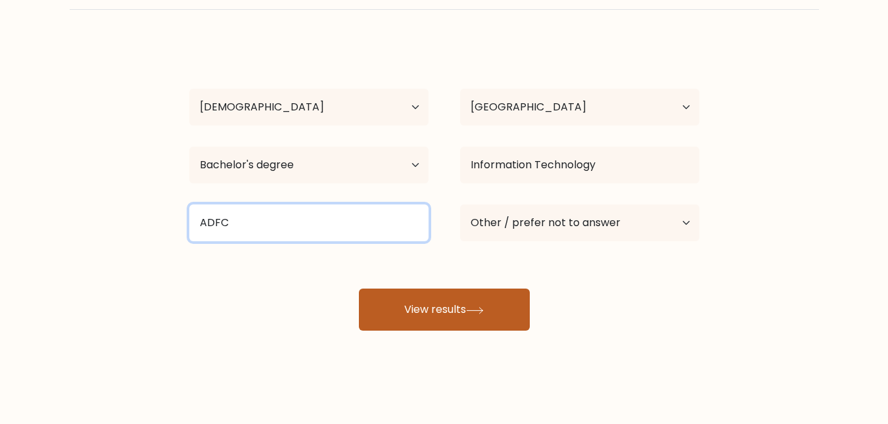
type input "ADFC"
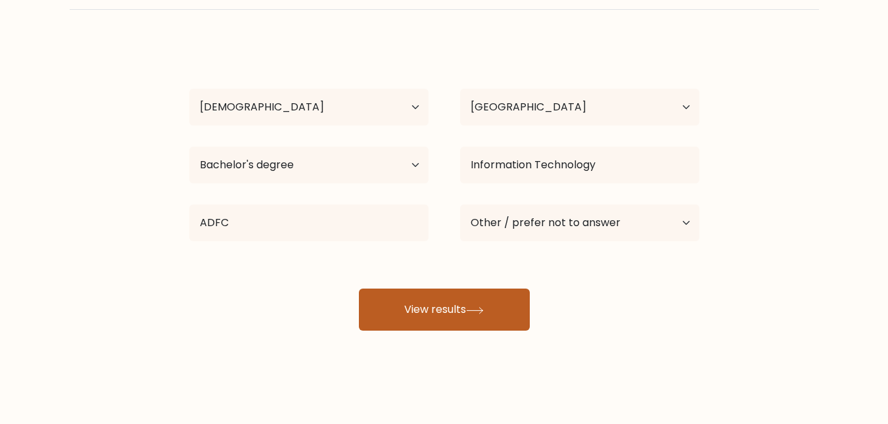
drag, startPoint x: 482, startPoint y: 300, endPoint x: 463, endPoint y: 310, distance: 21.2
click at [463, 310] on button "View results" at bounding box center [444, 309] width 171 height 42
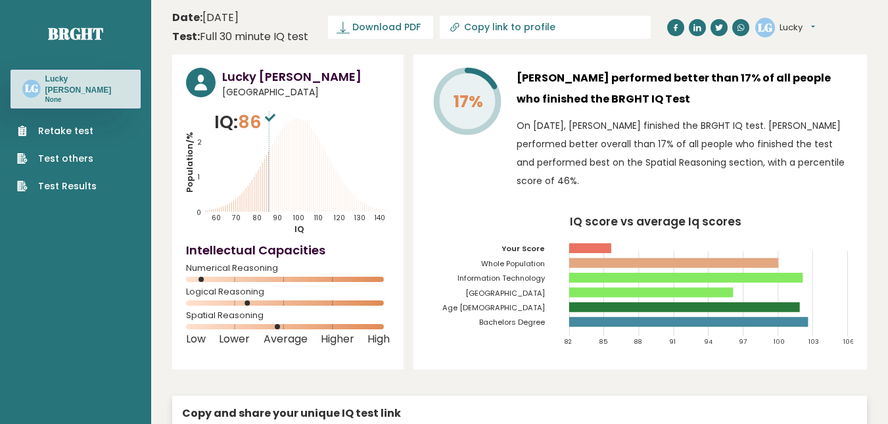
click at [74, 124] on link "Retake test" at bounding box center [56, 131] width 79 height 14
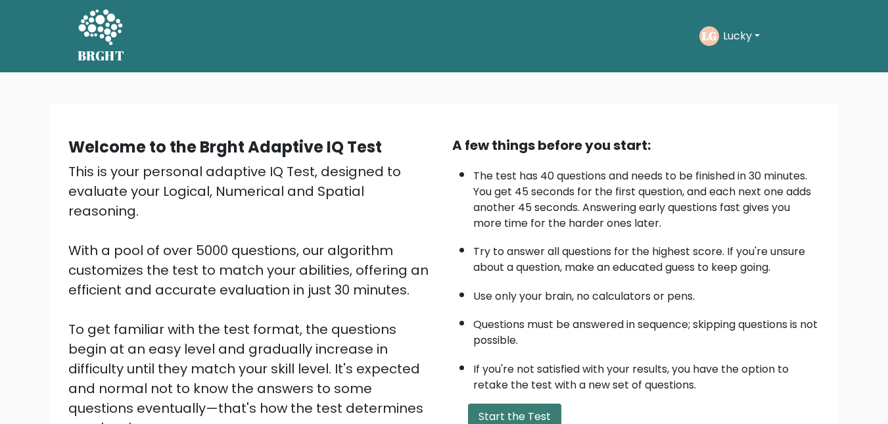
click at [520, 420] on button "Start the Test" at bounding box center [514, 416] width 93 height 26
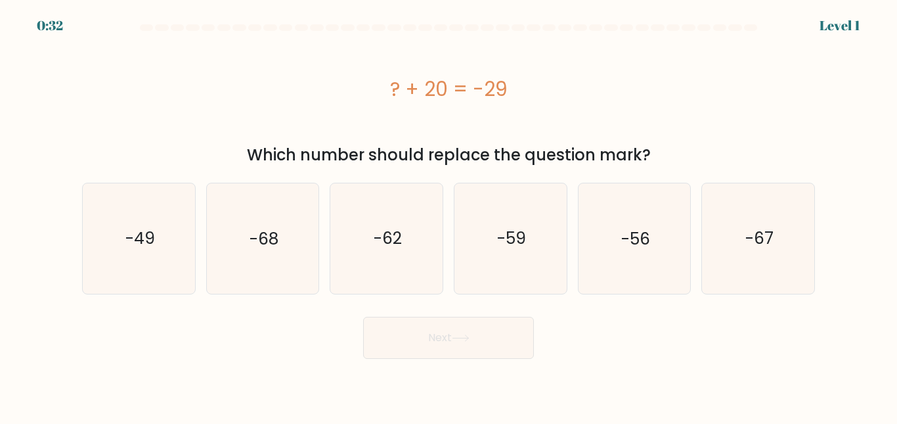
drag, startPoint x: 390, startPoint y: 79, endPoint x: 567, endPoint y: 69, distance: 177.7
click at [567, 69] on div "? + 20 = -29" at bounding box center [448, 88] width 733 height 105
copy div "? + 20 = -29"
click at [221, 248] on icon "-68" at bounding box center [263, 238] width 110 height 110
click at [449, 215] on input "b. -68" at bounding box center [449, 213] width 1 height 3
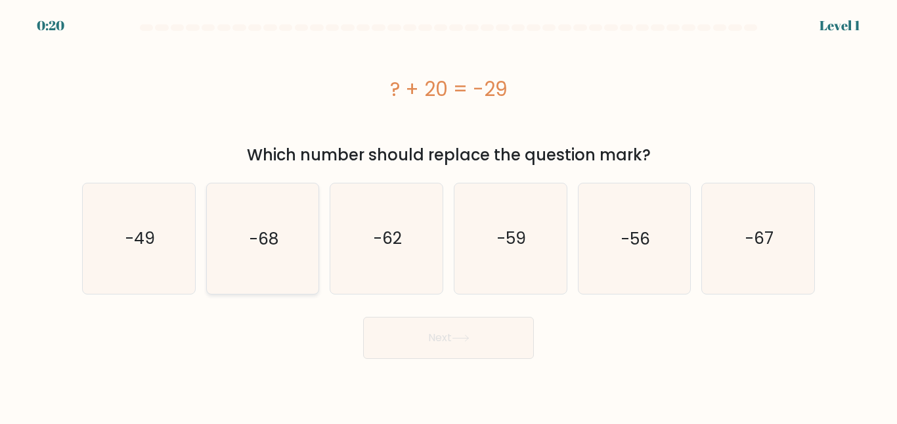
radio input "true"
click at [137, 240] on text "-49" at bounding box center [140, 238] width 30 height 23
click at [449, 215] on input "a. -49" at bounding box center [449, 213] width 1 height 3
radio input "true"
click at [451, 327] on button "Next" at bounding box center [448, 338] width 171 height 42
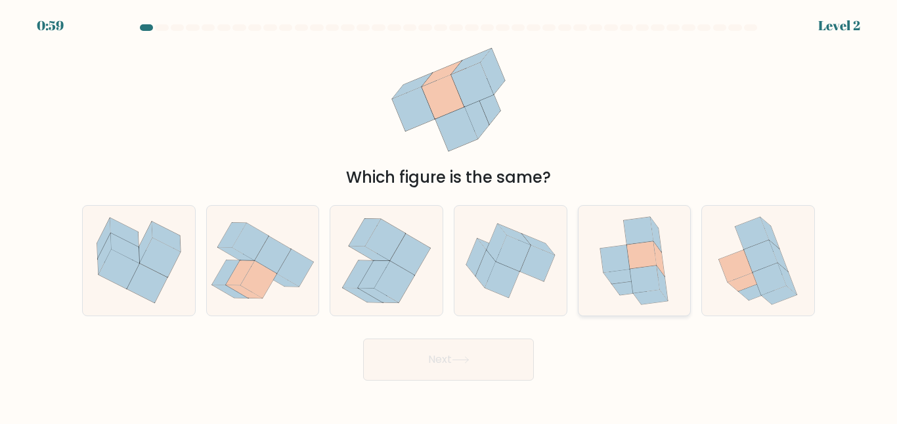
click at [654, 267] on icon at bounding box center [646, 279] width 30 height 28
click at [449, 215] on input "e." at bounding box center [449, 213] width 1 height 3
radio input "true"
click at [516, 351] on button "Next" at bounding box center [448, 359] width 171 height 42
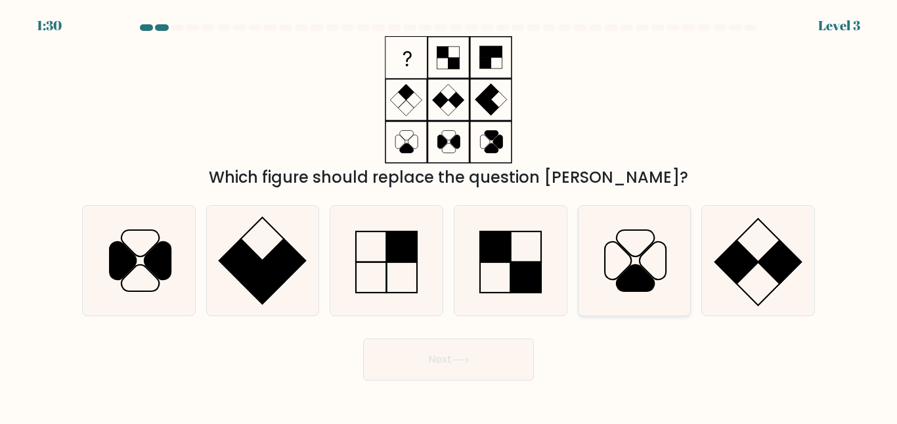
click at [648, 263] on icon at bounding box center [634, 261] width 110 height 110
click at [449, 215] on input "e." at bounding box center [449, 213] width 1 height 3
radio input "true"
click at [389, 280] on icon at bounding box center [387, 261] width 110 height 110
click at [449, 215] on input "c." at bounding box center [449, 213] width 1 height 3
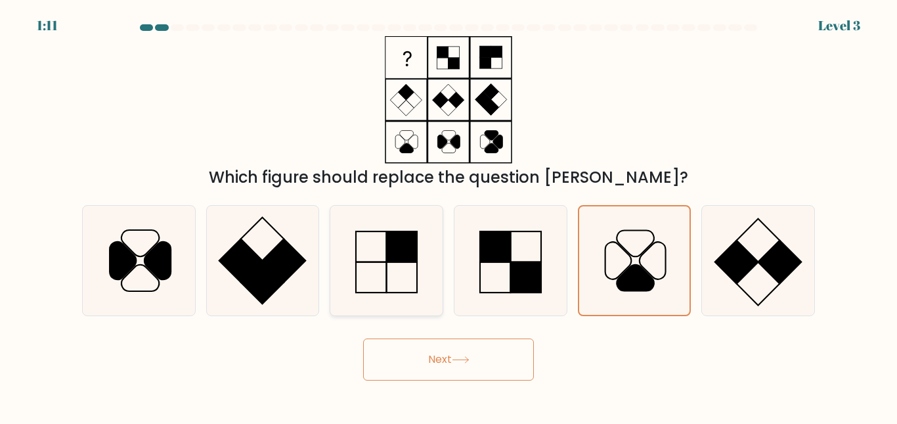
radio input "true"
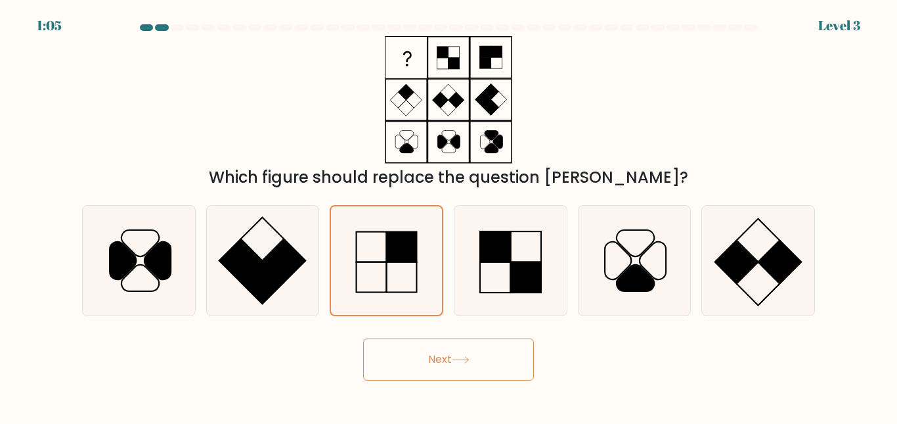
click at [505, 350] on button "Next" at bounding box center [448, 359] width 171 height 42
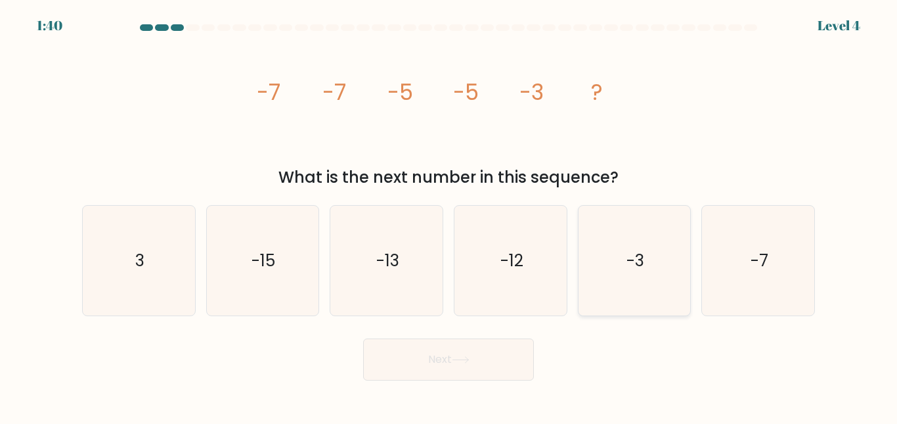
click at [618, 227] on icon "-3" at bounding box center [634, 261] width 110 height 110
click at [449, 215] on input "e. -3" at bounding box center [449, 213] width 1 height 3
radio input "true"
click at [507, 355] on button "Next" at bounding box center [448, 359] width 171 height 42
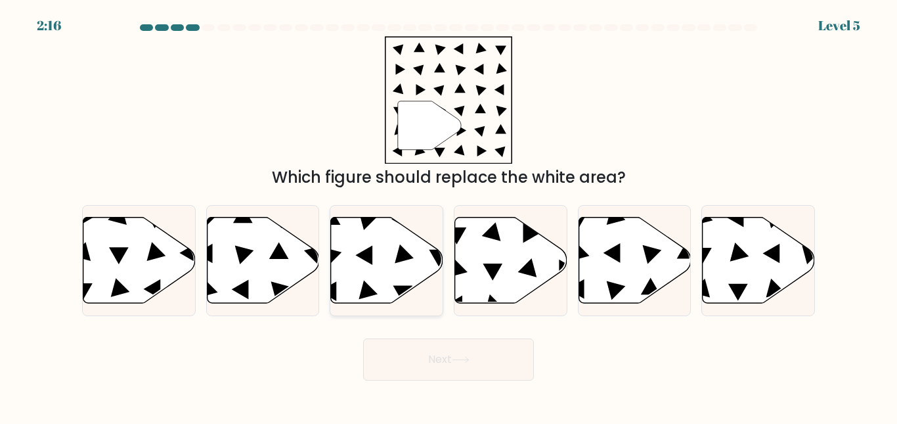
click at [403, 265] on icon at bounding box center [387, 260] width 112 height 86
click at [449, 215] on input "c." at bounding box center [449, 213] width 1 height 3
radio input "true"
click at [463, 351] on button "Next" at bounding box center [448, 359] width 171 height 42
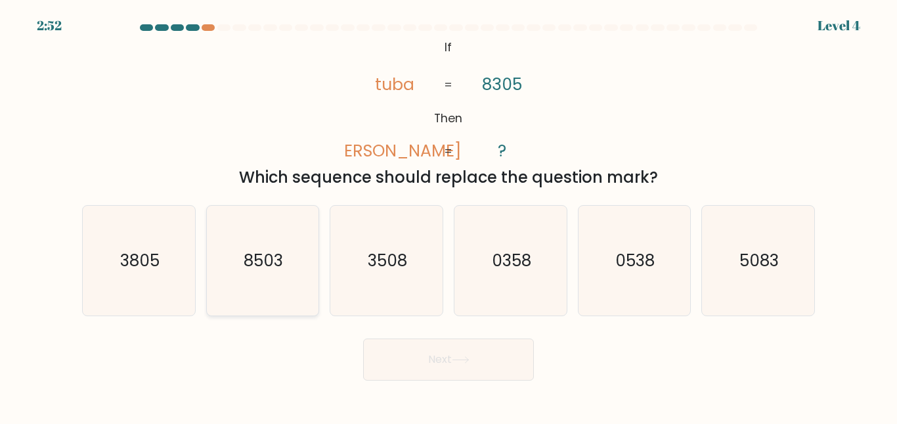
click at [267, 283] on icon "8503" at bounding box center [263, 261] width 110 height 110
click at [449, 215] on input "b. 8503" at bounding box center [449, 213] width 1 height 3
radio input "true"
click at [510, 356] on button "Next" at bounding box center [448, 359] width 171 height 42
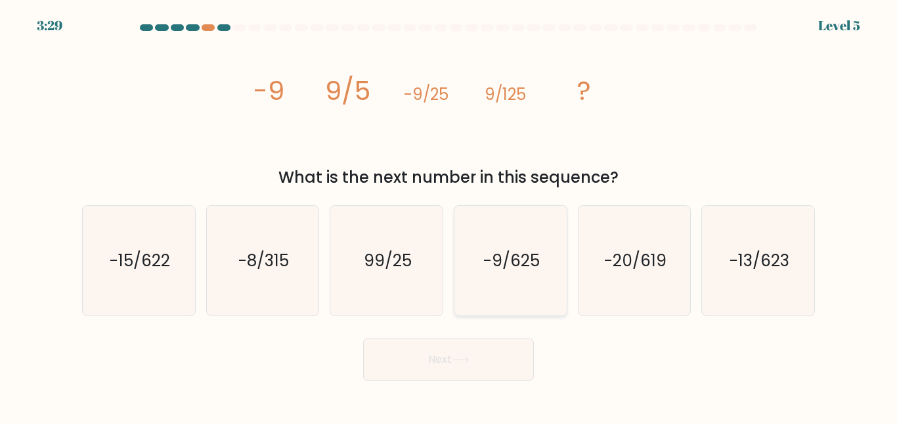
click at [523, 274] on icon "-9/625" at bounding box center [511, 261] width 110 height 110
click at [449, 215] on input "d. -9/625" at bounding box center [449, 213] width 1 height 3
radio input "true"
click at [503, 363] on button "Next" at bounding box center [448, 359] width 171 height 42
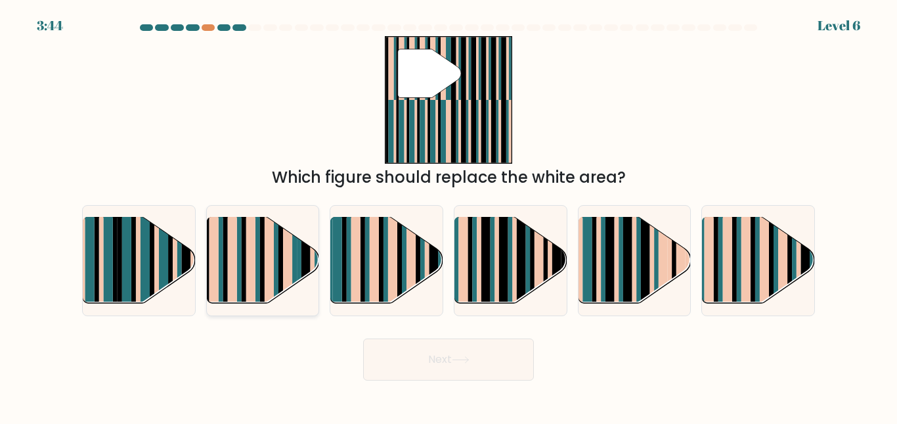
click at [295, 260] on rect at bounding box center [294, 251] width 5 height 111
click at [449, 215] on input "b." at bounding box center [449, 213] width 1 height 3
radio input "true"
click at [472, 352] on button "Next" at bounding box center [448, 359] width 171 height 42
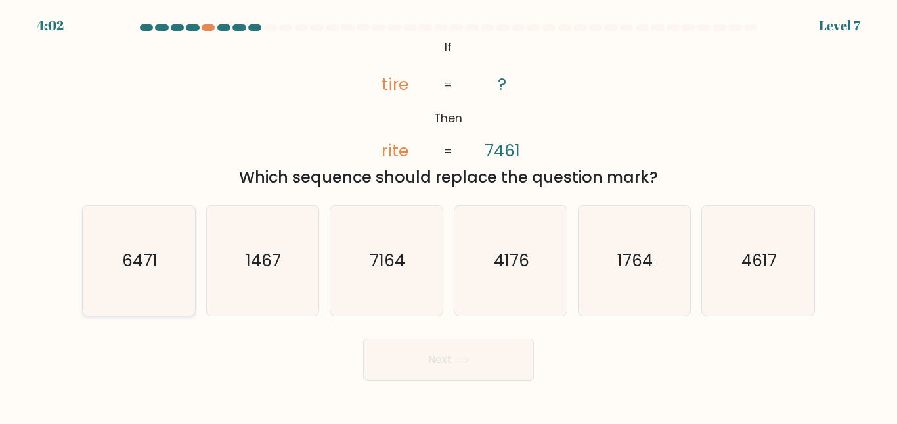
click at [146, 273] on icon "6471" at bounding box center [139, 261] width 110 height 110
click at [449, 215] on input "a. 6471" at bounding box center [449, 213] width 1 height 3
radio input "true"
click at [501, 359] on button "Next" at bounding box center [448, 359] width 171 height 42
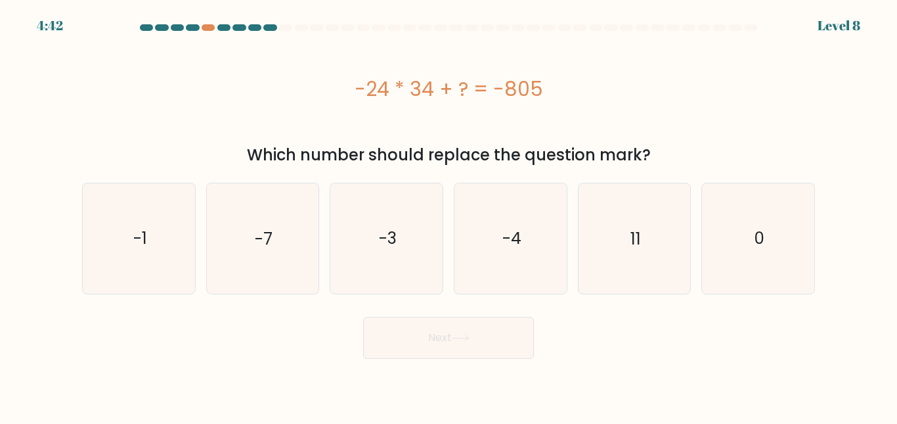
drag, startPoint x: 356, startPoint y: 83, endPoint x: 577, endPoint y: 71, distance: 221.7
click at [577, 71] on div "-24 * 34 + ? = -805" at bounding box center [448, 88] width 733 height 105
copy div "-24 * 34 + ? = -805"
click at [647, 260] on icon "11" at bounding box center [634, 238] width 110 height 110
click at [449, 215] on input "e. 11" at bounding box center [449, 213] width 1 height 3
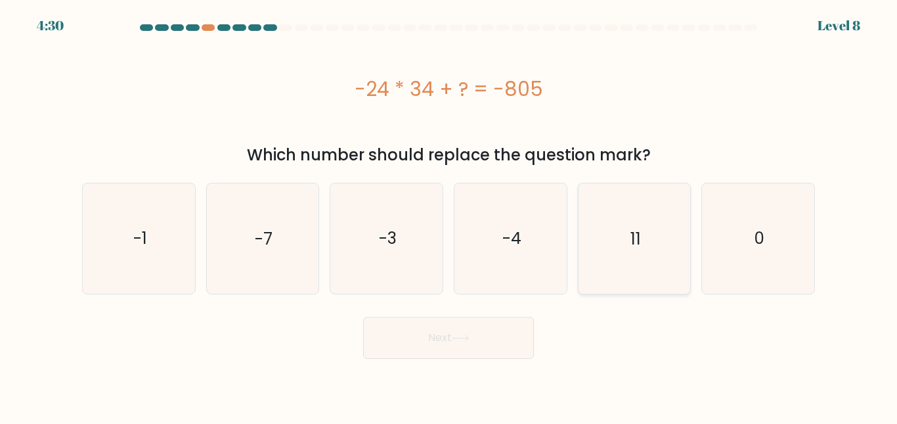
radio input "true"
click at [497, 336] on button "Next" at bounding box center [448, 338] width 171 height 42
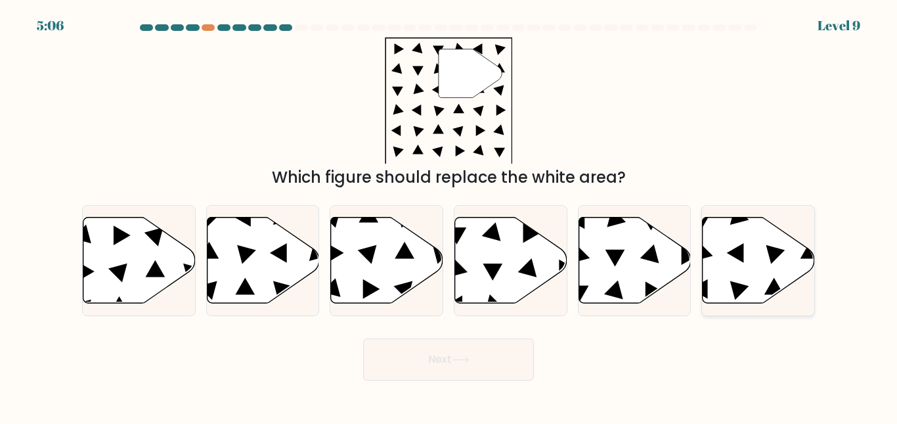
click at [745, 271] on icon at bounding box center [759, 260] width 112 height 86
click at [449, 215] on input "f." at bounding box center [449, 213] width 1 height 3
radio input "true"
click at [497, 355] on button "Next" at bounding box center [448, 359] width 171 height 42
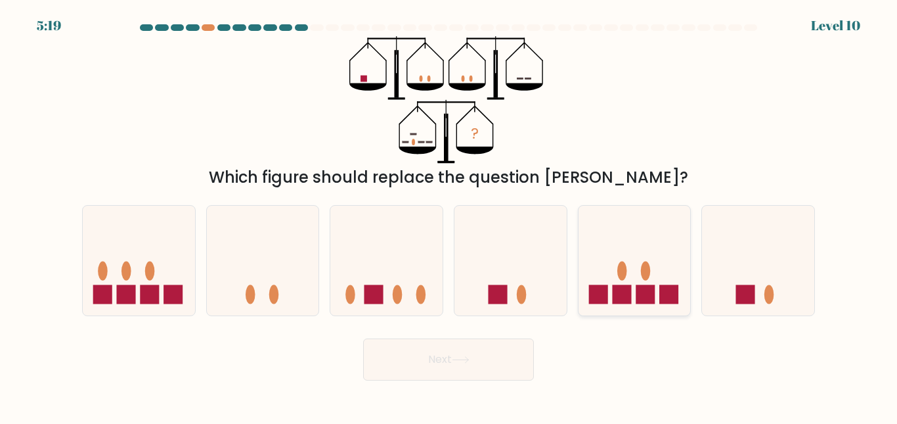
click at [634, 290] on icon at bounding box center [635, 260] width 112 height 93
click at [449, 215] on input "e." at bounding box center [449, 213] width 1 height 3
radio input "true"
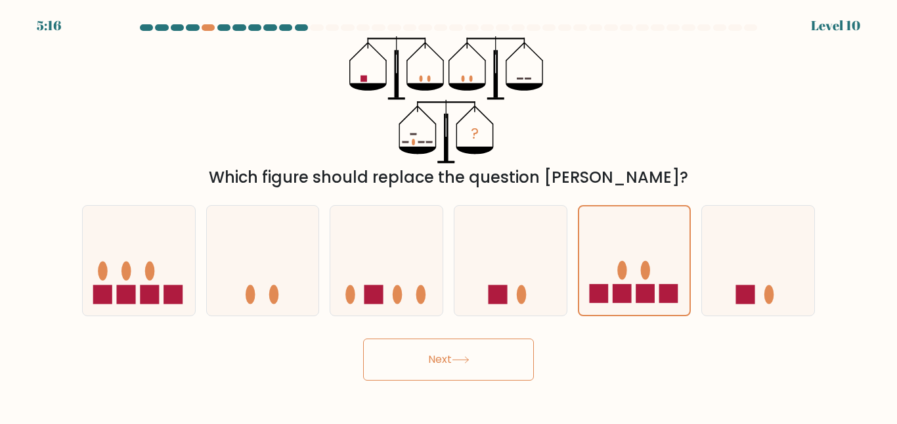
click at [485, 362] on button "Next" at bounding box center [448, 359] width 171 height 42
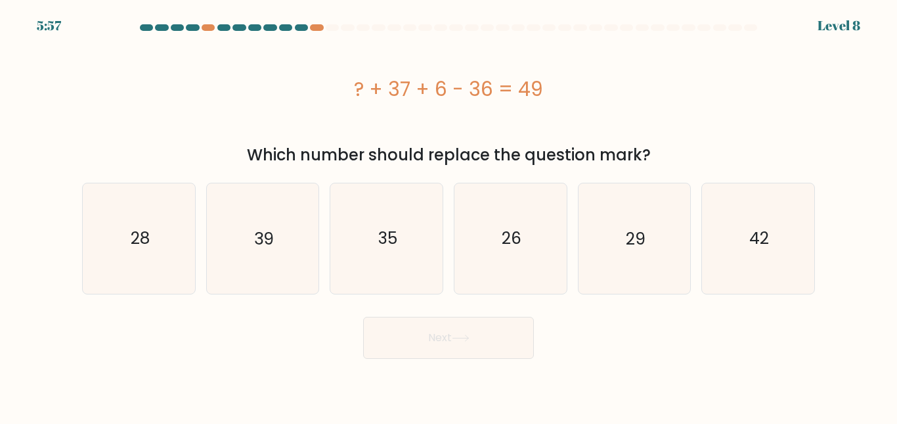
drag, startPoint x: 343, startPoint y: 83, endPoint x: 579, endPoint y: 76, distance: 236.6
click at [579, 76] on div "? + 37 + 6 - 36 = 49" at bounding box center [448, 89] width 733 height 30
copy div "? + 37 + 6 - 36 = 49"
click at [750, 249] on text "42" at bounding box center [760, 238] width 20 height 23
click at [449, 215] on input "f. 42" at bounding box center [449, 213] width 1 height 3
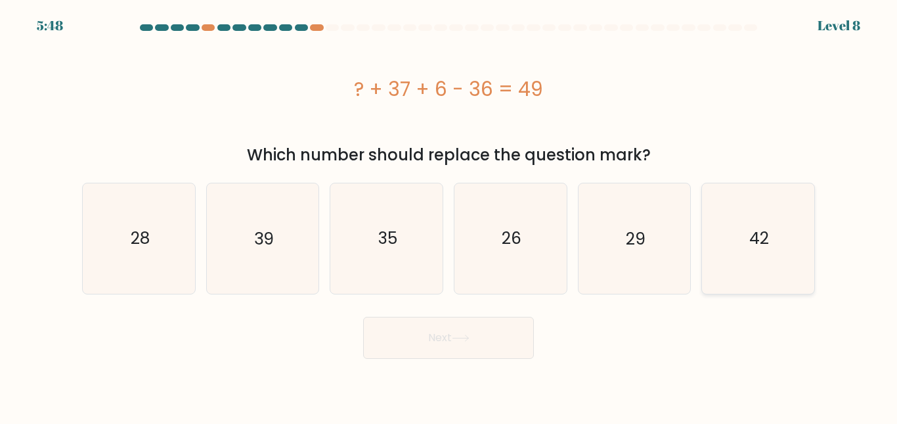
radio input "true"
click at [484, 340] on button "Next" at bounding box center [448, 338] width 171 height 42
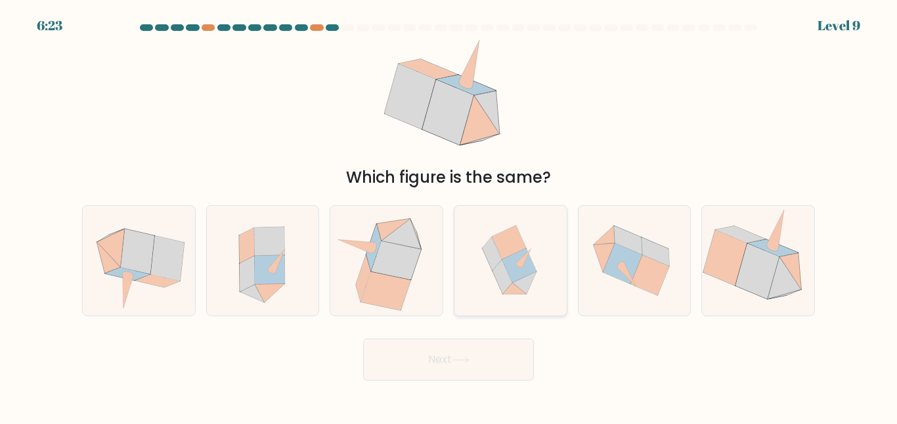
click at [531, 281] on icon at bounding box center [525, 282] width 24 height 23
click at [449, 215] on input "d." at bounding box center [449, 213] width 1 height 3
radio input "true"
click at [489, 361] on button "Next" at bounding box center [448, 359] width 171 height 42
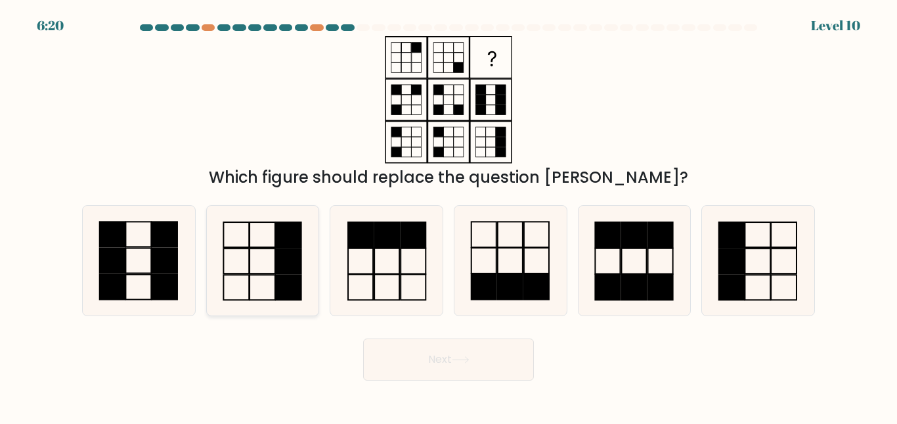
click at [269, 253] on icon at bounding box center [263, 261] width 110 height 110
click at [449, 215] on input "b." at bounding box center [449, 213] width 1 height 3
radio input "true"
click at [385, 250] on icon at bounding box center [387, 261] width 110 height 110
click at [449, 215] on input "c." at bounding box center [449, 213] width 1 height 3
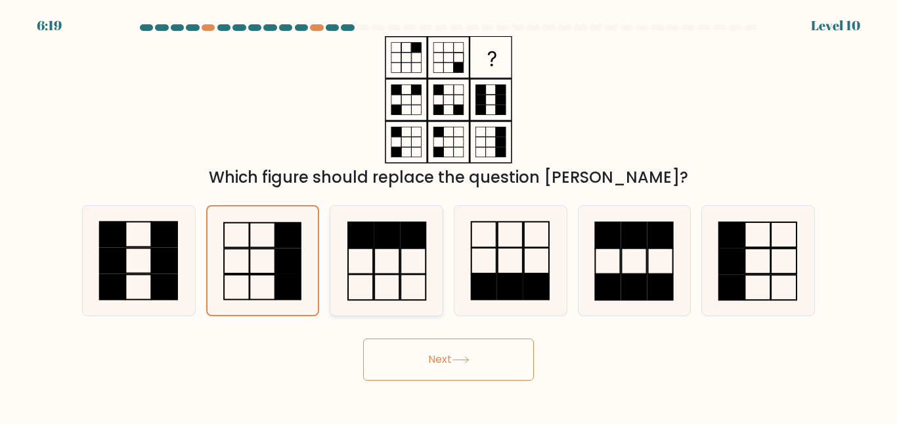
radio input "true"
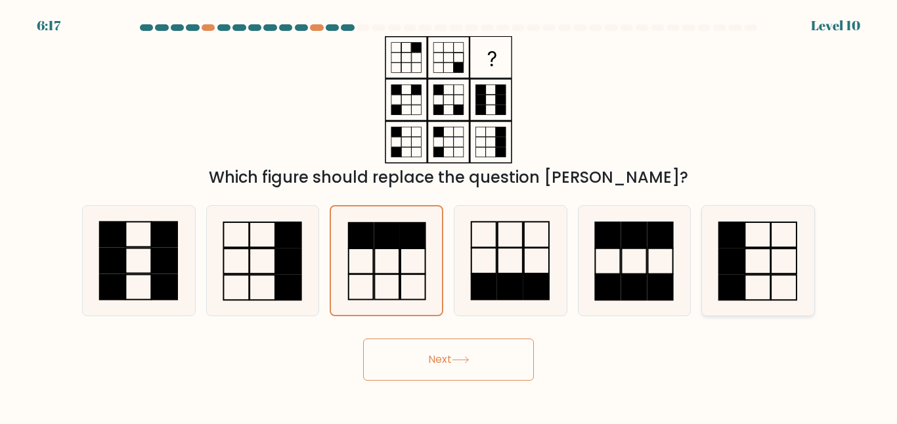
click at [733, 290] on rect at bounding box center [732, 287] width 26 height 25
click at [449, 215] on input "f." at bounding box center [449, 213] width 1 height 3
radio input "true"
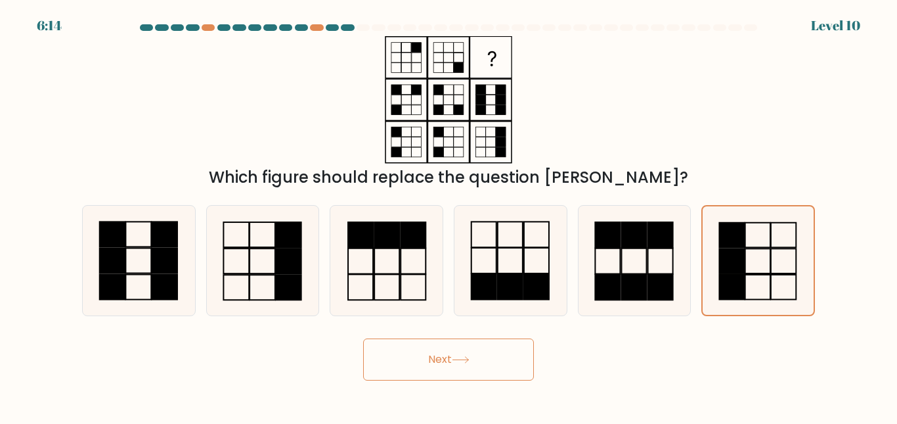
click at [515, 361] on button "Next" at bounding box center [448, 359] width 171 height 42
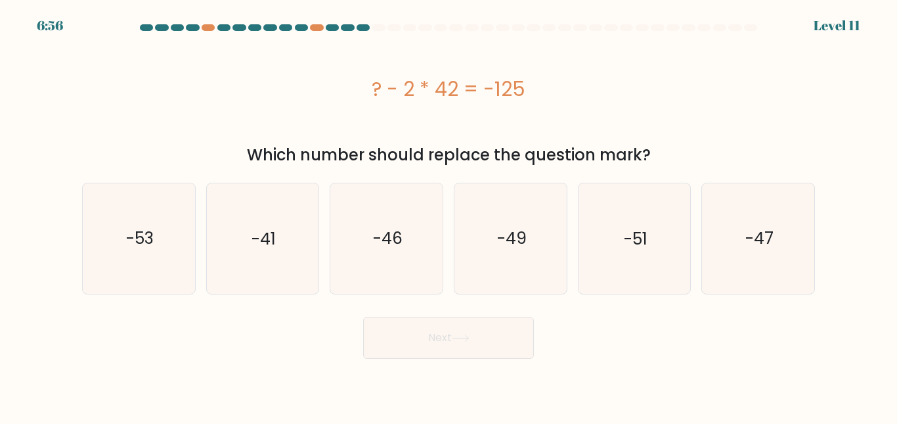
drag, startPoint x: 374, startPoint y: 83, endPoint x: 567, endPoint y: 57, distance: 194.4
click at [567, 57] on div "? - 2 * 42 = -125" at bounding box center [448, 88] width 733 height 105
copy div "? - 2 * 42 = -125"
click at [269, 275] on icon "-41" at bounding box center [263, 238] width 110 height 110
click at [449, 215] on input "b. -41" at bounding box center [449, 213] width 1 height 3
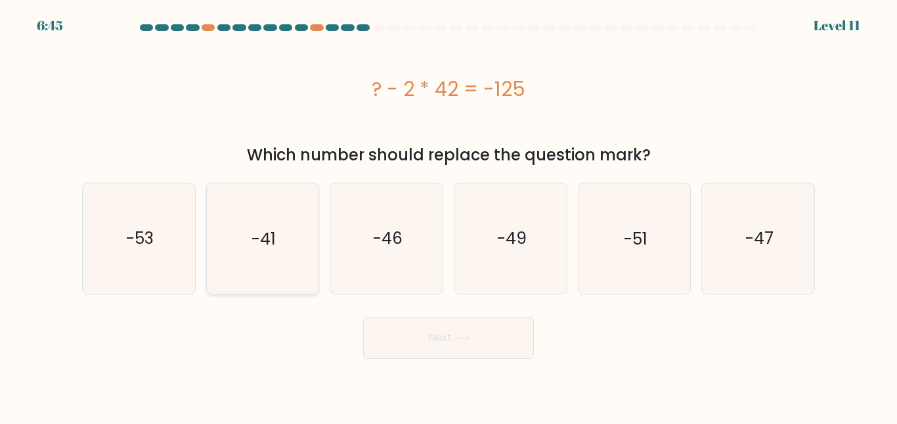
radio input "true"
click at [489, 341] on button "Next" at bounding box center [448, 338] width 171 height 42
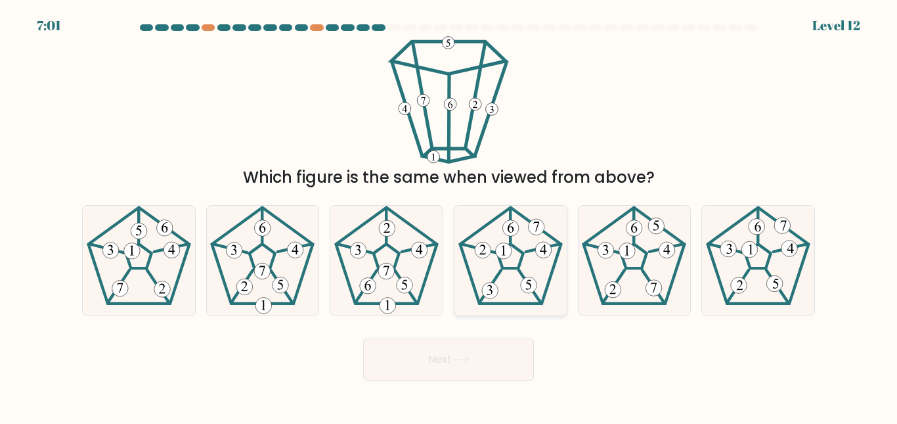
click at [492, 252] on 468 at bounding box center [478, 248] width 35 height 9
click at [449, 215] on input "d." at bounding box center [449, 213] width 1 height 3
radio input "true"
click at [499, 342] on button "Next" at bounding box center [448, 359] width 171 height 42
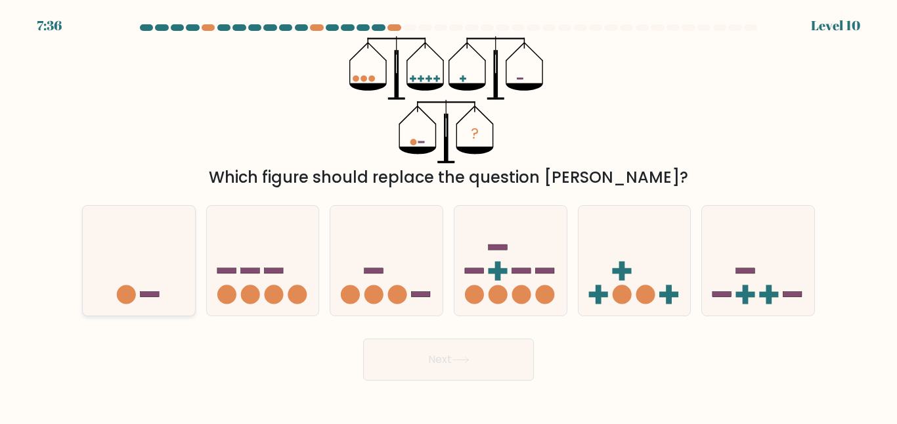
click at [156, 281] on icon at bounding box center [139, 260] width 112 height 93
click at [449, 215] on input "a." at bounding box center [449, 213] width 1 height 3
radio input "true"
click at [458, 371] on button "Next" at bounding box center [448, 359] width 171 height 42
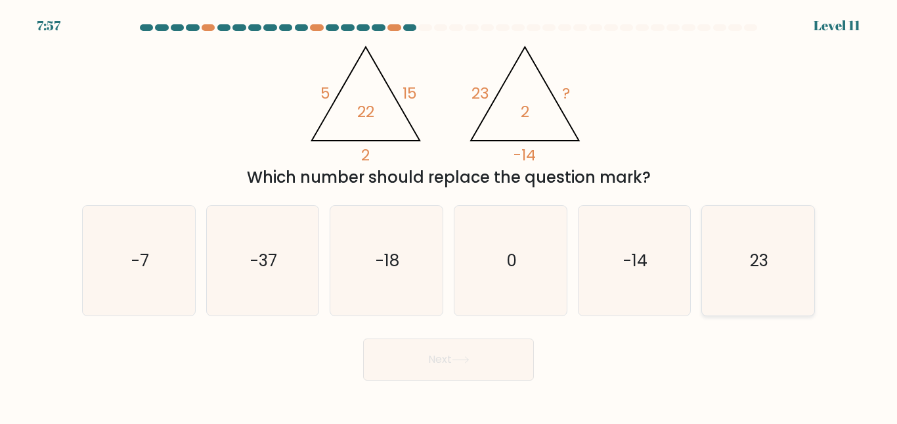
click at [812, 245] on icon "23" at bounding box center [759, 261] width 110 height 110
click at [449, 215] on input "f. 23" at bounding box center [449, 213] width 1 height 3
radio input "true"
click at [499, 360] on button "Next" at bounding box center [448, 359] width 171 height 42
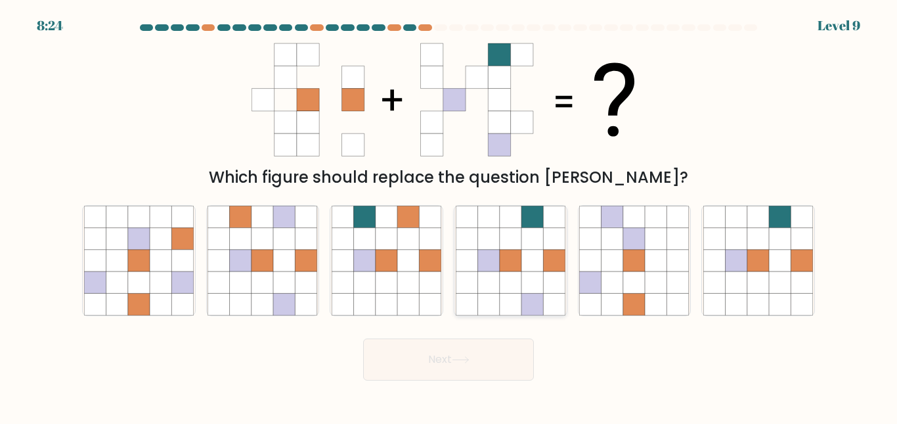
click at [520, 287] on icon at bounding box center [511, 282] width 22 height 22
click at [449, 215] on input "d." at bounding box center [449, 213] width 1 height 3
radio input "true"
click at [490, 363] on button "Next" at bounding box center [448, 359] width 171 height 42
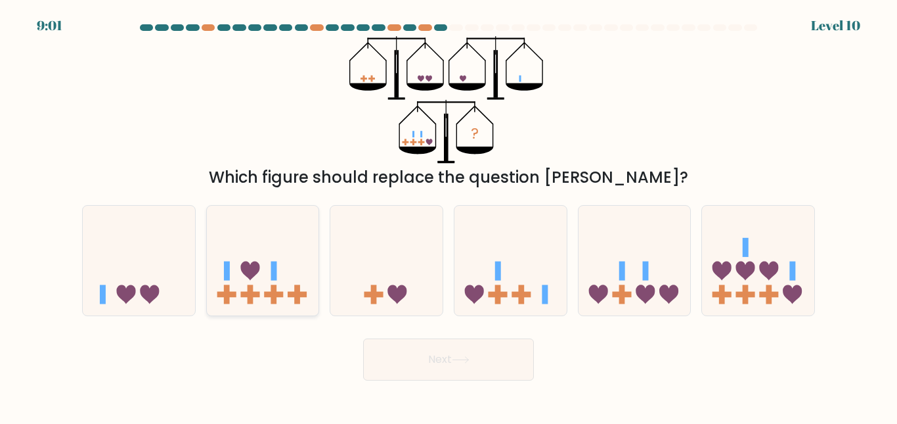
click at [290, 305] on icon at bounding box center [263, 260] width 112 height 93
click at [449, 215] on input "b." at bounding box center [449, 213] width 1 height 3
radio input "true"
click at [445, 357] on button "Next" at bounding box center [448, 359] width 171 height 42
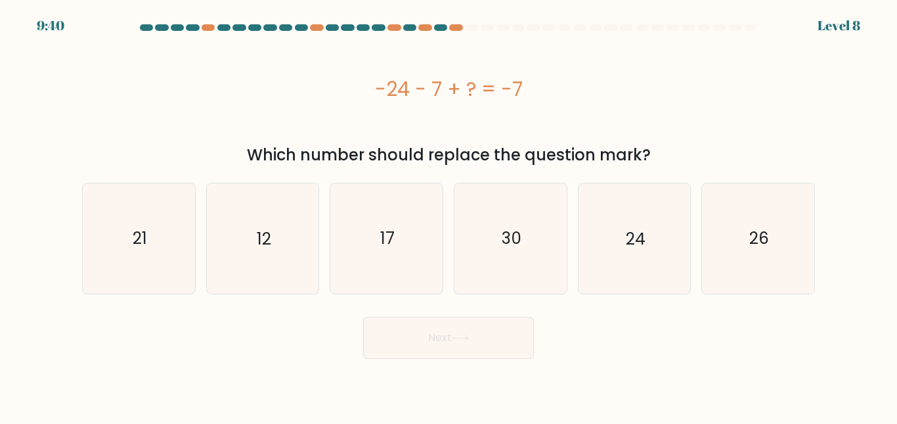
drag, startPoint x: 359, startPoint y: 83, endPoint x: 556, endPoint y: 66, distance: 197.9
click at [556, 66] on div "-24 - 7 + ? = -7" at bounding box center [448, 88] width 733 height 105
copy div "-24 - 7 + ? = -7"
click at [629, 247] on text "24" at bounding box center [636, 238] width 20 height 23
click at [449, 215] on input "e. 24" at bounding box center [449, 213] width 1 height 3
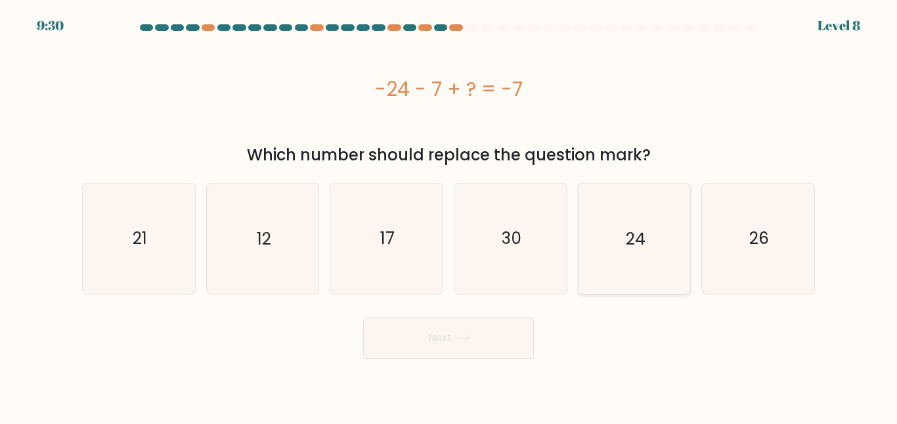
radio input "true"
click at [444, 330] on button "Next" at bounding box center [448, 338] width 171 height 42
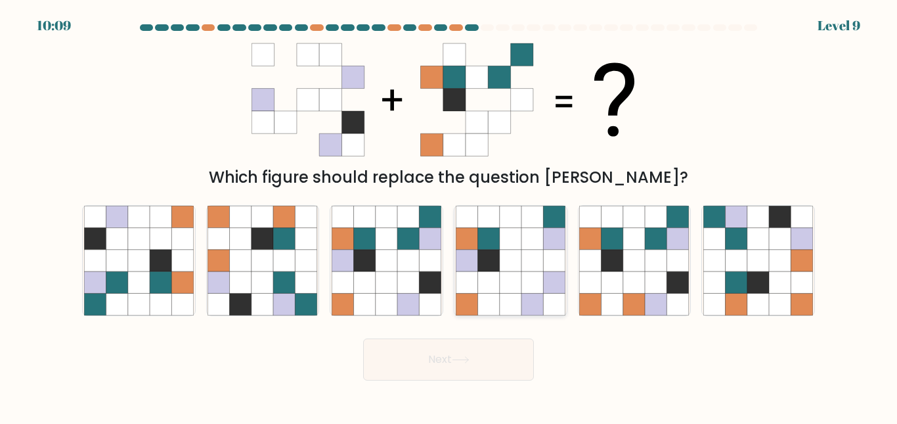
click at [506, 290] on icon at bounding box center [511, 282] width 22 height 22
click at [449, 215] on input "d." at bounding box center [449, 213] width 1 height 3
radio input "true"
click at [483, 376] on button "Next" at bounding box center [448, 359] width 171 height 42
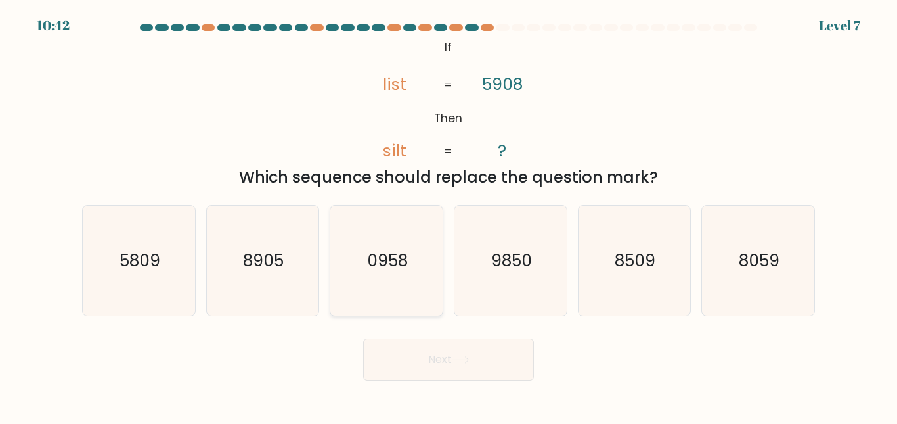
click at [392, 282] on icon "0958" at bounding box center [387, 261] width 110 height 110
click at [449, 215] on input "c. 0958" at bounding box center [449, 213] width 1 height 3
radio input "true"
click at [497, 365] on button "Next" at bounding box center [448, 359] width 171 height 42
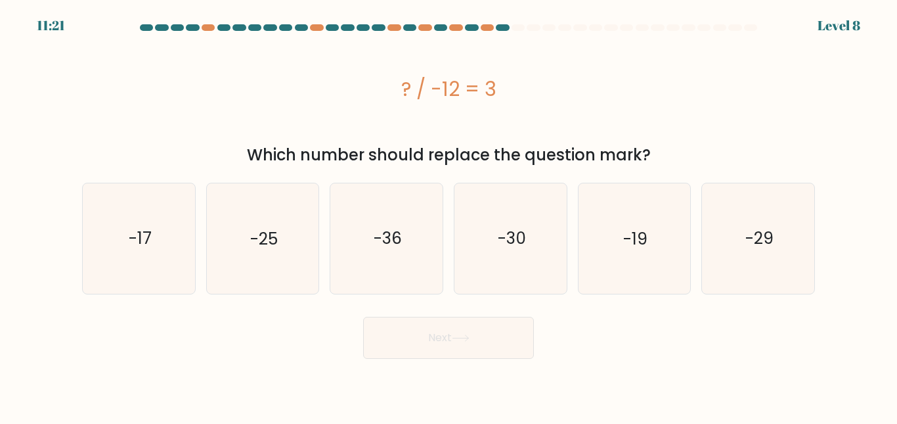
drag, startPoint x: 402, startPoint y: 91, endPoint x: 610, endPoint y: 79, distance: 207.9
click at [610, 79] on div "? / -12 = 3" at bounding box center [448, 89] width 733 height 30
copy div "? / -12 = 3"
click at [409, 256] on icon "-36" at bounding box center [387, 238] width 110 height 110
click at [449, 215] on input "c. -36" at bounding box center [449, 213] width 1 height 3
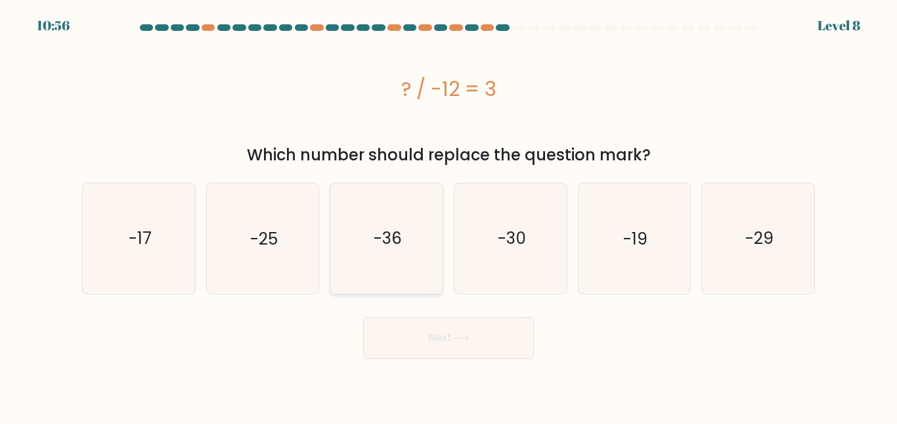
radio input "true"
click at [441, 335] on button "Next" at bounding box center [448, 338] width 171 height 42
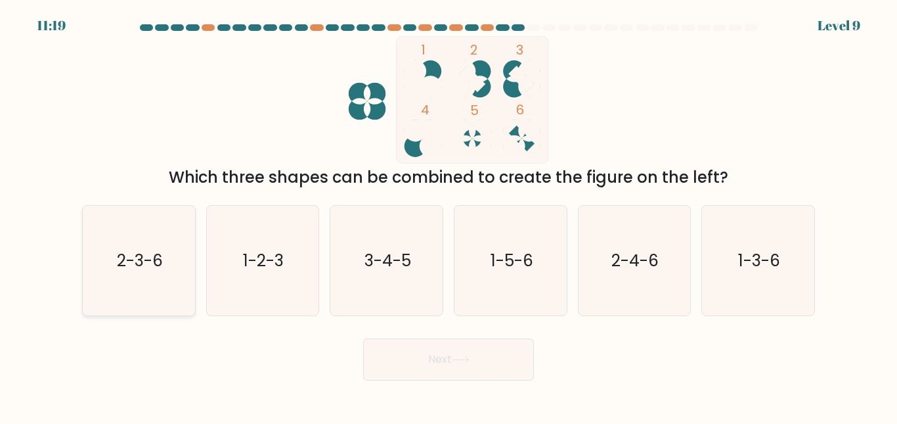
click at [167, 270] on icon "2-3-6" at bounding box center [139, 261] width 110 height 110
click at [449, 215] on input "a. 2-3-6" at bounding box center [449, 213] width 1 height 3
radio input "true"
click at [468, 355] on button "Next" at bounding box center [448, 359] width 171 height 42
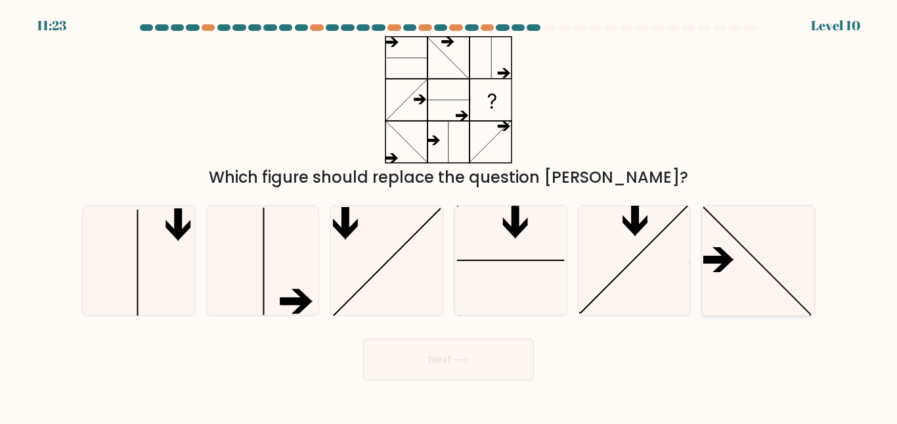
click at [723, 286] on icon at bounding box center [759, 261] width 110 height 110
click at [449, 215] on input "f." at bounding box center [449, 213] width 1 height 3
radio input "true"
click at [483, 346] on button "Next" at bounding box center [448, 359] width 171 height 42
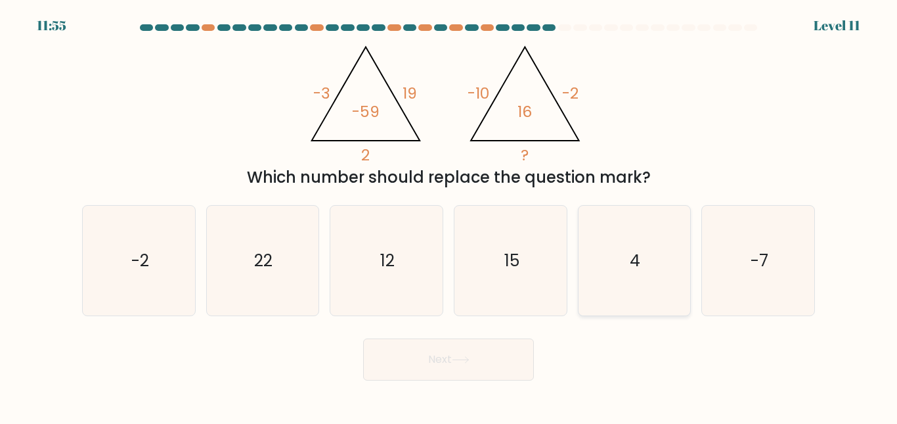
click at [613, 280] on icon "4" at bounding box center [634, 261] width 110 height 110
click at [449, 215] on input "e. 4" at bounding box center [449, 213] width 1 height 3
radio input "true"
click at [509, 346] on button "Next" at bounding box center [448, 359] width 171 height 42
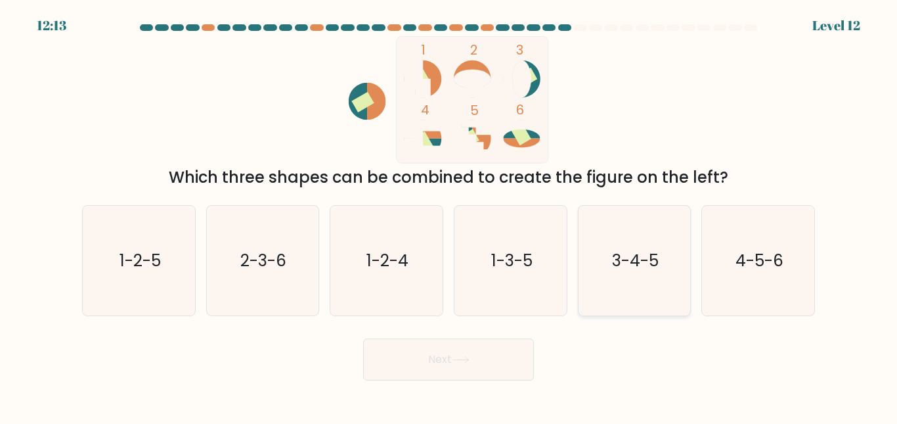
click at [619, 261] on text "3-4-5" at bounding box center [635, 260] width 47 height 23
click at [449, 215] on input "e. 3-4-5" at bounding box center [449, 213] width 1 height 3
radio input "true"
click at [489, 353] on button "Next" at bounding box center [448, 359] width 171 height 42
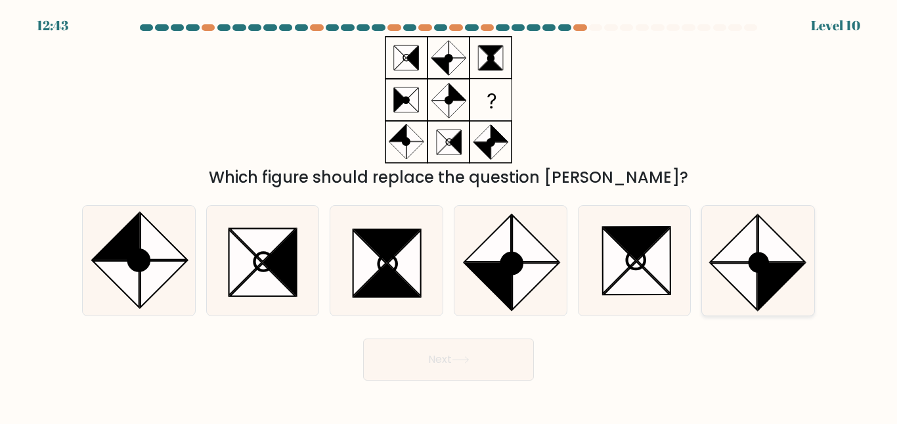
click at [807, 269] on icon at bounding box center [759, 261] width 110 height 110
click at [449, 215] on input "f." at bounding box center [449, 213] width 1 height 3
radio input "true"
click at [508, 370] on button "Next" at bounding box center [448, 359] width 171 height 42
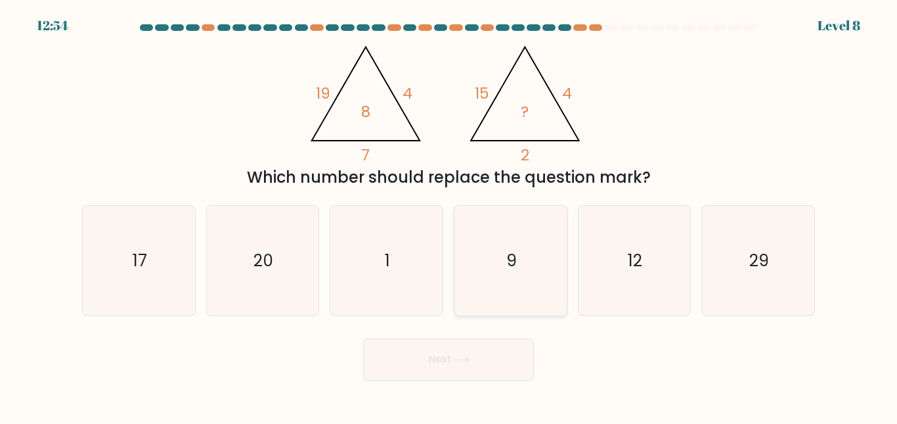
click at [515, 256] on text "9" at bounding box center [512, 260] width 11 height 23
click at [449, 215] on input "d. 9" at bounding box center [449, 213] width 1 height 3
radio input "true"
click at [511, 354] on button "Next" at bounding box center [448, 359] width 171 height 42
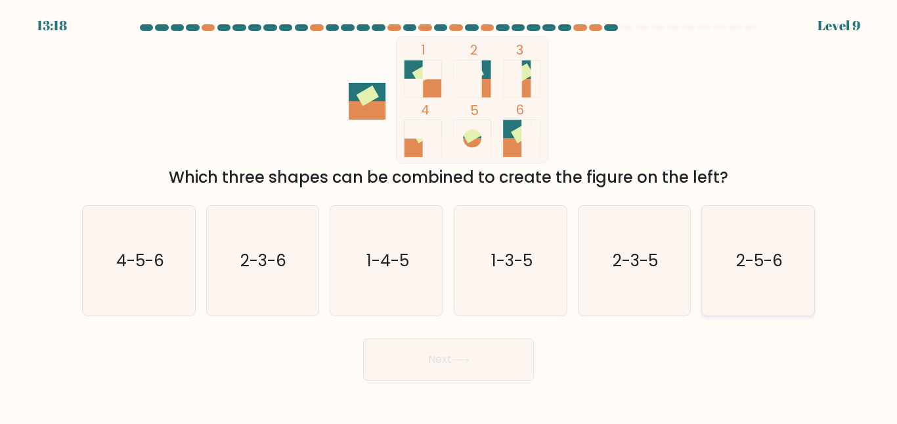
click at [749, 258] on text "2-5-6" at bounding box center [759, 260] width 47 height 23
click at [449, 215] on input "f. 2-5-6" at bounding box center [449, 213] width 1 height 3
radio input "true"
click at [524, 355] on button "Next" at bounding box center [448, 359] width 171 height 42
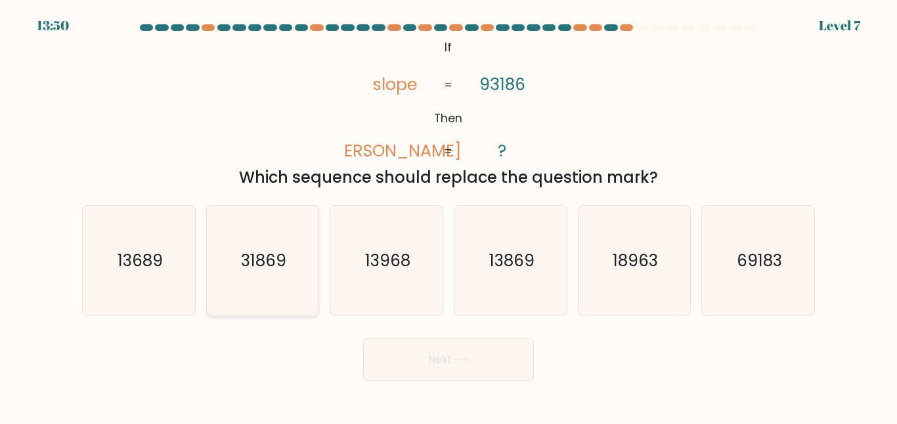
click at [288, 302] on icon "31869" at bounding box center [263, 261] width 110 height 110
click at [449, 215] on input "b. 31869" at bounding box center [449, 213] width 1 height 3
radio input "true"
click at [532, 353] on button "Next" at bounding box center [448, 359] width 171 height 42
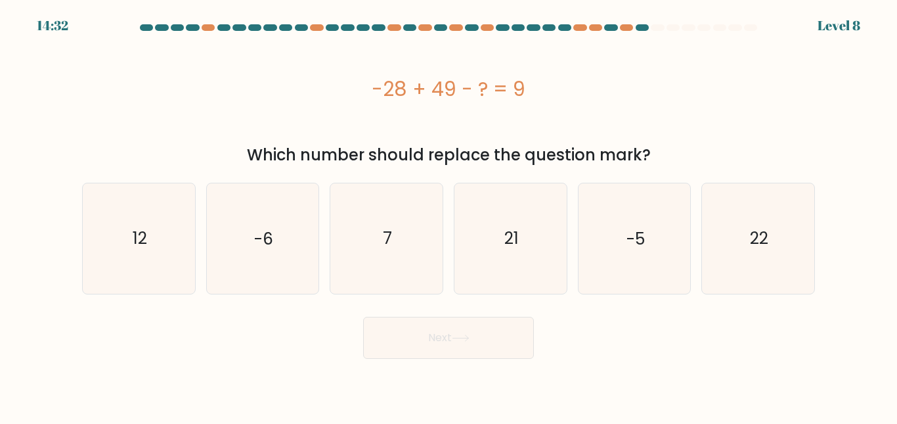
drag, startPoint x: 371, startPoint y: 87, endPoint x: 597, endPoint y: 69, distance: 226.7
click at [597, 69] on div "-28 + 49 - ? = 9" at bounding box center [448, 88] width 733 height 105
copy div "-28 + 49 - ? = 9"
click at [163, 250] on icon "12" at bounding box center [139, 238] width 110 height 110
click at [449, 215] on input "a. 12" at bounding box center [449, 213] width 1 height 3
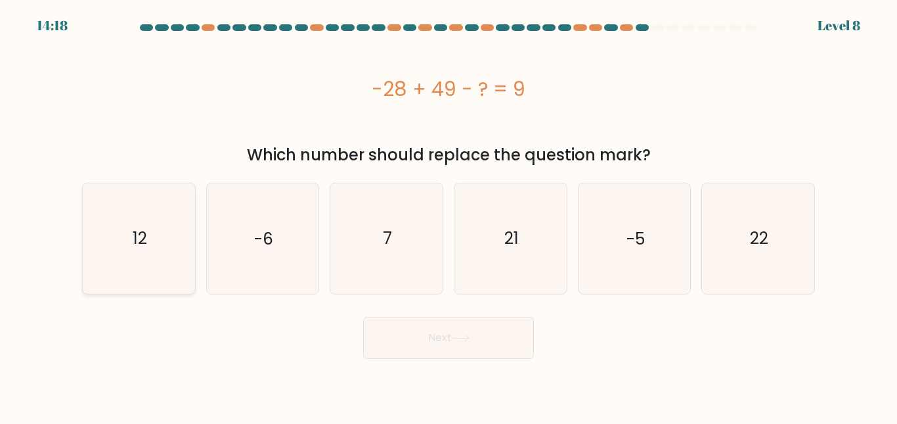
radio input "true"
click at [388, 344] on button "Next" at bounding box center [448, 338] width 171 height 42
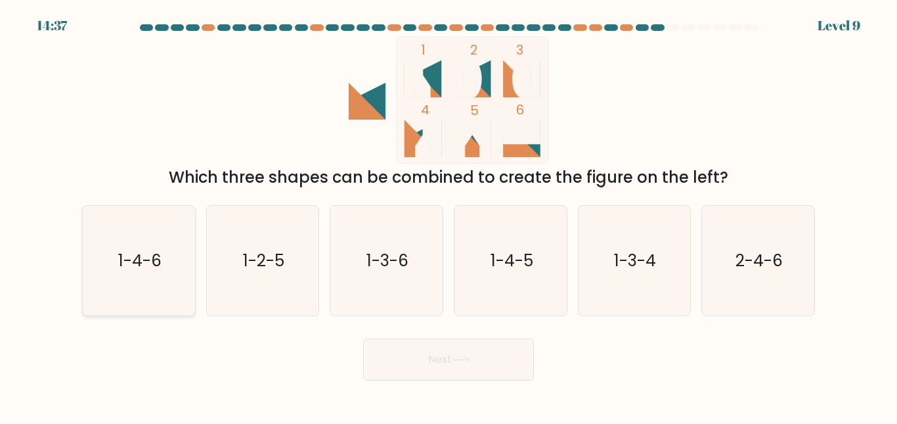
click at [171, 261] on icon "1-4-6" at bounding box center [139, 261] width 110 height 110
click at [449, 215] on input "a. 1-4-6" at bounding box center [449, 213] width 1 height 3
radio input "true"
click at [449, 365] on button "Next" at bounding box center [448, 359] width 171 height 42
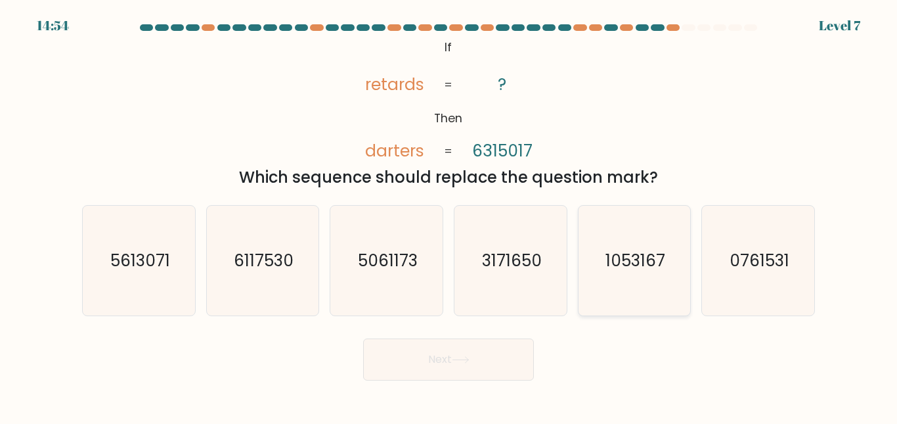
click at [626, 252] on text "1053167" at bounding box center [636, 260] width 60 height 23
click at [449, 215] on input "e. 1053167" at bounding box center [449, 213] width 1 height 3
radio input "true"
click at [514, 340] on button "Next" at bounding box center [448, 359] width 171 height 42
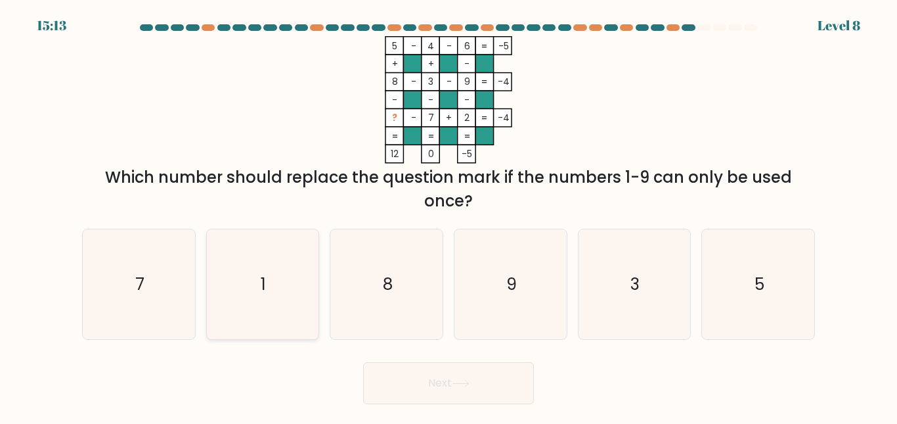
click at [260, 289] on icon "1" at bounding box center [263, 284] width 110 height 110
click at [449, 215] on input "b. 1" at bounding box center [449, 213] width 1 height 3
radio input "true"
click at [534, 382] on div "Next" at bounding box center [448, 379] width 749 height 49
click at [528, 384] on button "Next" at bounding box center [448, 383] width 171 height 42
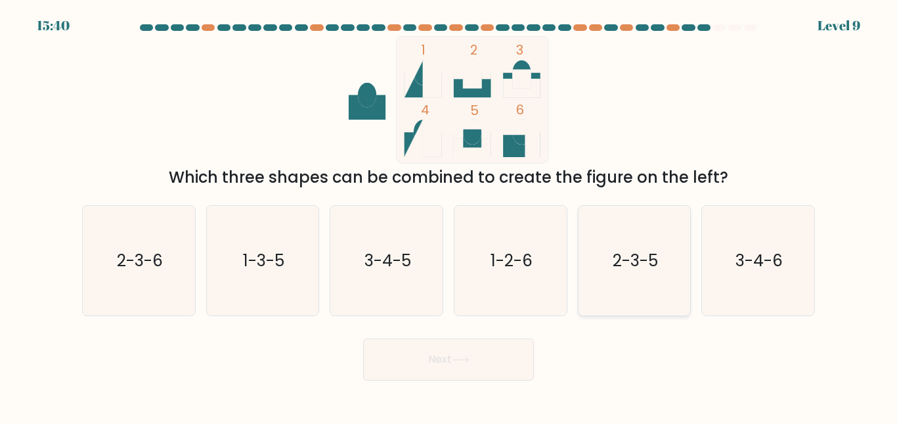
click at [606, 269] on icon "2-3-5" at bounding box center [634, 261] width 110 height 110
click at [449, 215] on input "e. 2-3-5" at bounding box center [449, 213] width 1 height 3
radio input "true"
click at [493, 357] on button "Next" at bounding box center [448, 359] width 171 height 42
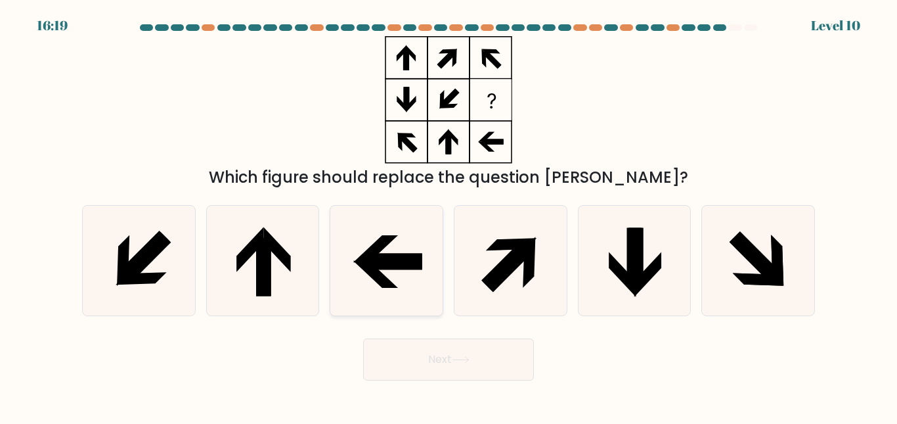
click at [393, 287] on icon at bounding box center [375, 274] width 45 height 27
click at [449, 215] on input "c." at bounding box center [449, 213] width 1 height 3
radio input "true"
click at [503, 362] on button "Next" at bounding box center [448, 359] width 171 height 42
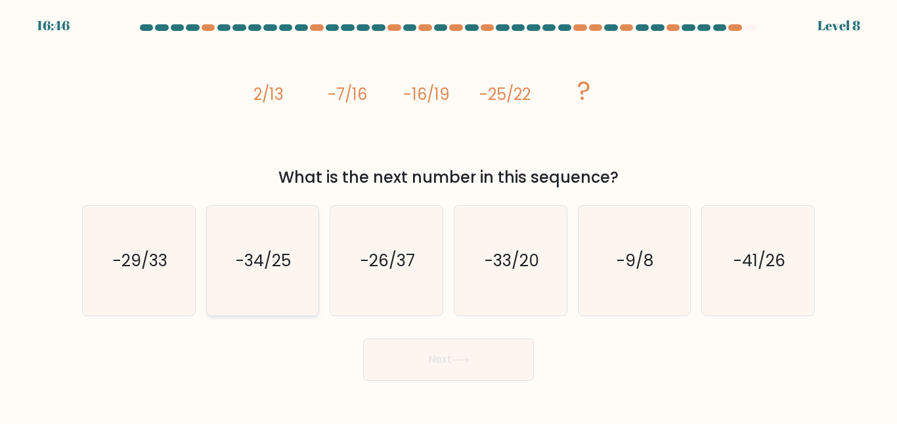
click at [223, 249] on icon "-34/25" at bounding box center [263, 261] width 110 height 110
click at [449, 215] on input "b. -34/25" at bounding box center [449, 213] width 1 height 3
radio input "true"
click at [510, 355] on button "Next" at bounding box center [448, 359] width 171 height 42
